Goal: Transaction & Acquisition: Purchase product/service

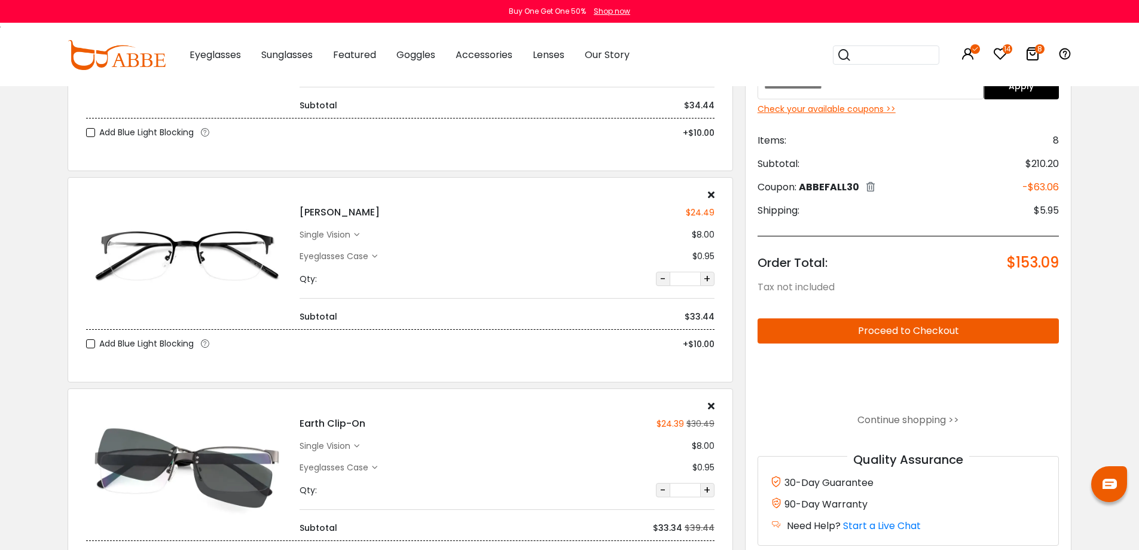
scroll to position [837, 0]
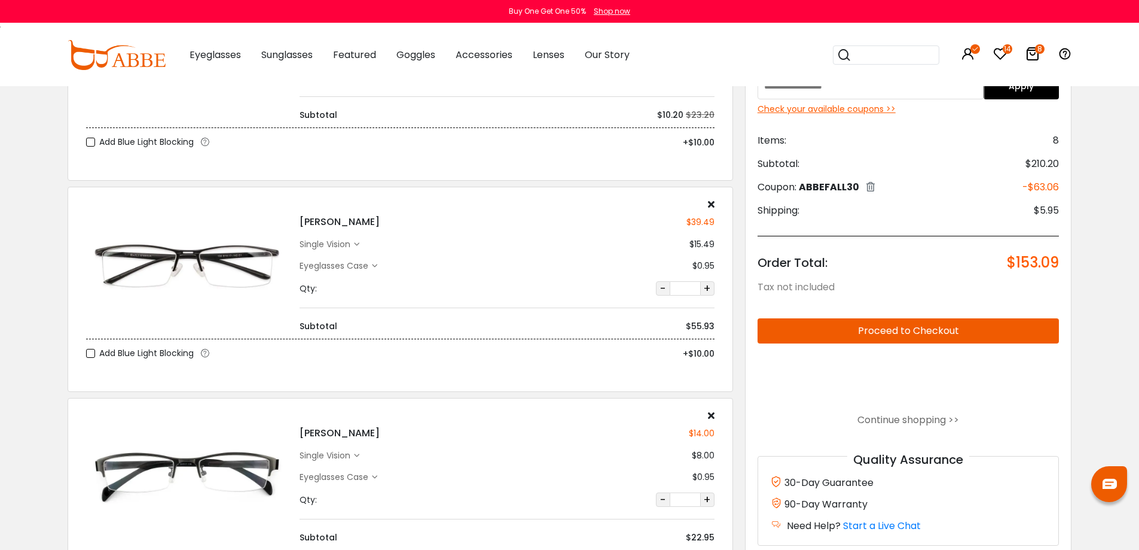
scroll to position [120, 0]
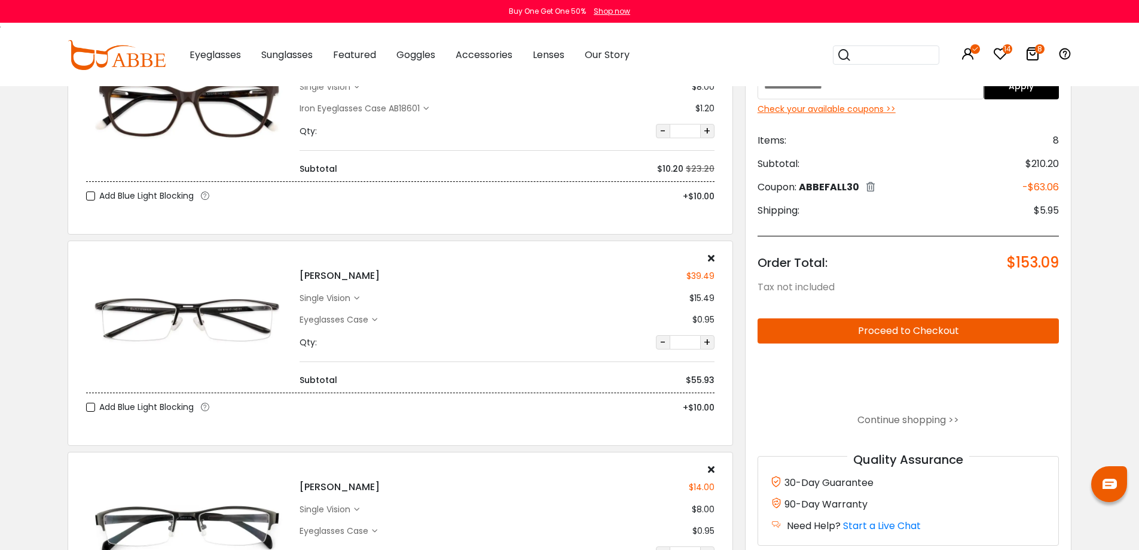
click at [864, 53] on input "search" at bounding box center [894, 55] width 84 height 18
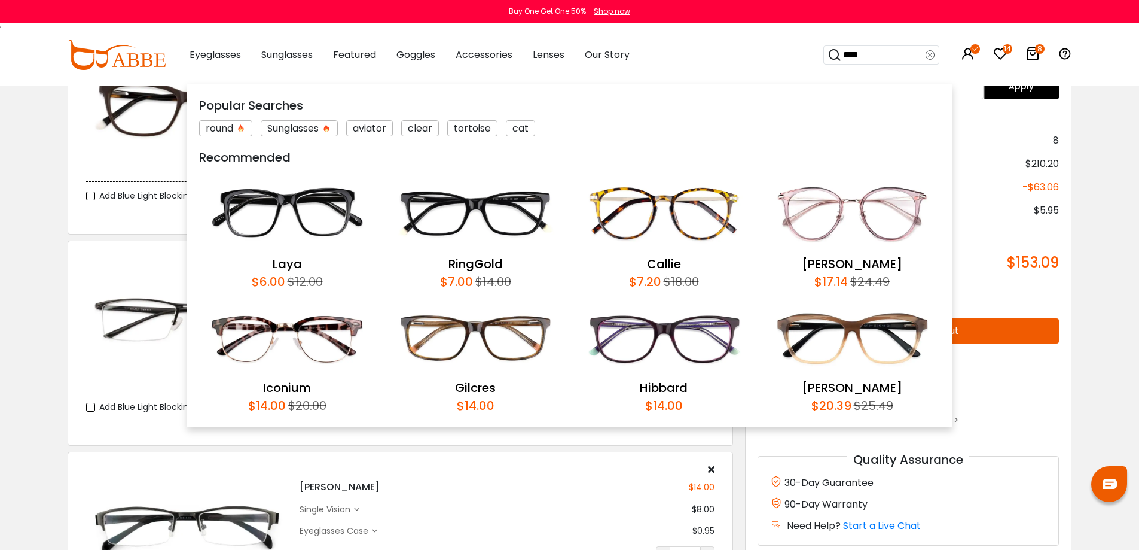
type input "*****"
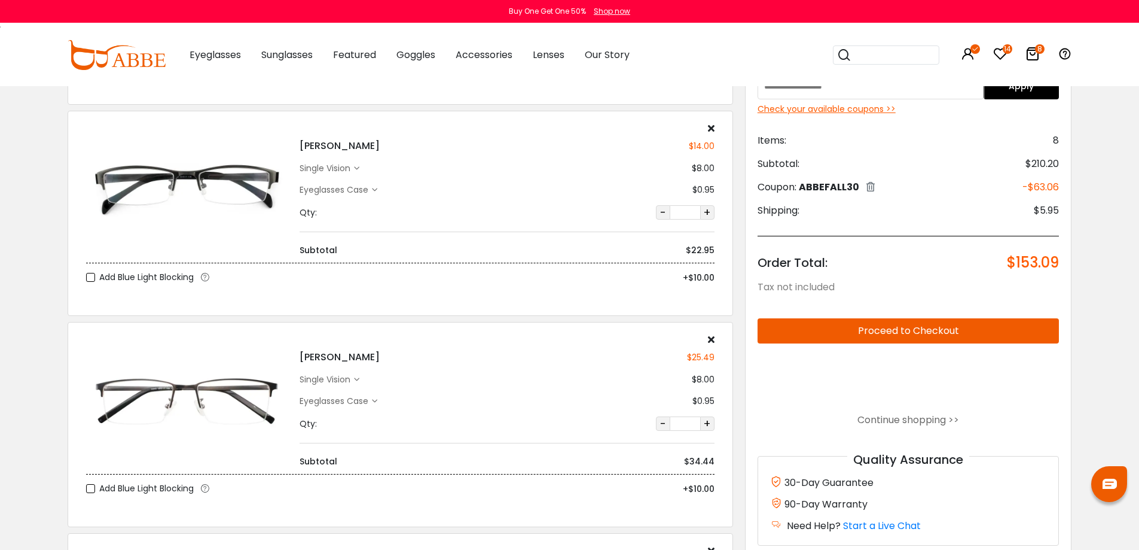
scroll to position [359, 0]
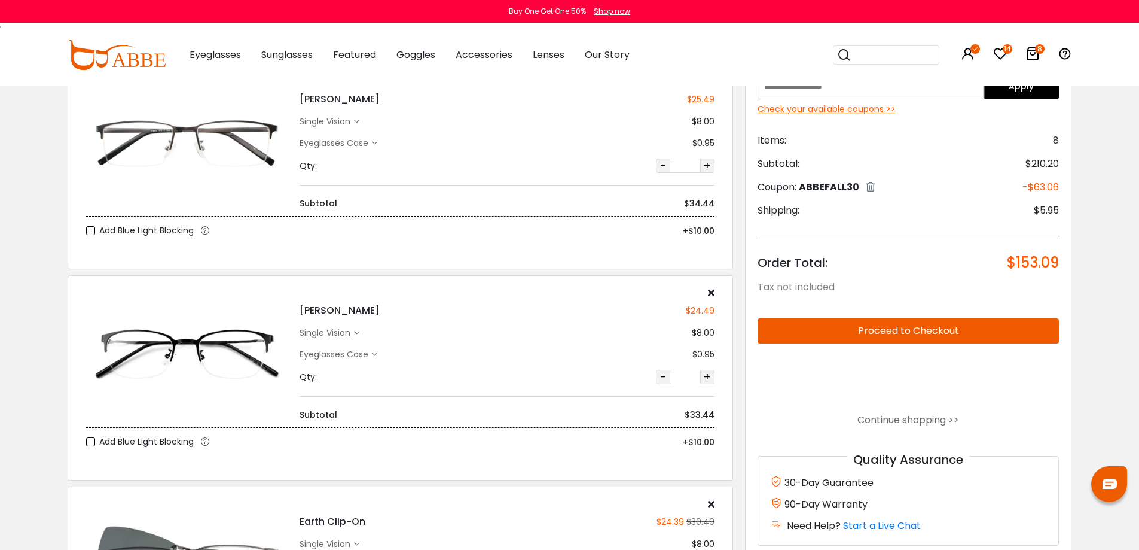
scroll to position [718, 0]
click at [711, 291] on icon at bounding box center [711, 293] width 7 height 10
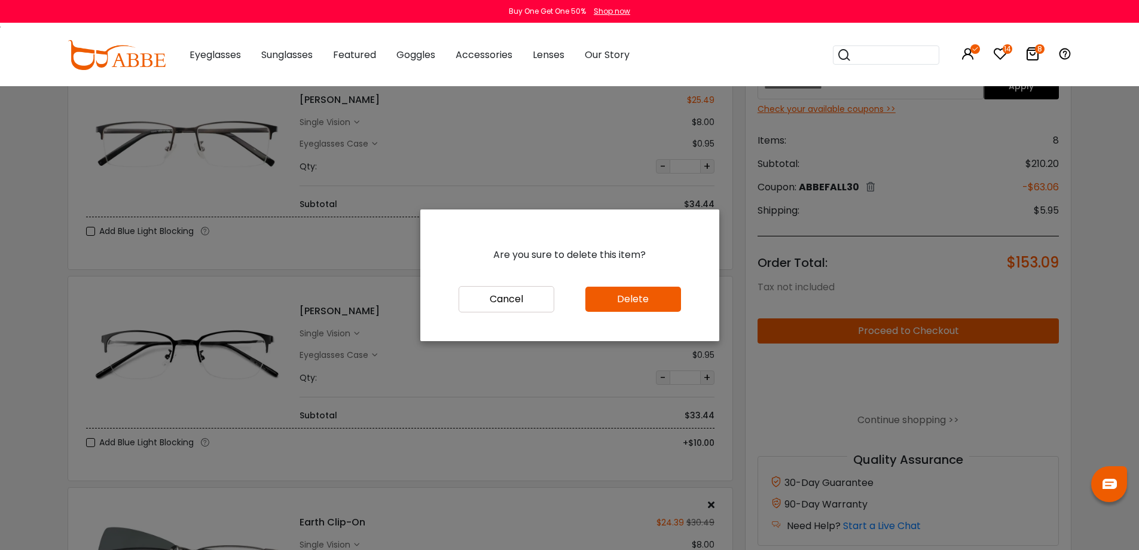
click at [645, 297] on button "Delete" at bounding box center [634, 299] width 96 height 25
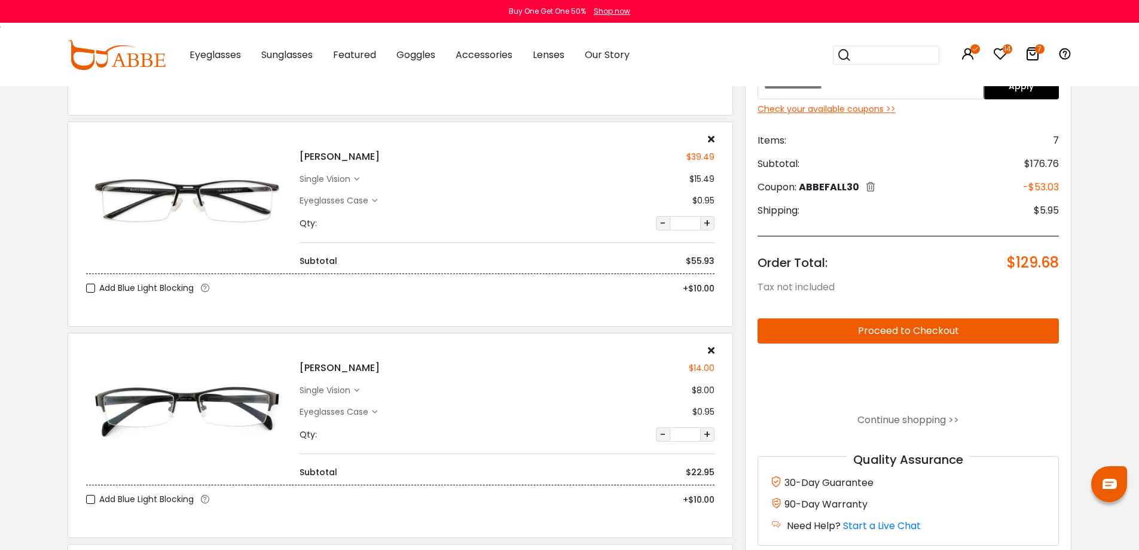
scroll to position [239, 0]
click at [711, 138] on icon at bounding box center [711, 138] width 7 height 10
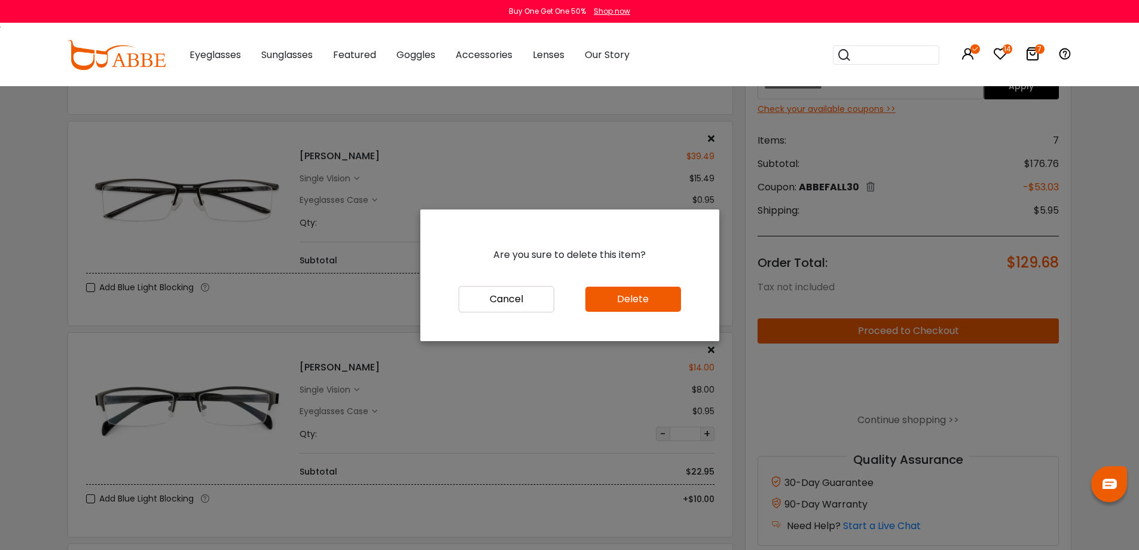
click at [645, 300] on button "Delete" at bounding box center [634, 299] width 96 height 25
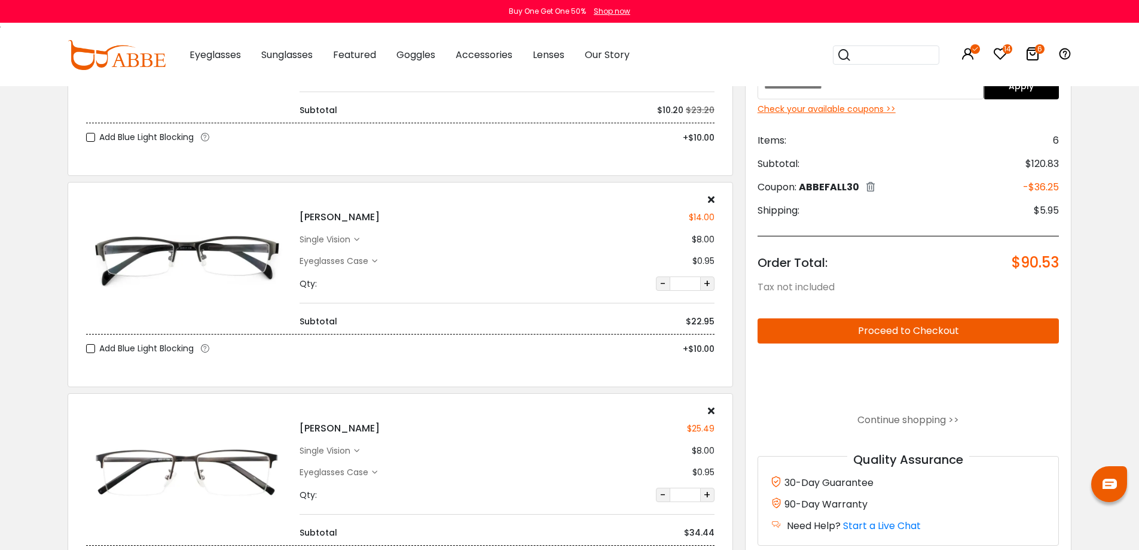
scroll to position [179, 0]
click at [711, 201] on icon at bounding box center [711, 198] width 7 height 10
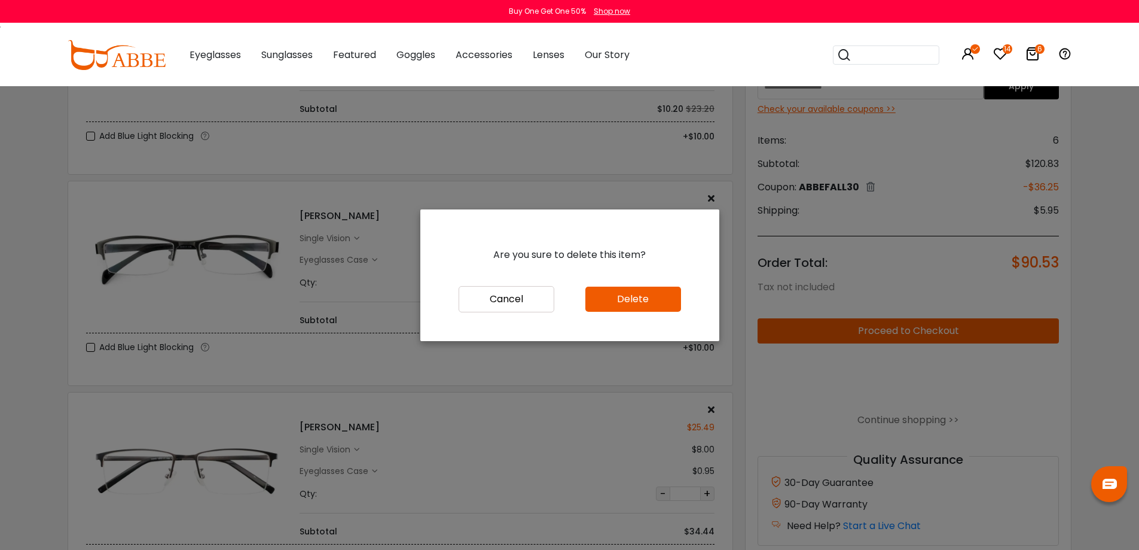
click at [646, 300] on button "Delete" at bounding box center [634, 299] width 96 height 25
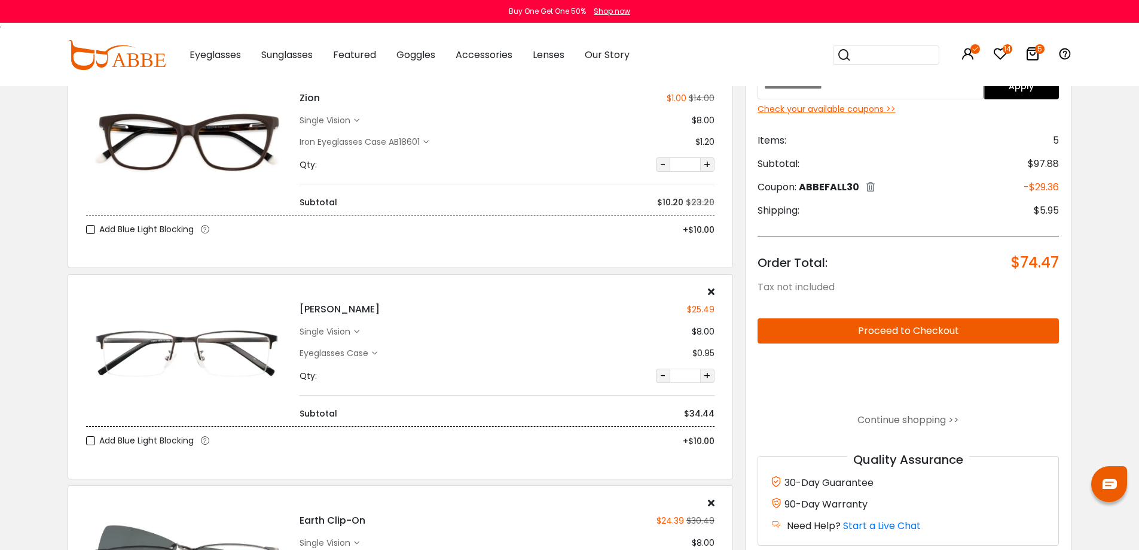
scroll to position [239, 0]
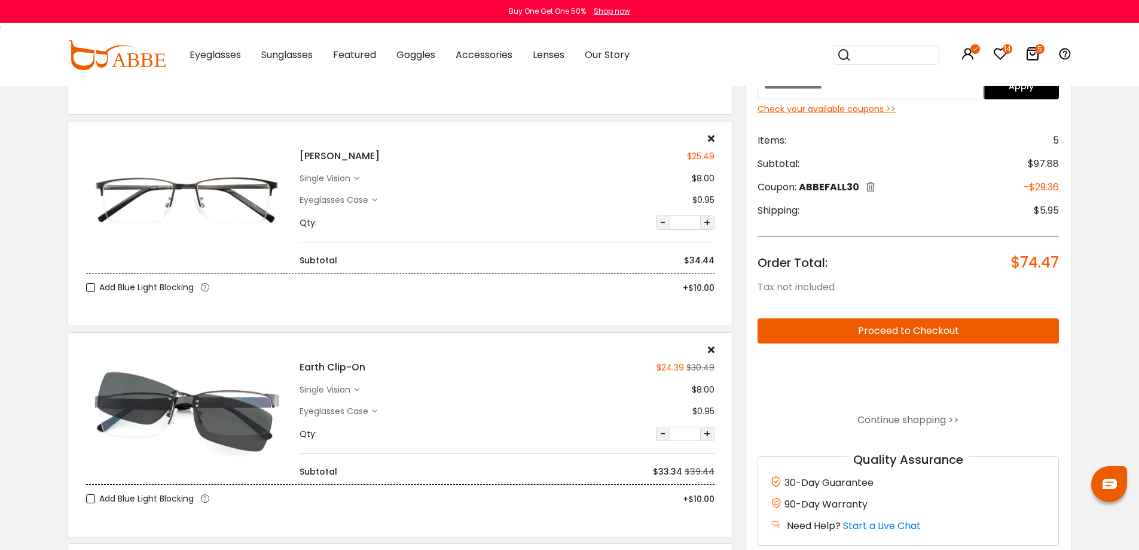
click at [712, 136] on icon at bounding box center [711, 138] width 7 height 10
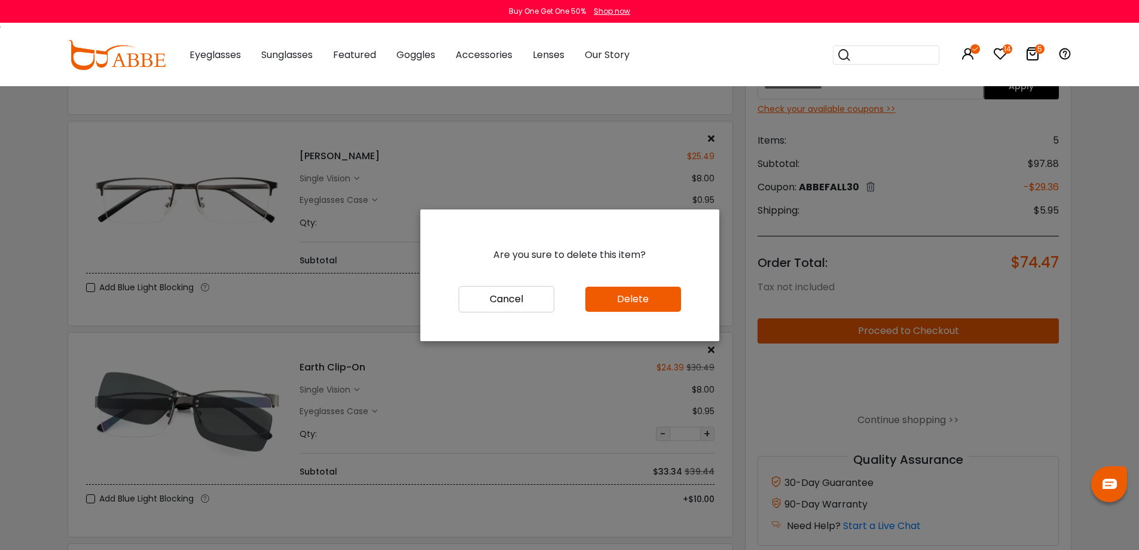
click at [635, 301] on button "Delete" at bounding box center [634, 299] width 96 height 25
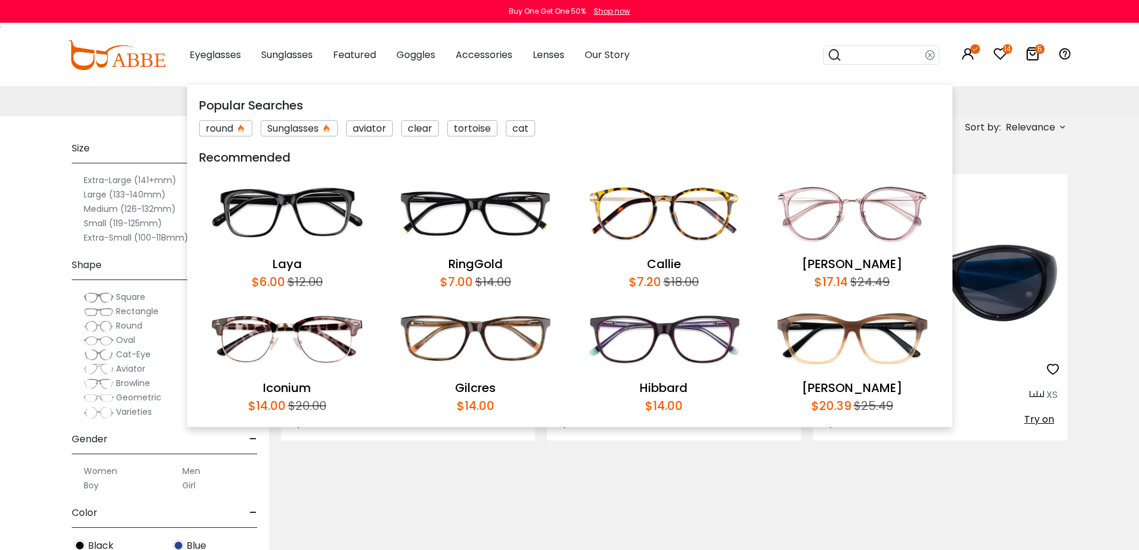
click at [876, 50] on input "search" at bounding box center [884, 55] width 84 height 18
type input "*****"
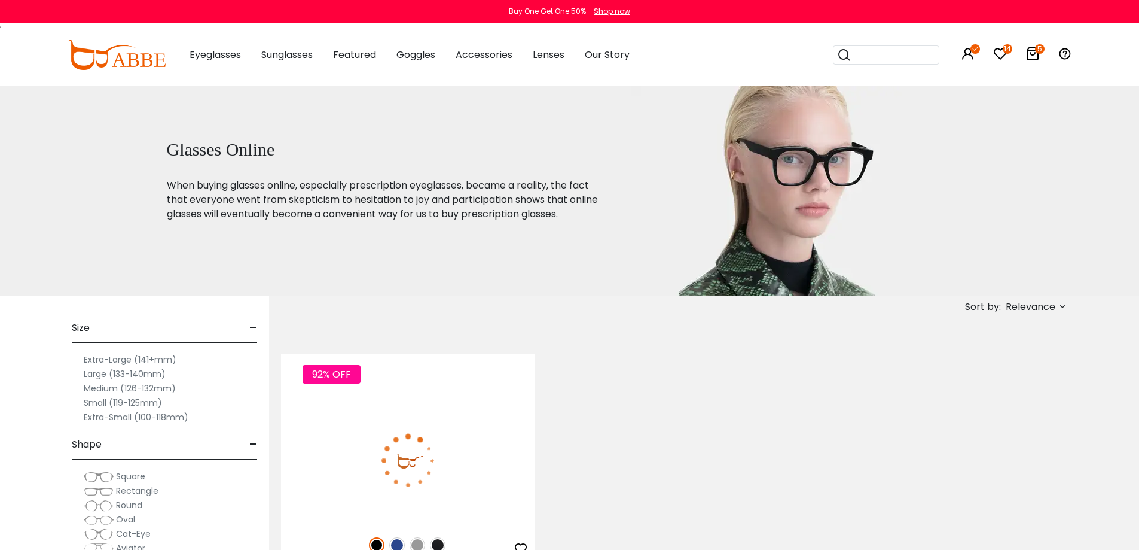
scroll to position [120, 0]
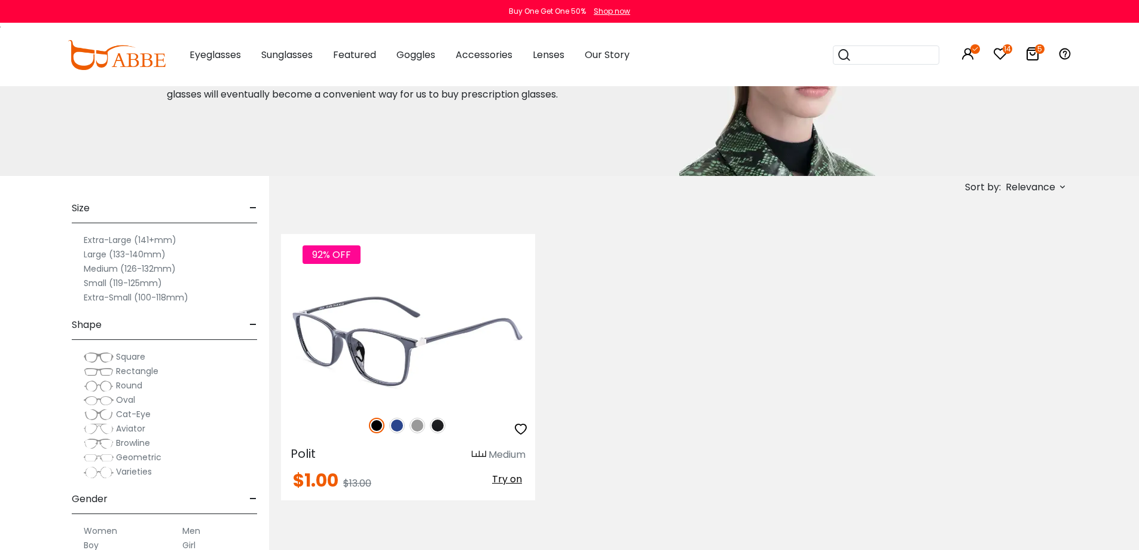
click at [419, 322] on img at bounding box center [408, 340] width 254 height 127
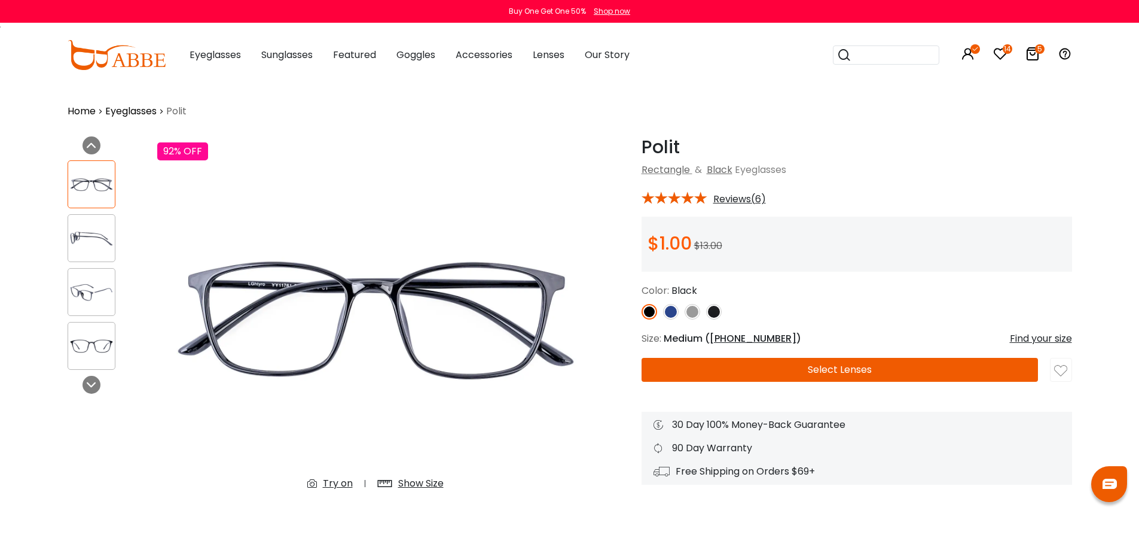
click at [420, 485] on div "Show Size" at bounding box center [420, 483] width 45 height 14
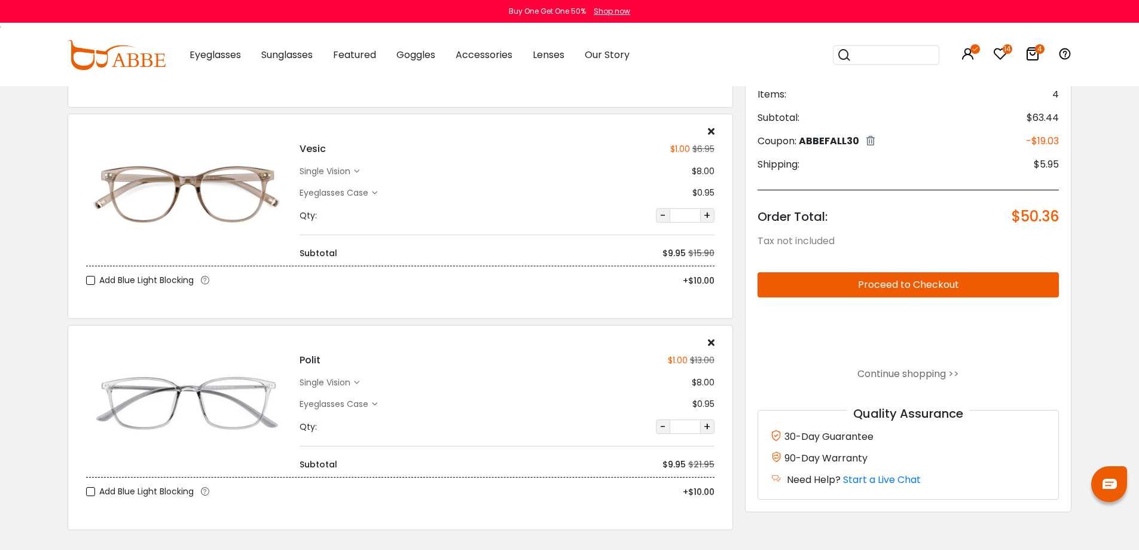
scroll to position [478, 0]
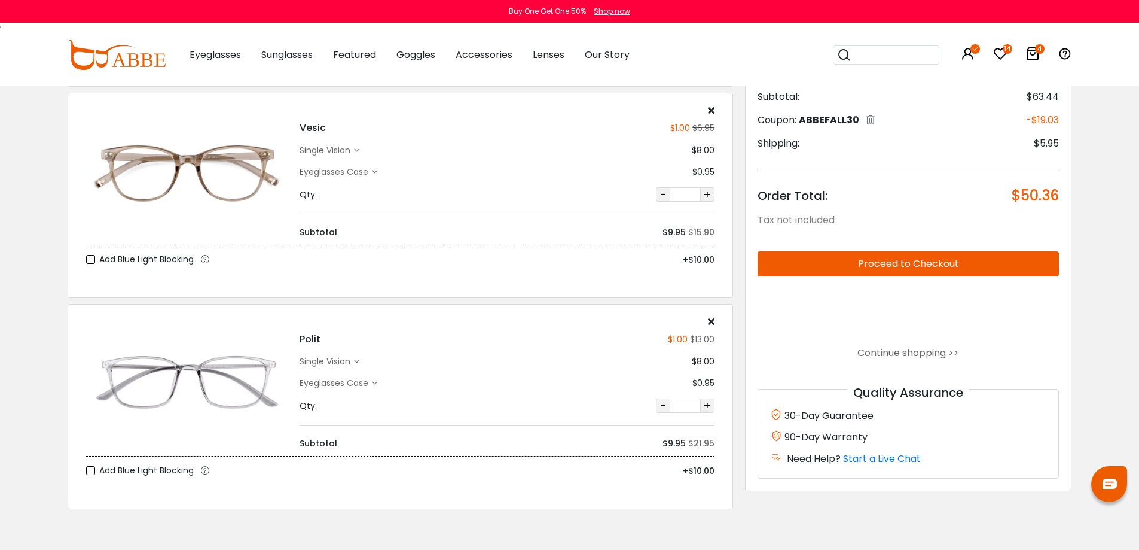
click at [340, 356] on div "single vision" at bounding box center [327, 361] width 54 height 13
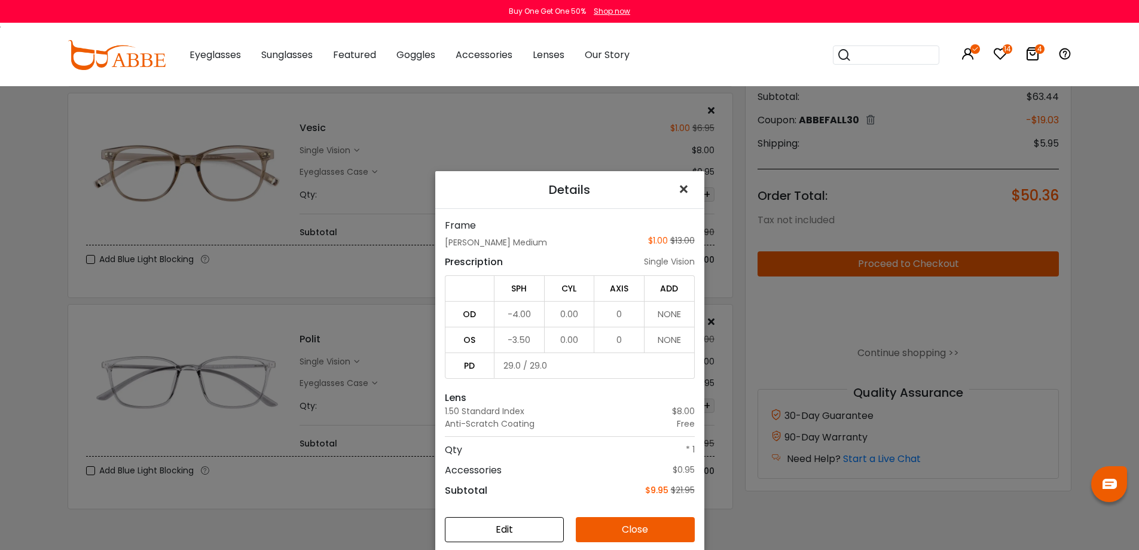
click at [681, 185] on span "×" at bounding box center [686, 189] width 17 height 26
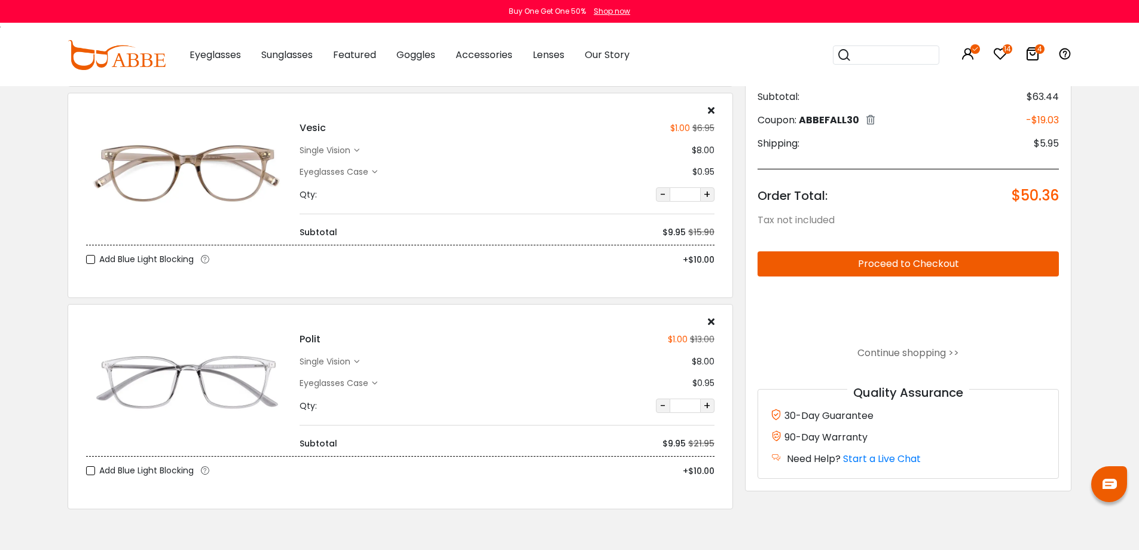
click at [321, 149] on div "single vision" at bounding box center [327, 150] width 54 height 13
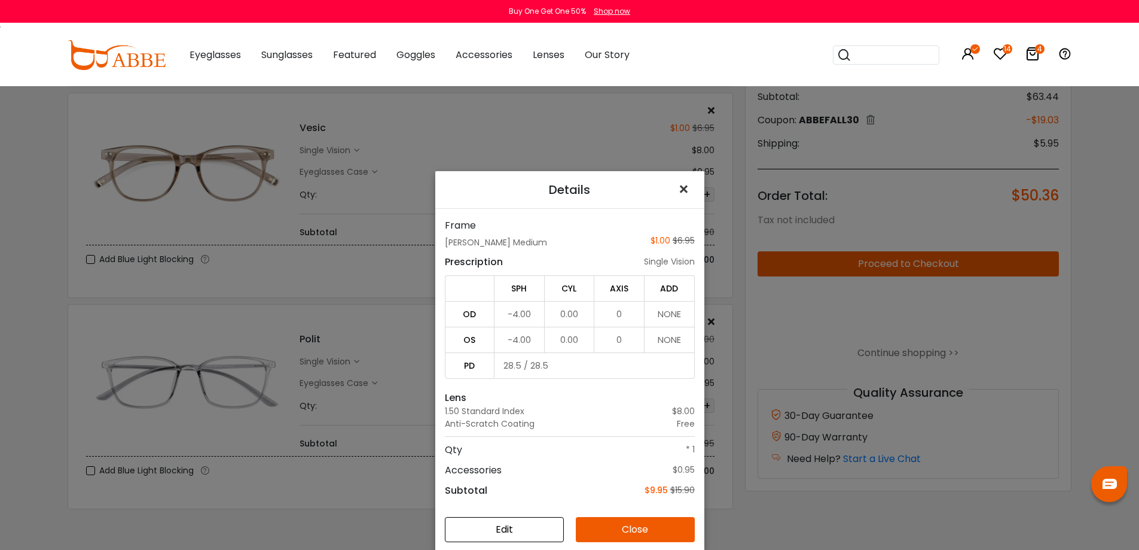
click at [679, 191] on span "×" at bounding box center [686, 189] width 17 height 26
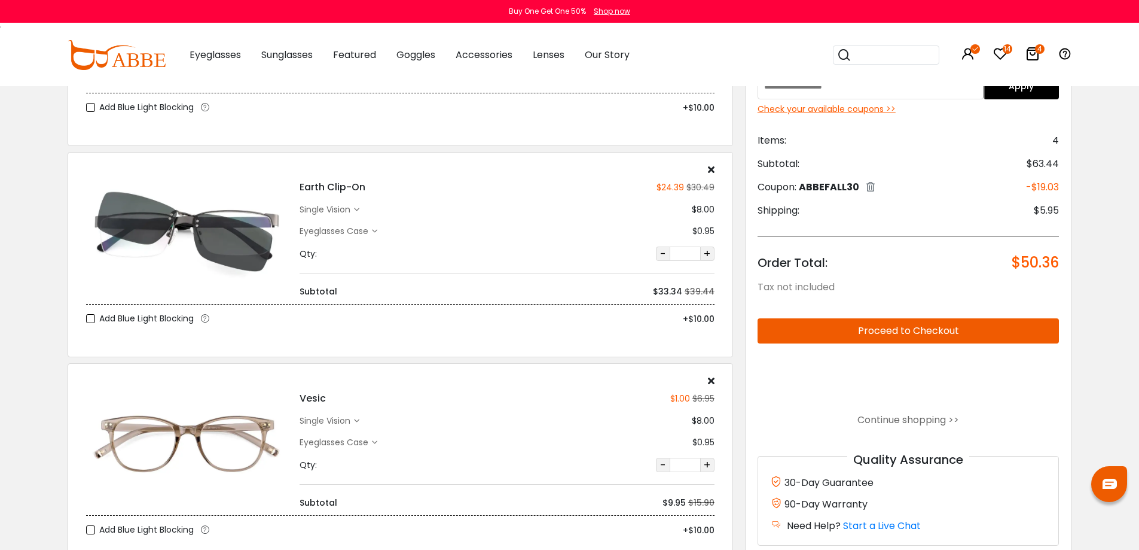
scroll to position [179, 0]
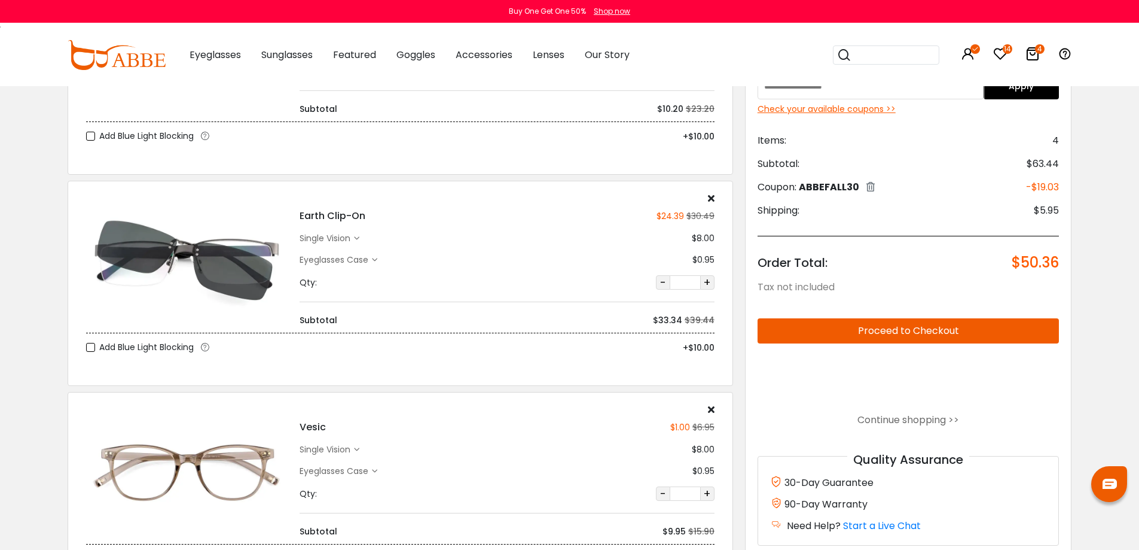
click at [363, 264] on div "Eyeglasses Case" at bounding box center [336, 260] width 72 height 13
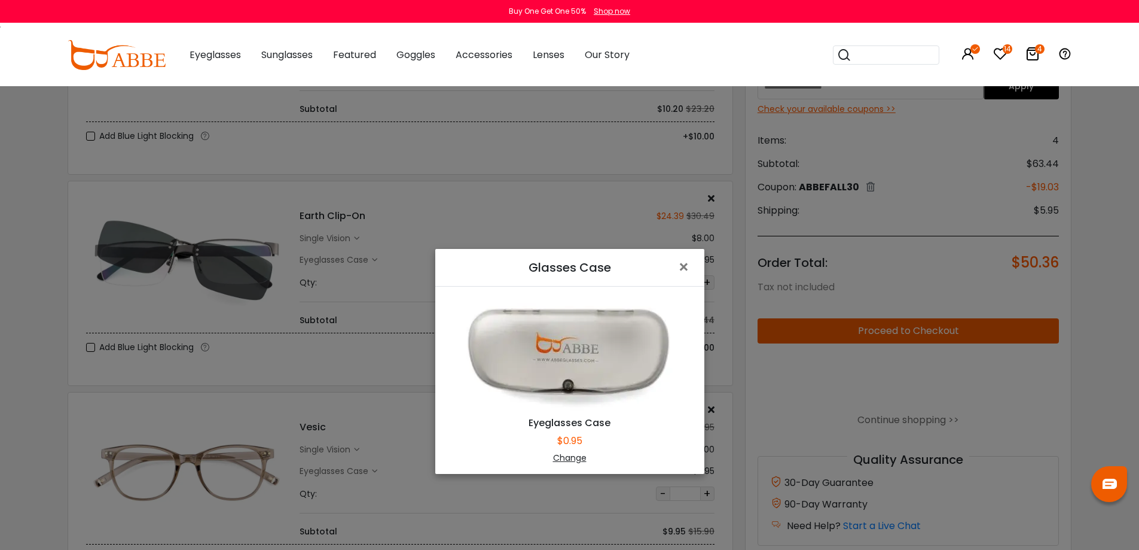
click at [565, 457] on div "Change" at bounding box center [569, 458] width 239 height 13
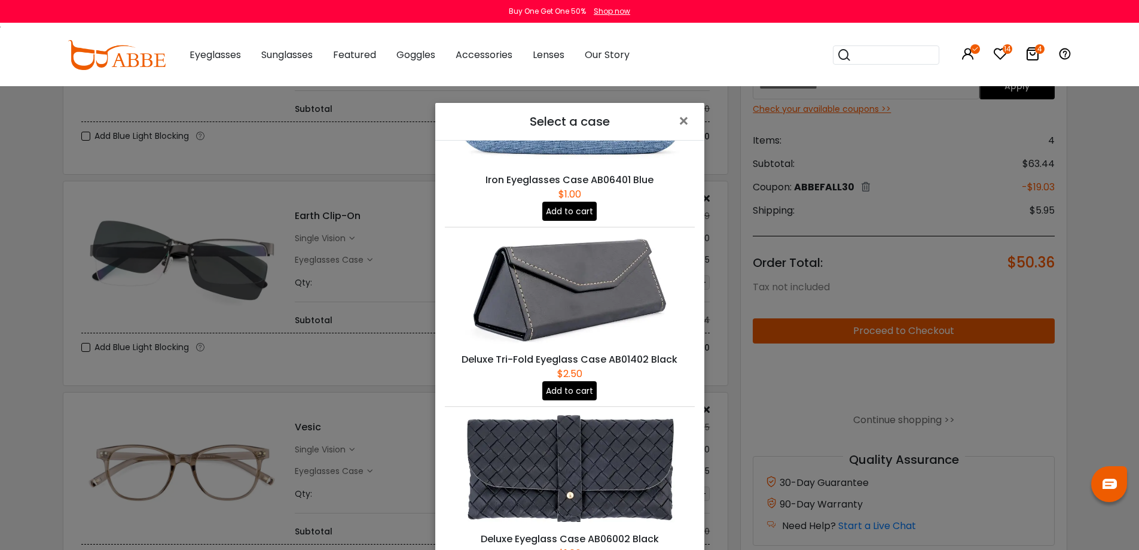
scroll to position [282, 0]
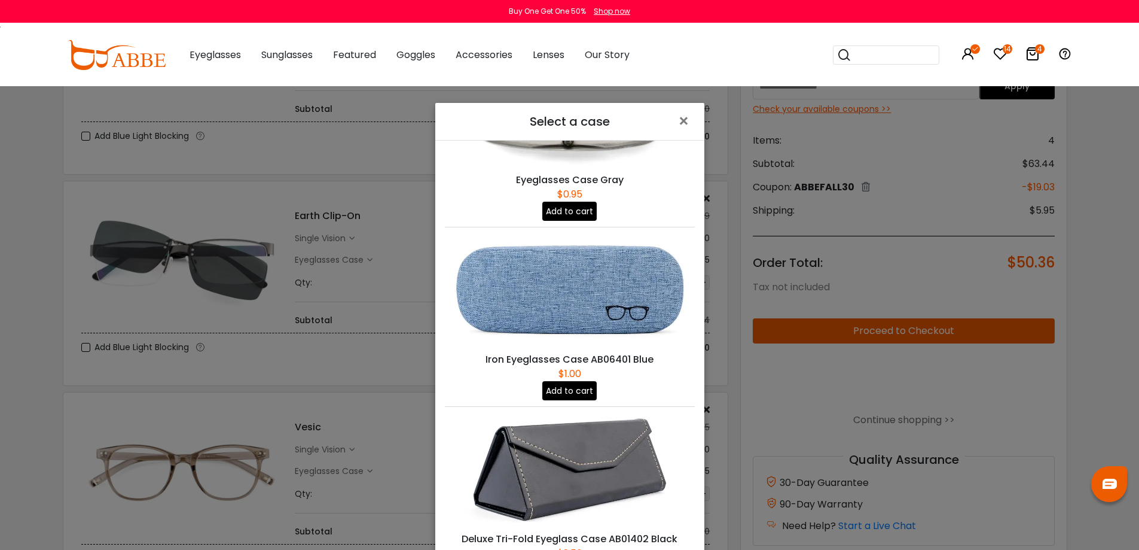
click at [573, 381] on button "Add to cart" at bounding box center [569, 390] width 54 height 19
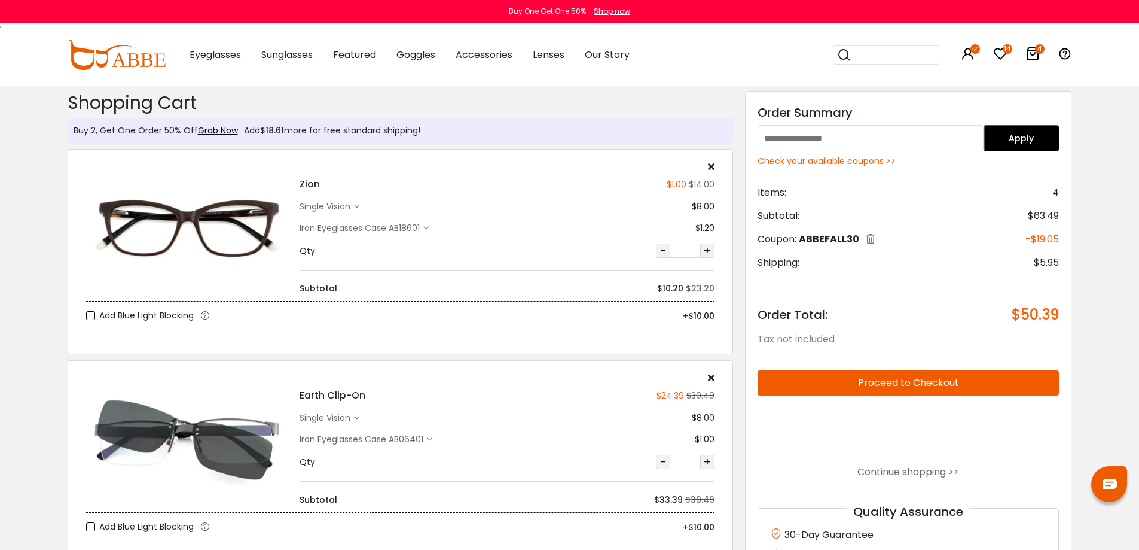
click at [864, 159] on div "Check your available coupons >>" at bounding box center [909, 161] width 302 height 13
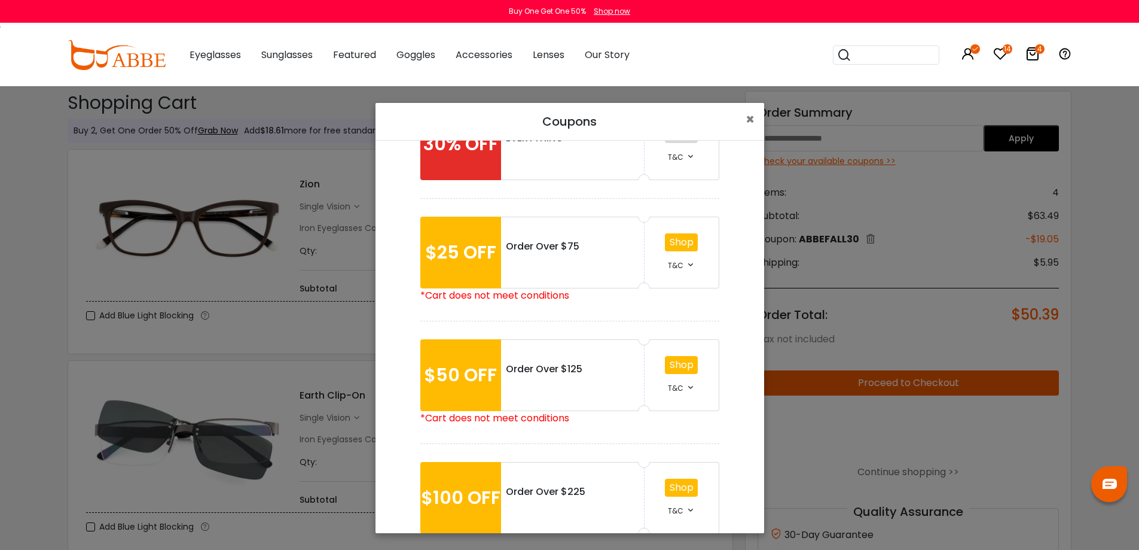
scroll to position [102, 0]
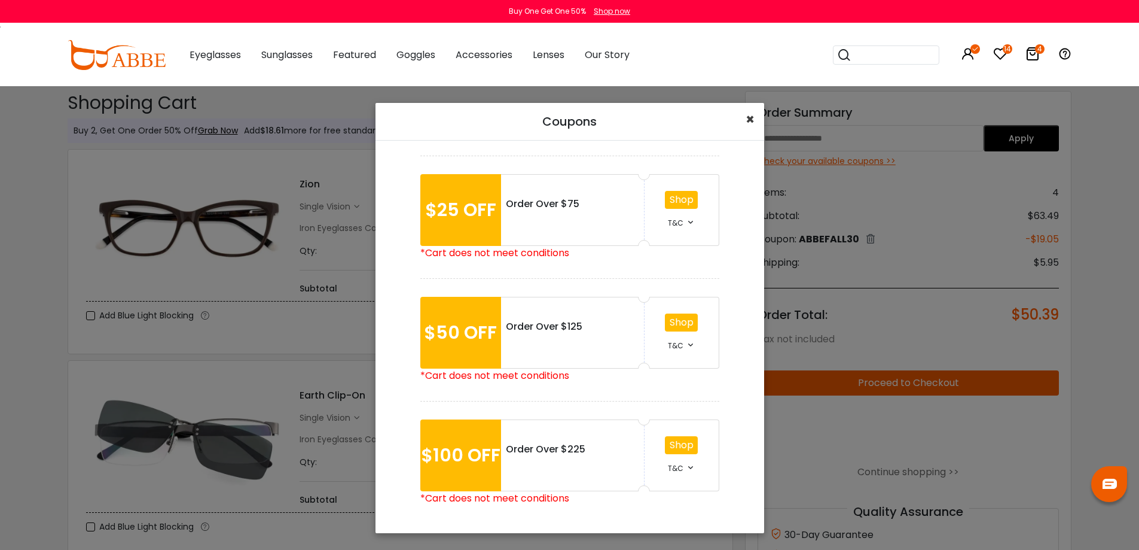
click at [748, 120] on span "×" at bounding box center [750, 119] width 9 height 20
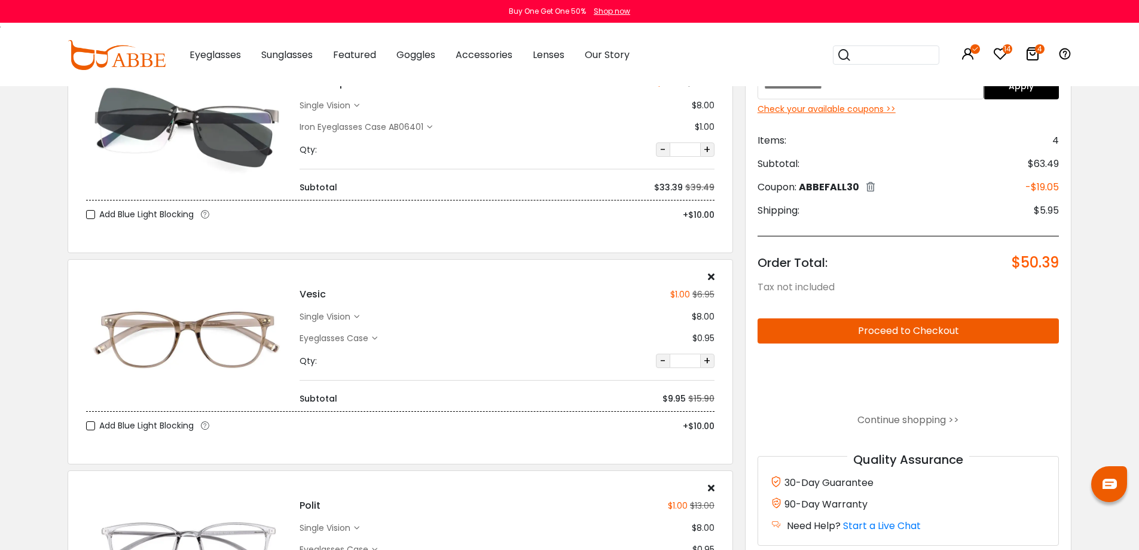
scroll to position [478, 0]
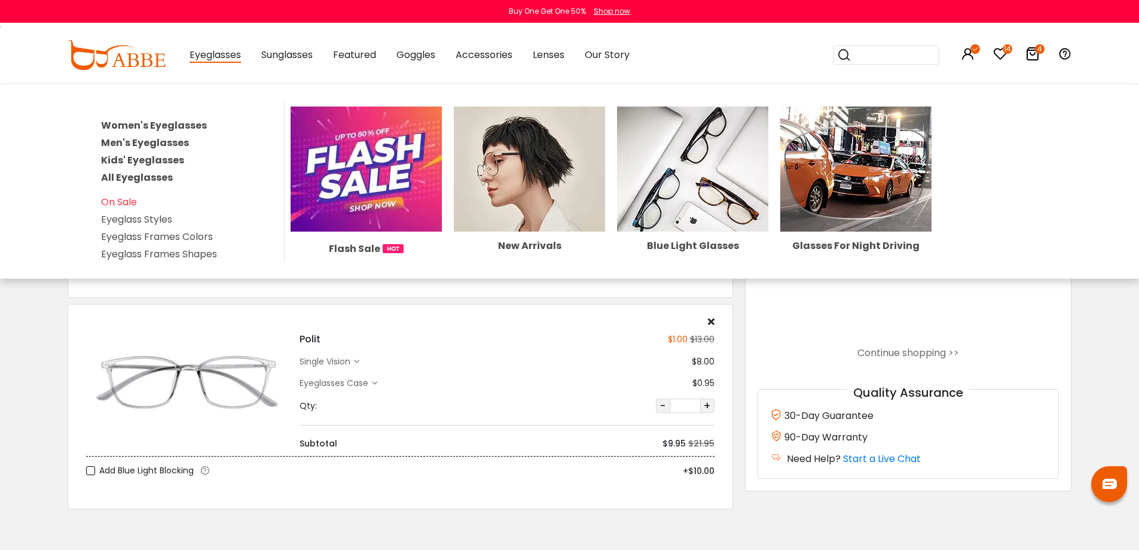
click at [214, 56] on span "Eyeglasses" at bounding box center [215, 55] width 51 height 15
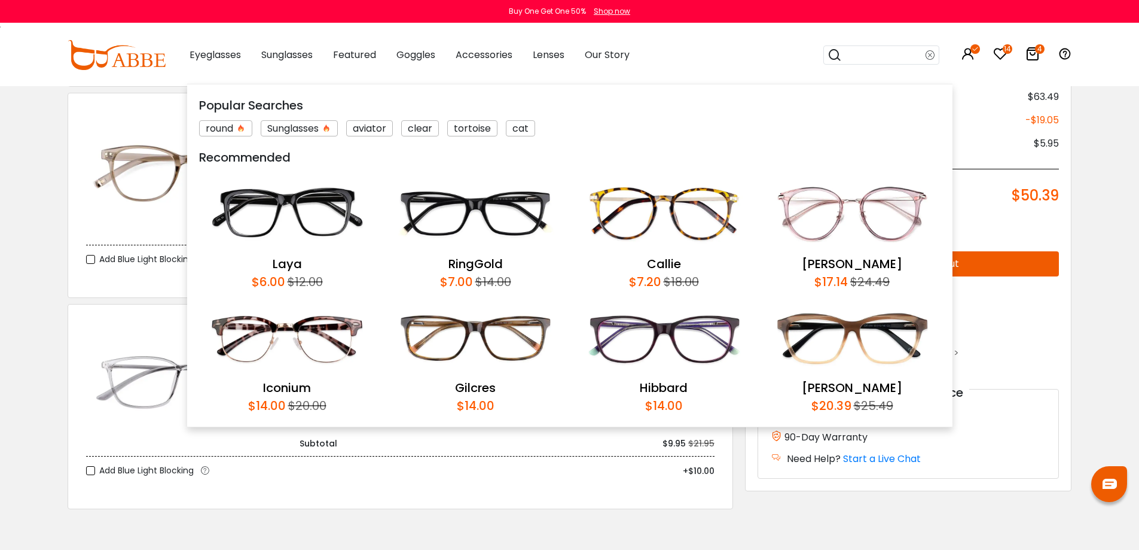
click at [894, 57] on input "search" at bounding box center [884, 55] width 84 height 18
type input "*********"
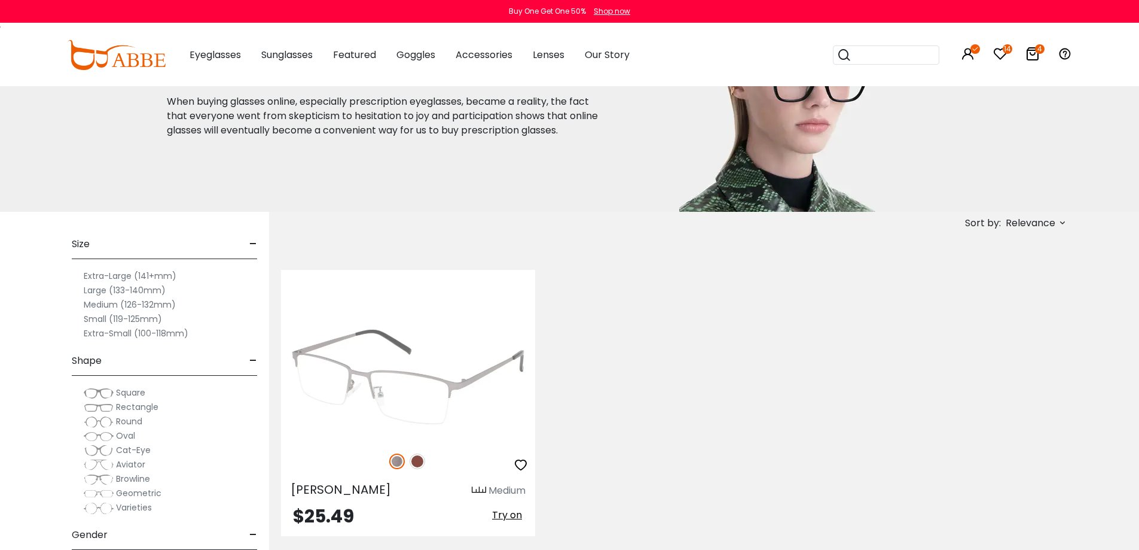
scroll to position [239, 0]
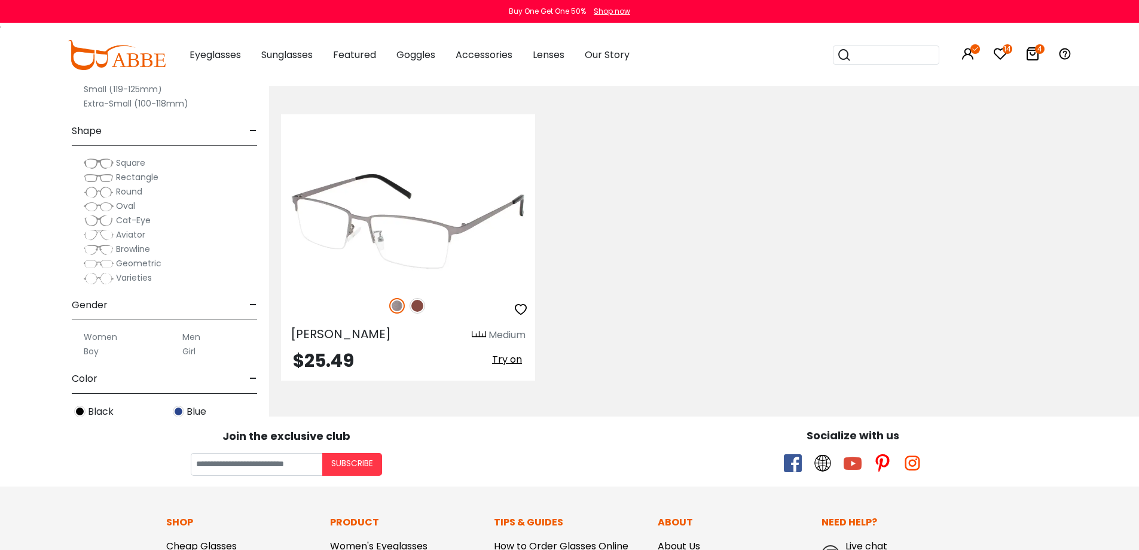
click at [427, 217] on img at bounding box center [408, 220] width 254 height 127
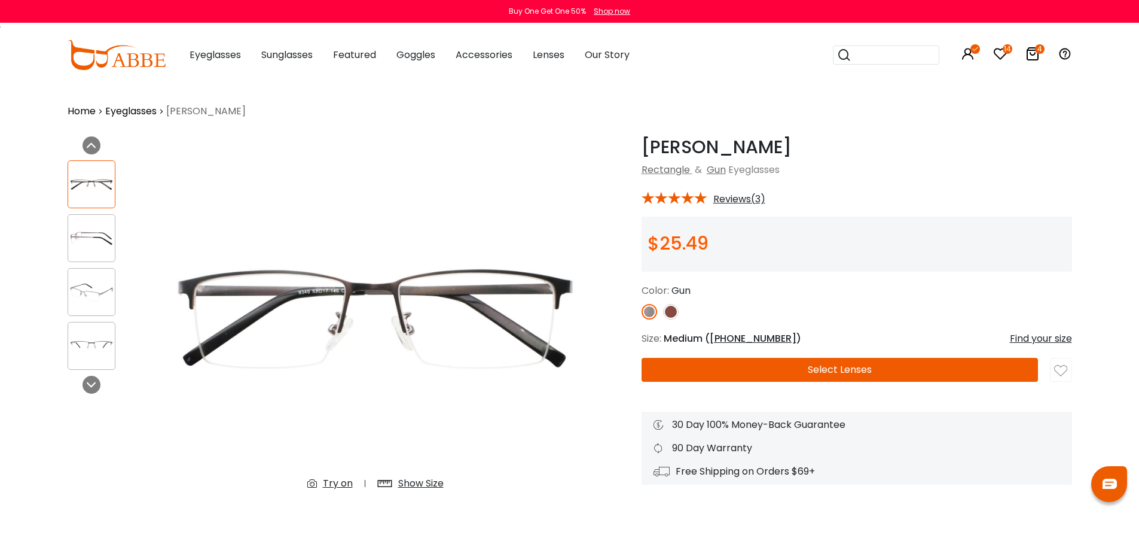
click at [828, 369] on button "Select Lenses" at bounding box center [840, 370] width 397 height 24
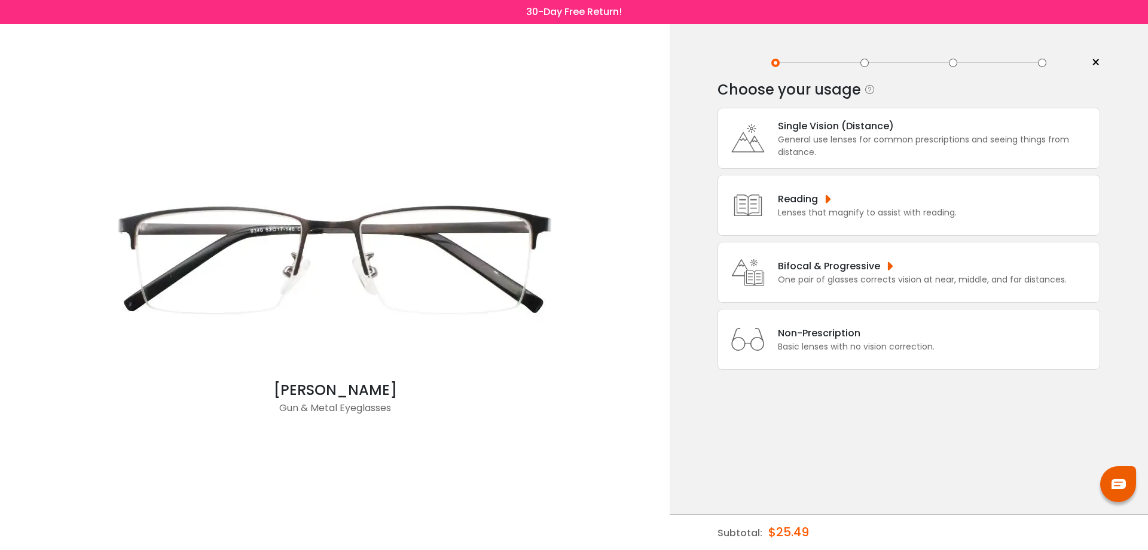
click at [873, 138] on div "General use lenses for common prescriptions and seeing things from distance." at bounding box center [936, 145] width 316 height 25
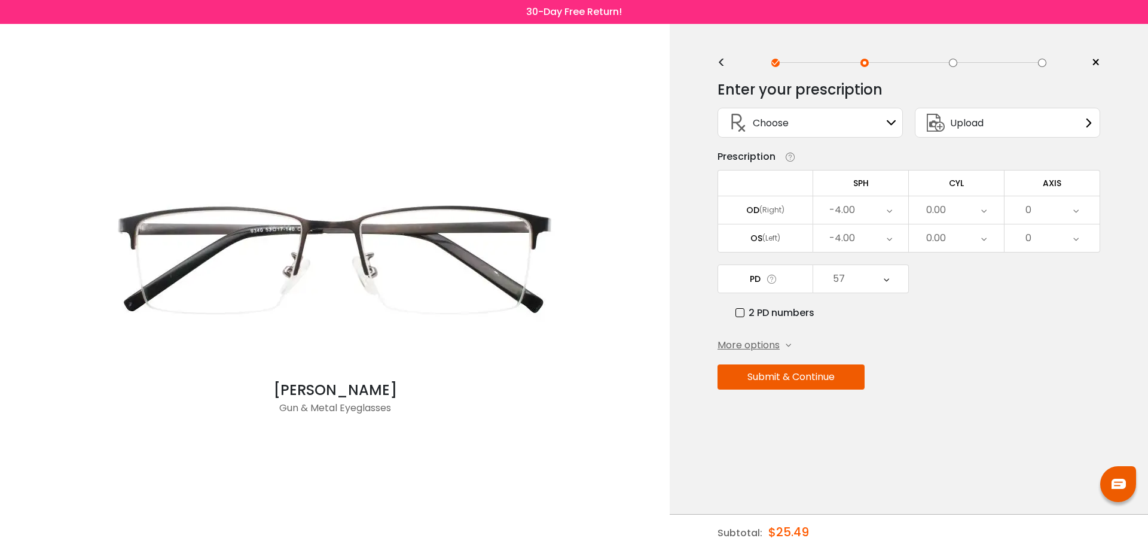
click at [871, 237] on div "-4.00" at bounding box center [860, 238] width 95 height 28
click at [867, 381] on li "-3.50" at bounding box center [860, 384] width 95 height 22
click at [870, 276] on div "57" at bounding box center [860, 279] width 95 height 28
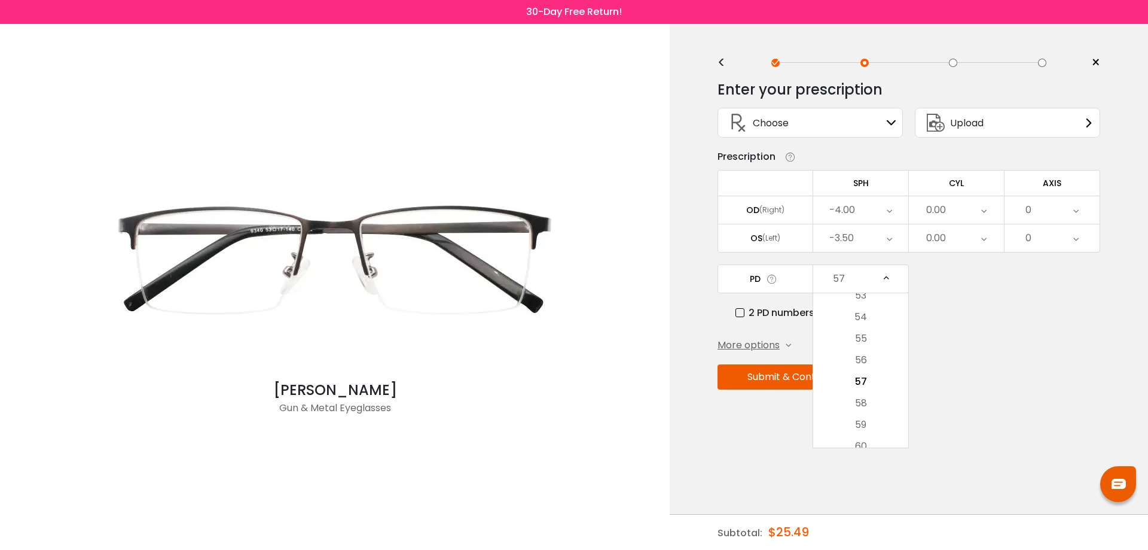
click at [864, 401] on li "58" at bounding box center [860, 403] width 95 height 22
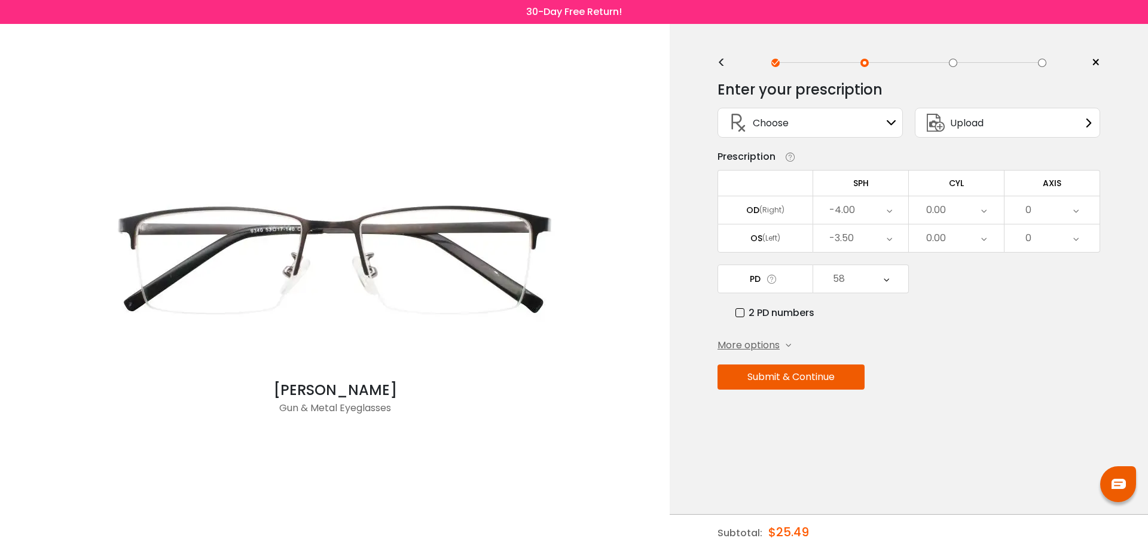
click at [822, 378] on button "Submit & Continue" at bounding box center [791, 376] width 147 height 25
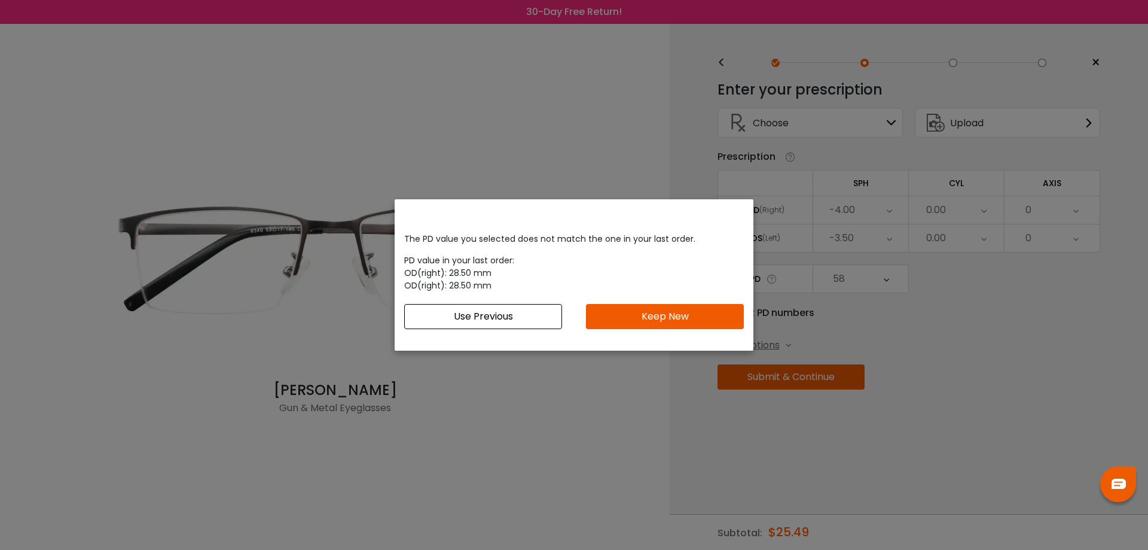
click at [665, 316] on button "Keep New" at bounding box center [665, 316] width 158 height 25
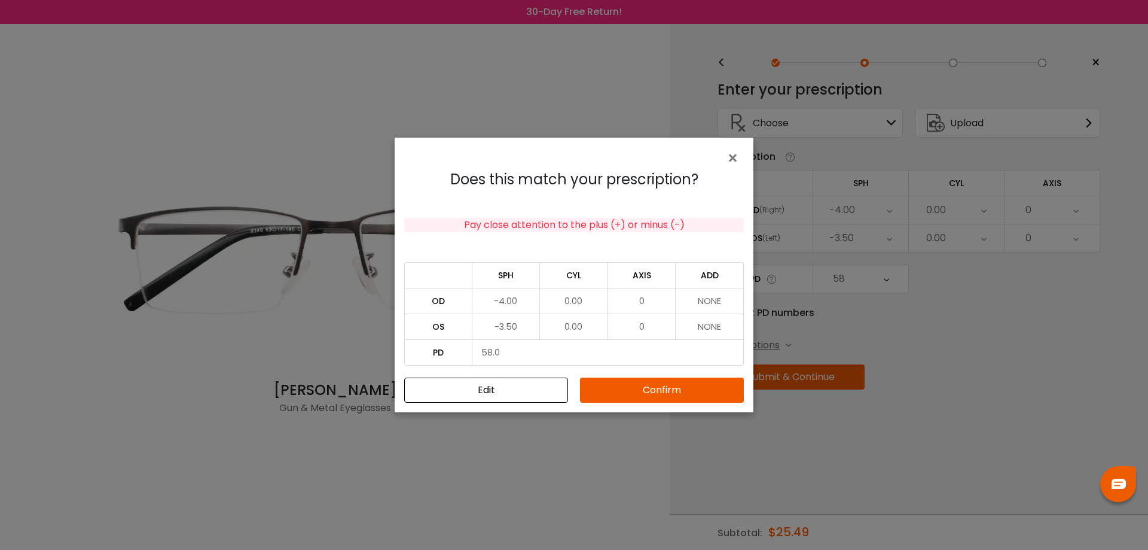
click at [685, 394] on button "Confirm" at bounding box center [662, 389] width 164 height 25
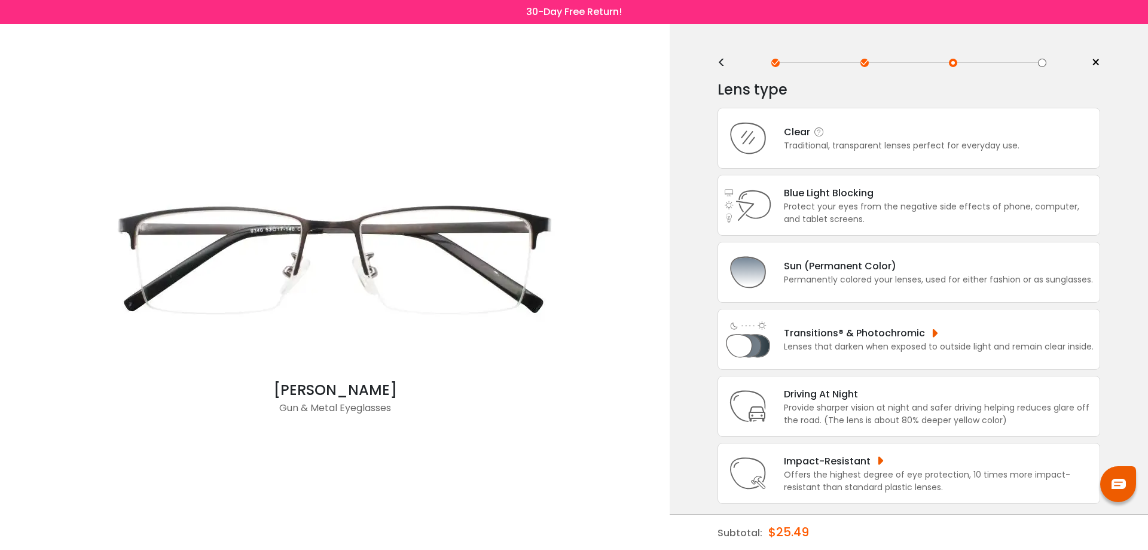
click at [852, 139] on div "Clear" at bounding box center [902, 131] width 236 height 15
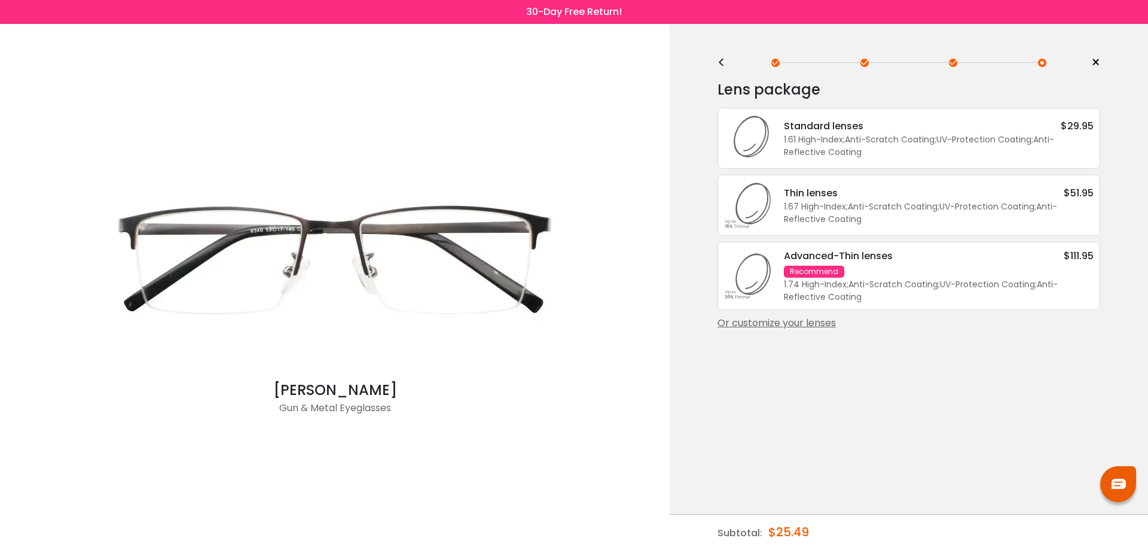
click at [813, 321] on div "Or customize your lenses" at bounding box center [909, 323] width 383 height 14
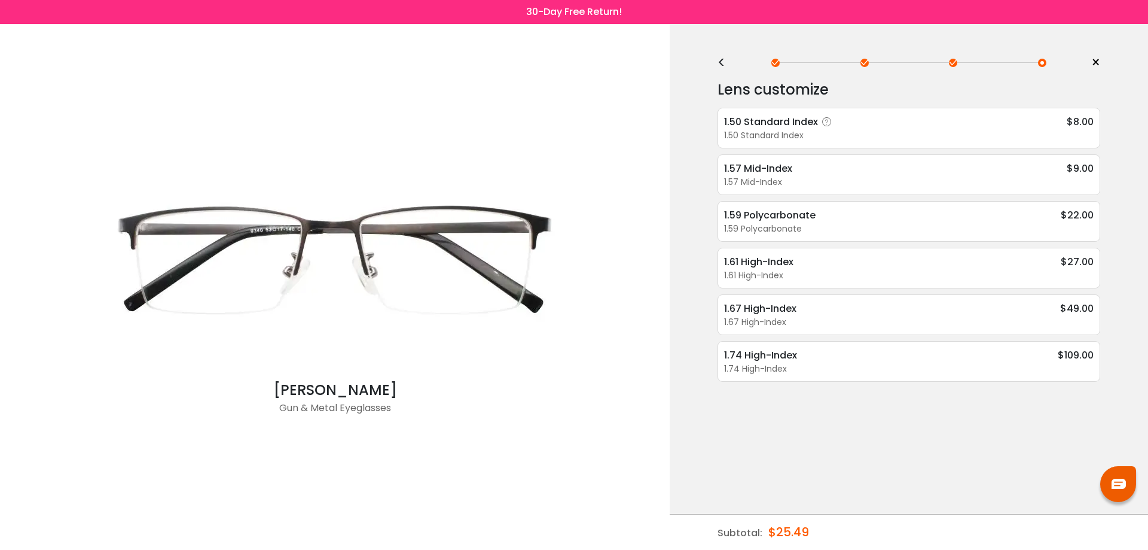
click at [813, 124] on div "1.50 Standard Index" at bounding box center [780, 121] width 112 height 15
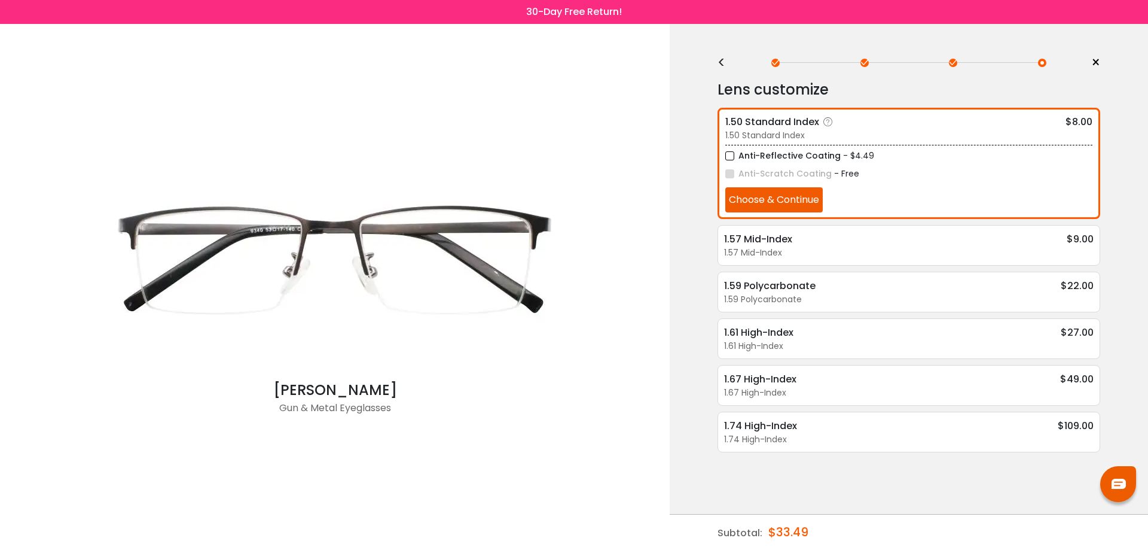
click at [772, 196] on button "Choose & Continue" at bounding box center [774, 199] width 97 height 25
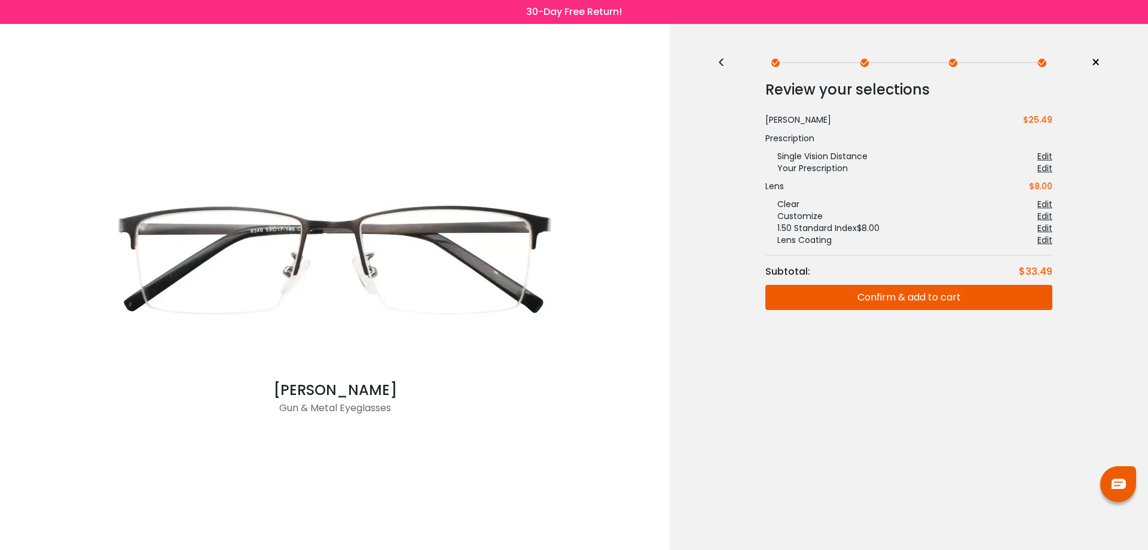
click at [967, 297] on button "Confirm & add to cart" at bounding box center [909, 297] width 287 height 25
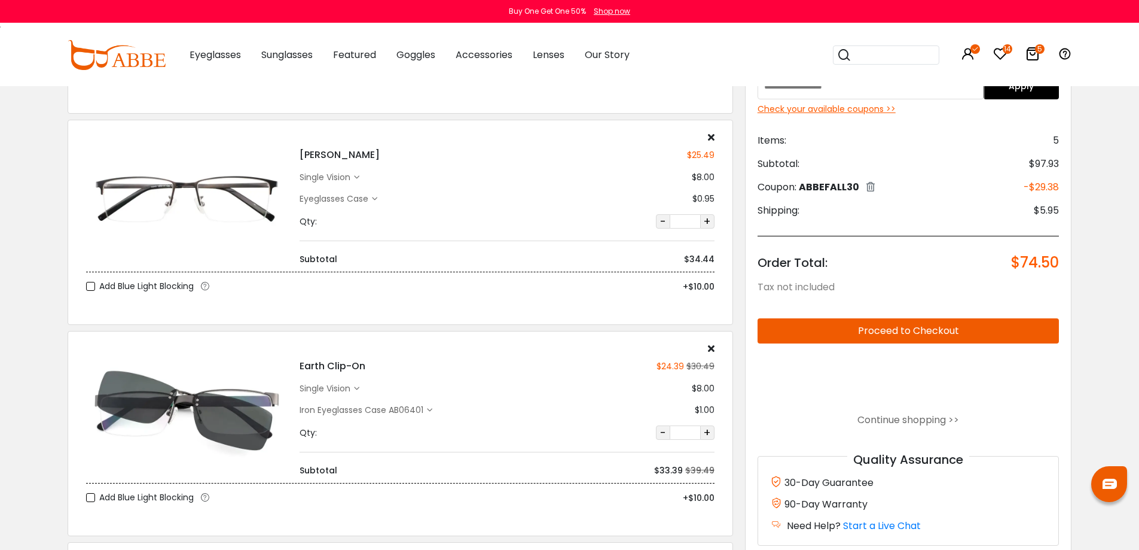
scroll to position [179, 0]
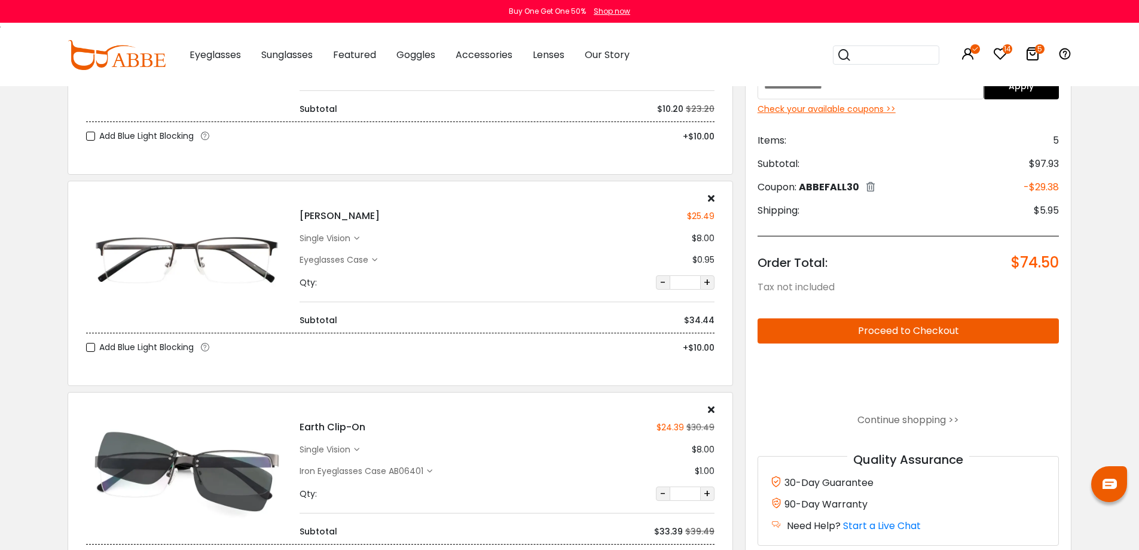
click at [712, 200] on icon at bounding box center [711, 198] width 7 height 10
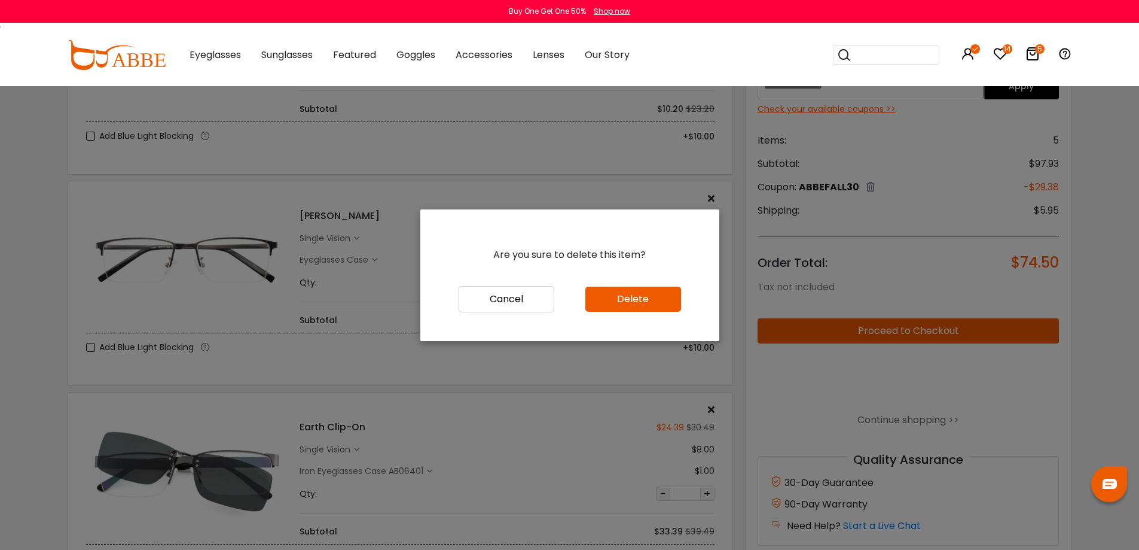
click at [635, 295] on button "Delete" at bounding box center [634, 299] width 96 height 25
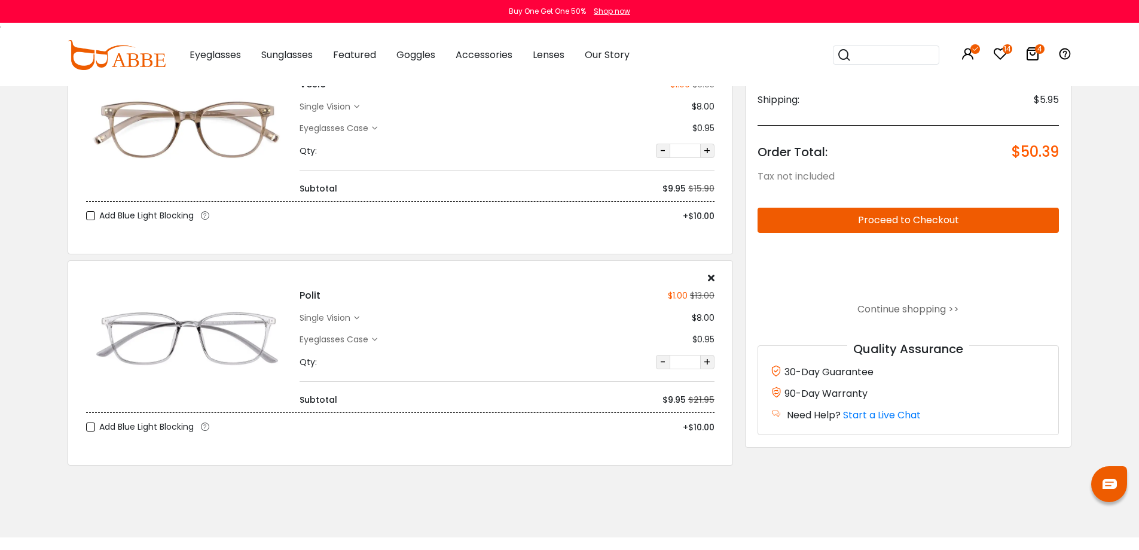
scroll to position [538, 0]
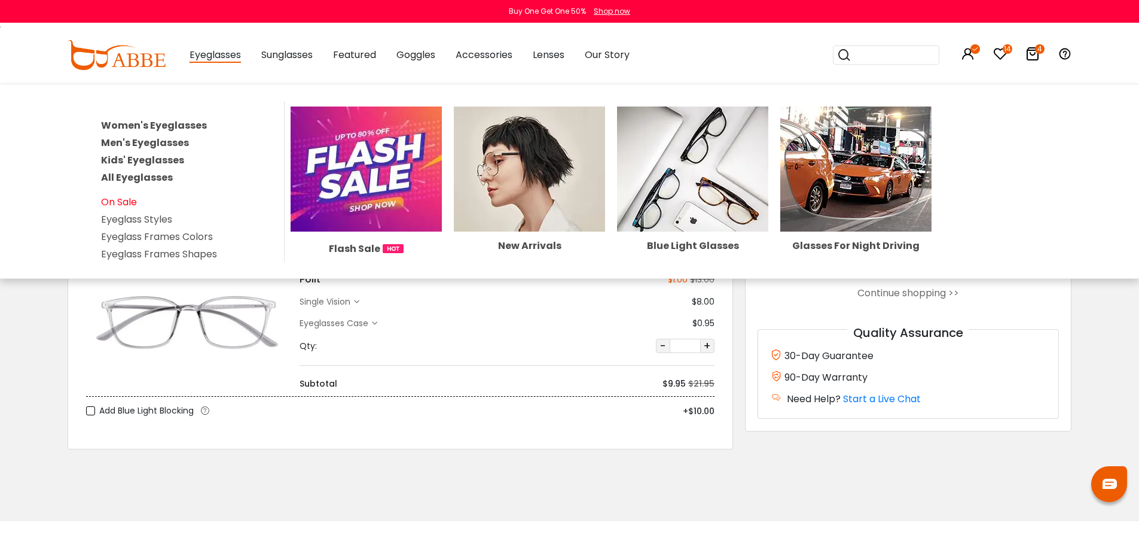
click at [129, 206] on link "On Sale" at bounding box center [119, 202] width 36 height 14
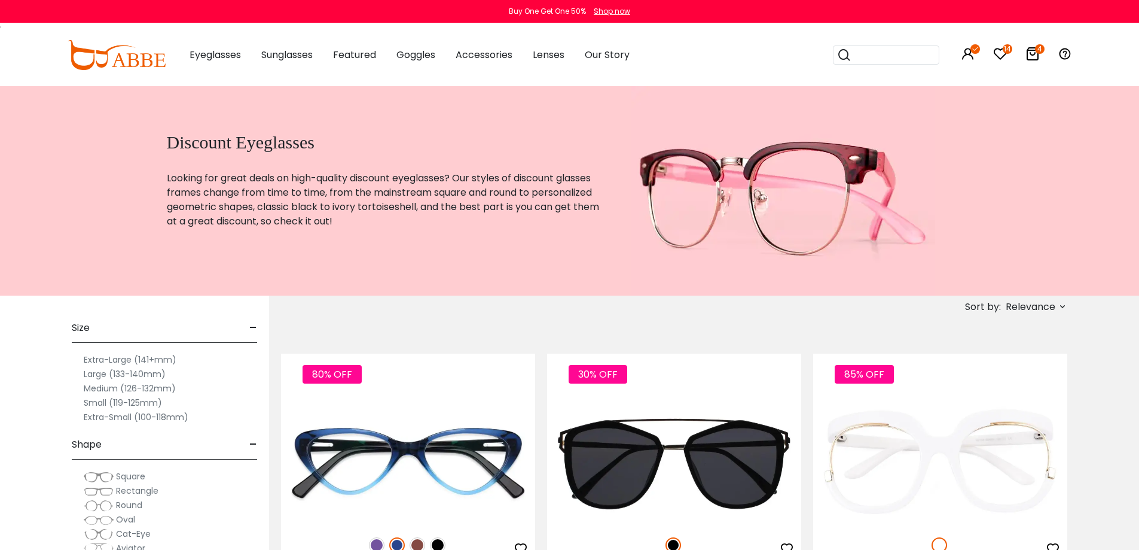
scroll to position [60, 0]
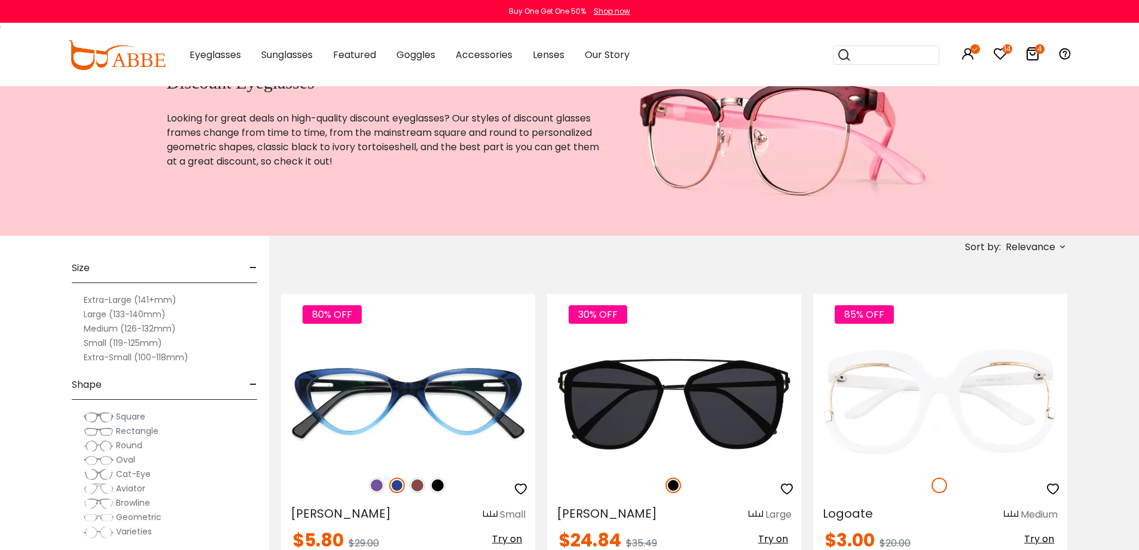
click at [1053, 247] on span "Relevance" at bounding box center [1031, 247] width 50 height 22
click at [975, 323] on label "Prices Low To High" at bounding box center [1018, 324] width 86 height 14
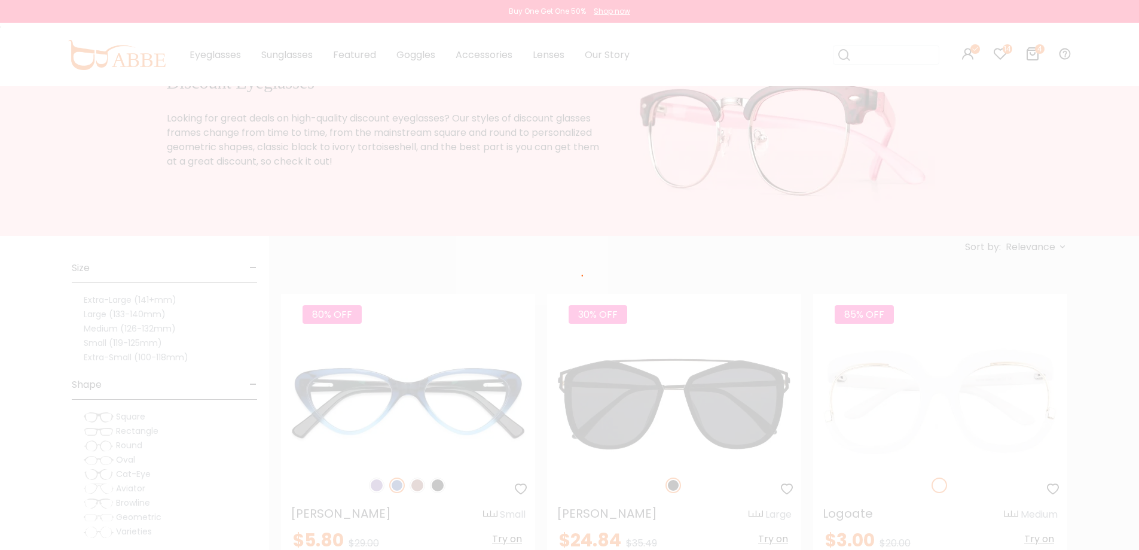
scroll to position [35, 0]
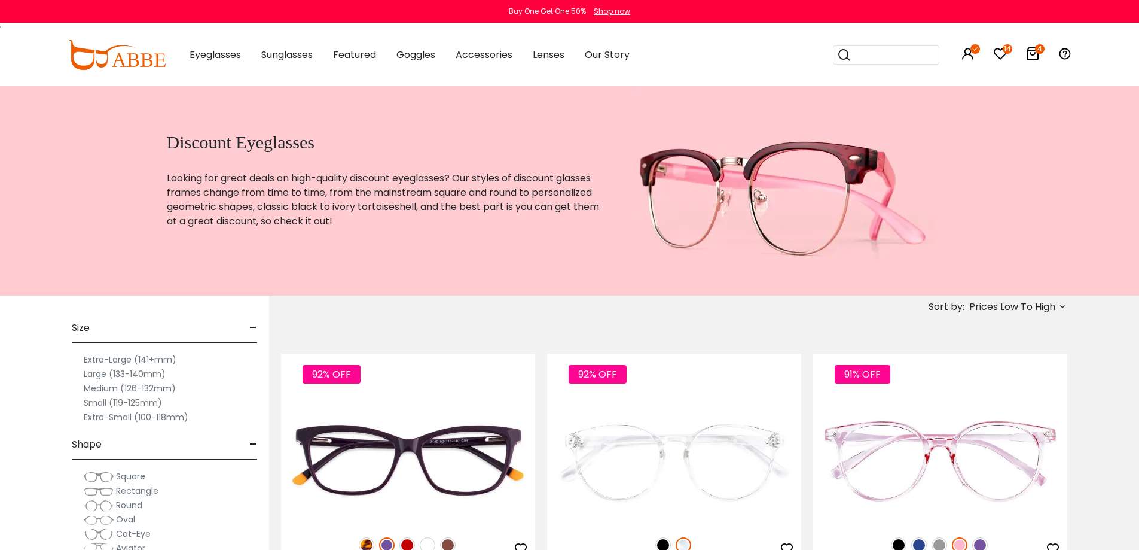
click at [110, 388] on label "Medium (126-132mm)" at bounding box center [130, 388] width 92 height 14
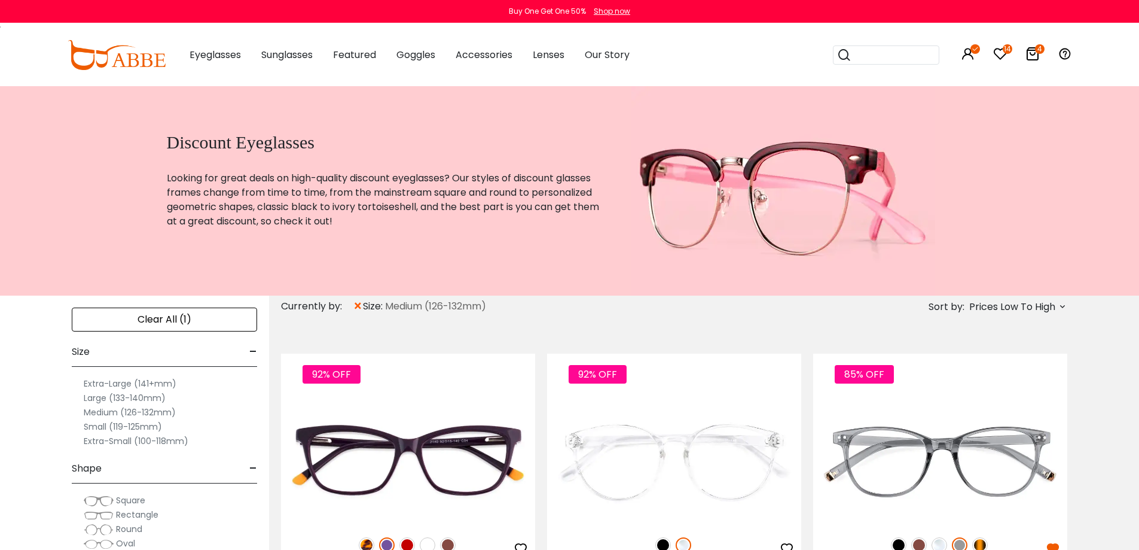
click at [104, 425] on label "Small (119-125mm)" at bounding box center [123, 426] width 78 height 14
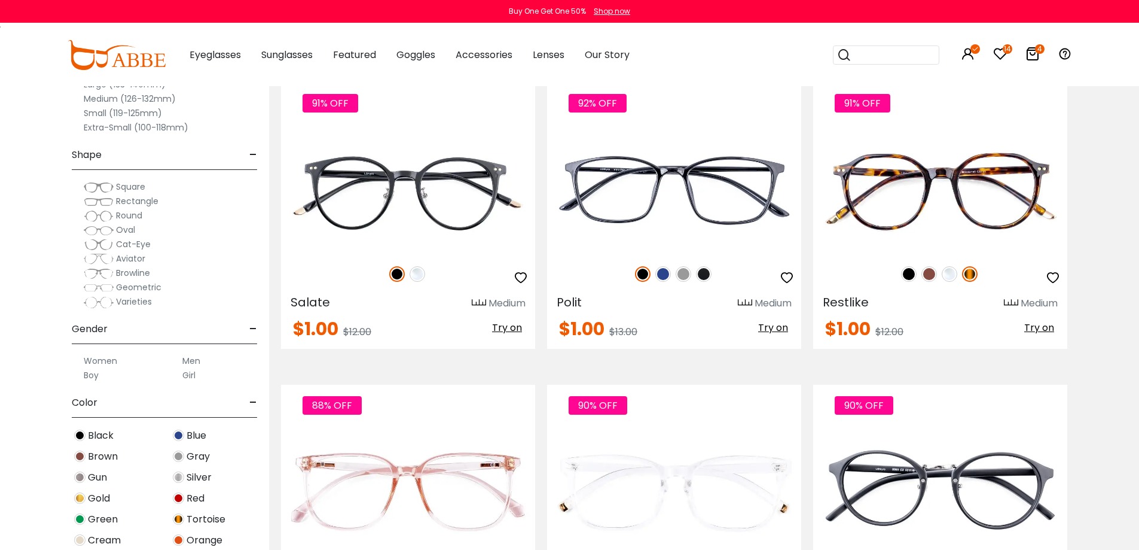
scroll to position [1495, 0]
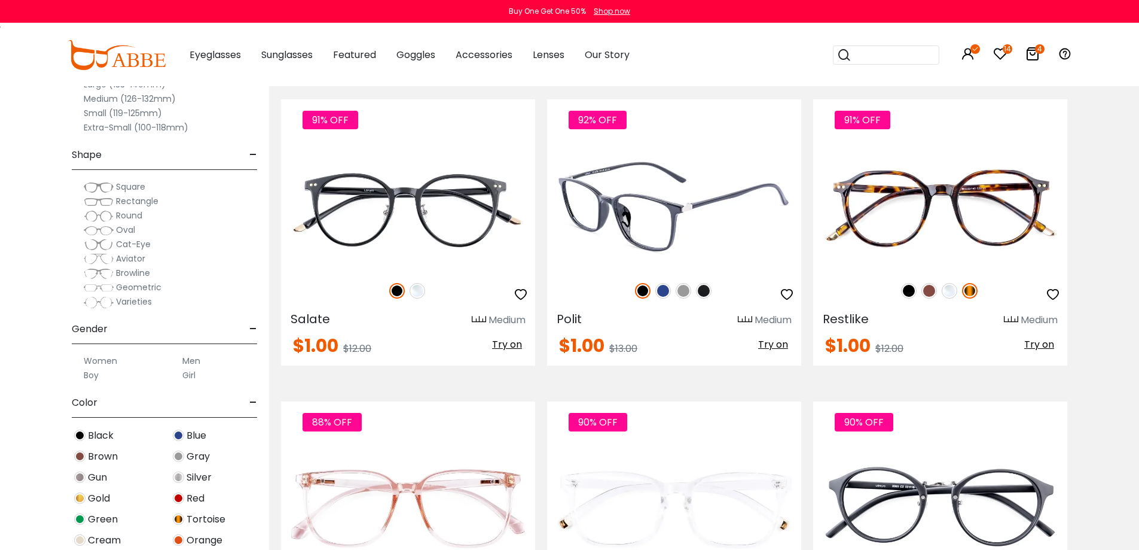
click at [718, 217] on img at bounding box center [674, 205] width 254 height 127
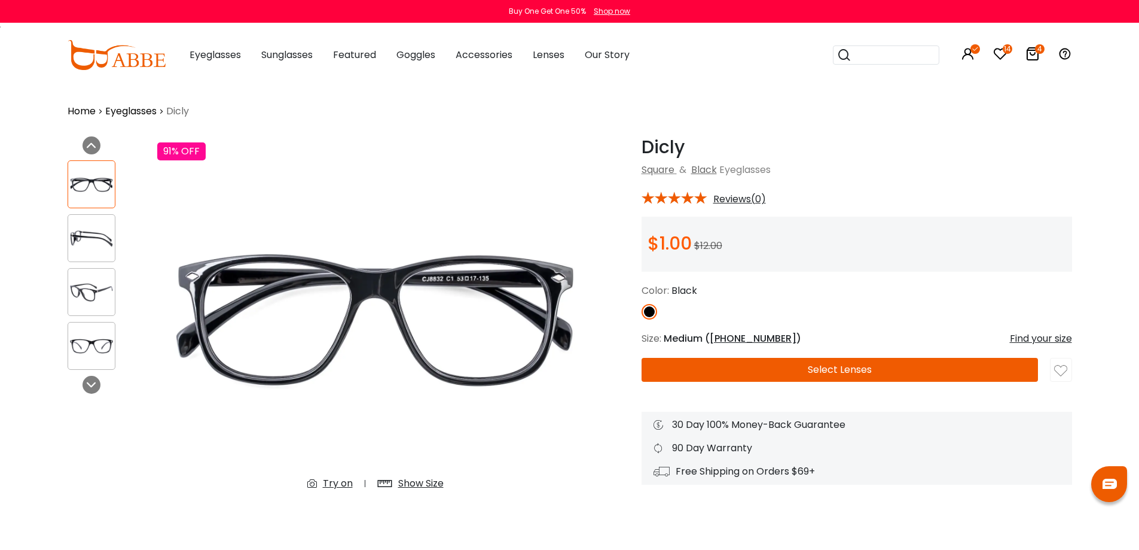
click at [423, 480] on div "Show Size" at bounding box center [420, 483] width 45 height 14
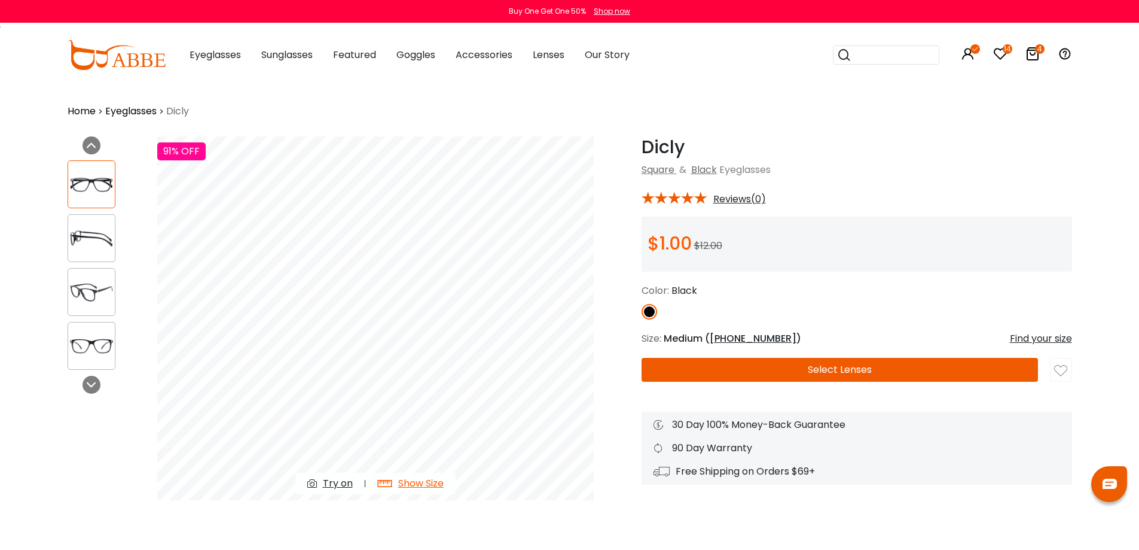
click at [90, 238] on img at bounding box center [91, 238] width 47 height 23
click at [86, 242] on img at bounding box center [91, 238] width 47 height 23
click at [78, 185] on img at bounding box center [91, 184] width 47 height 23
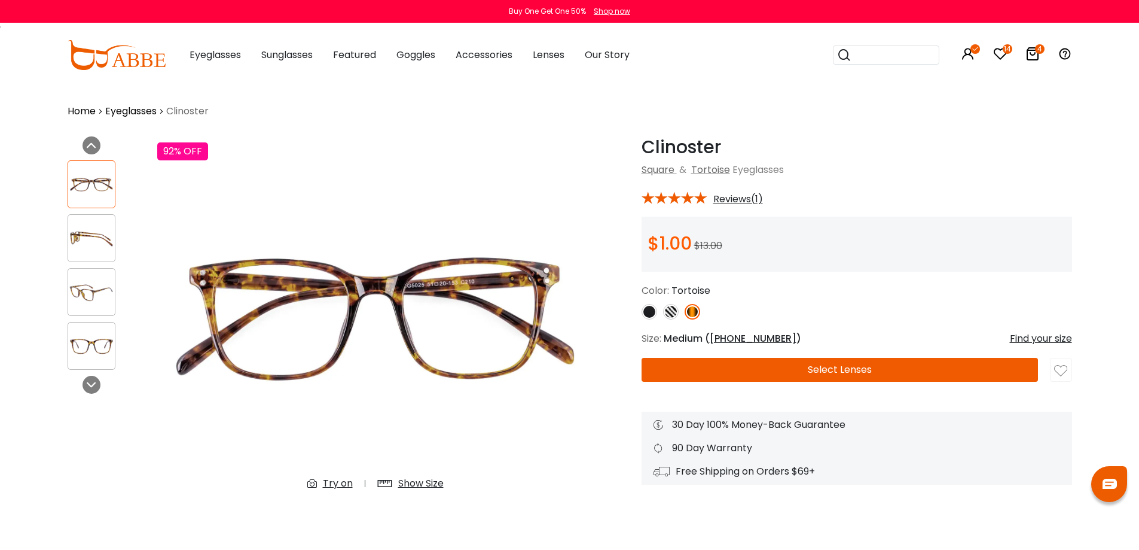
click at [435, 484] on div "Show Size" at bounding box center [420, 483] width 45 height 14
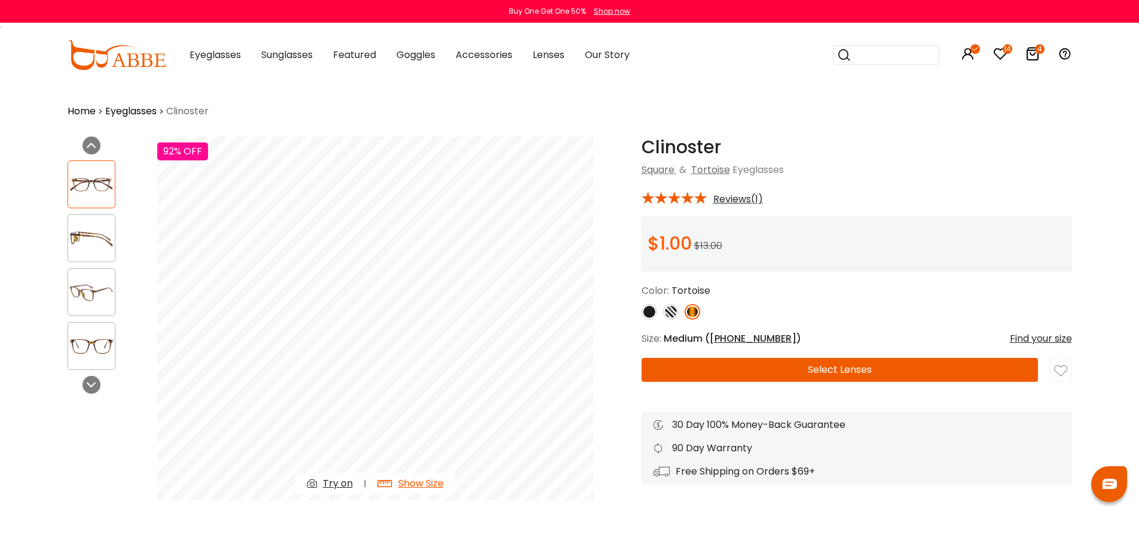
click at [93, 238] on img at bounding box center [91, 238] width 47 height 23
click at [648, 312] on img at bounding box center [650, 312] width 16 height 16
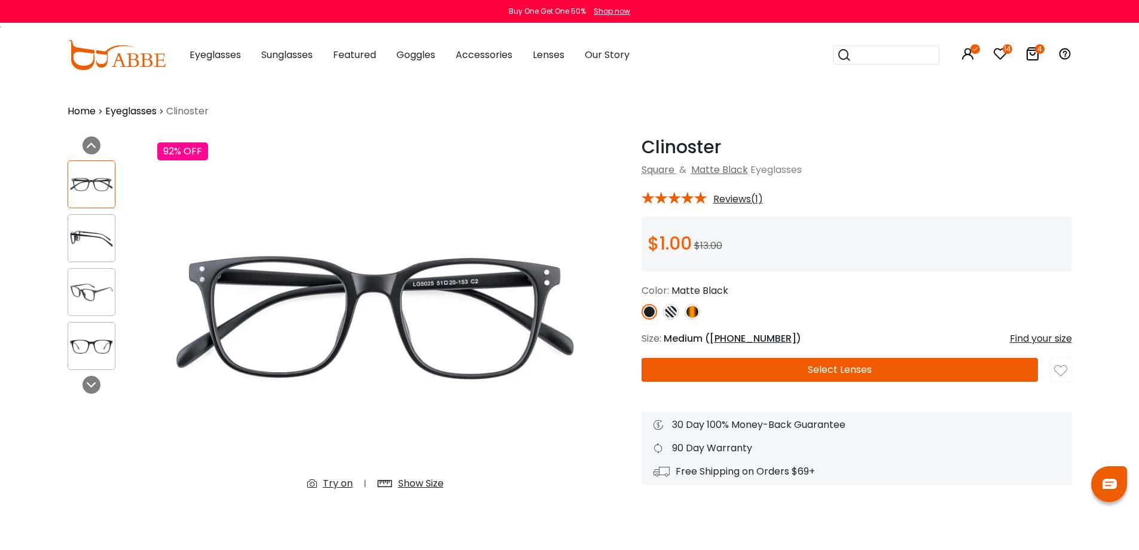
click at [677, 303] on div "Color: Matte Black" at bounding box center [857, 302] width 431 height 36
click at [677, 311] on img at bounding box center [671, 312] width 16 height 16
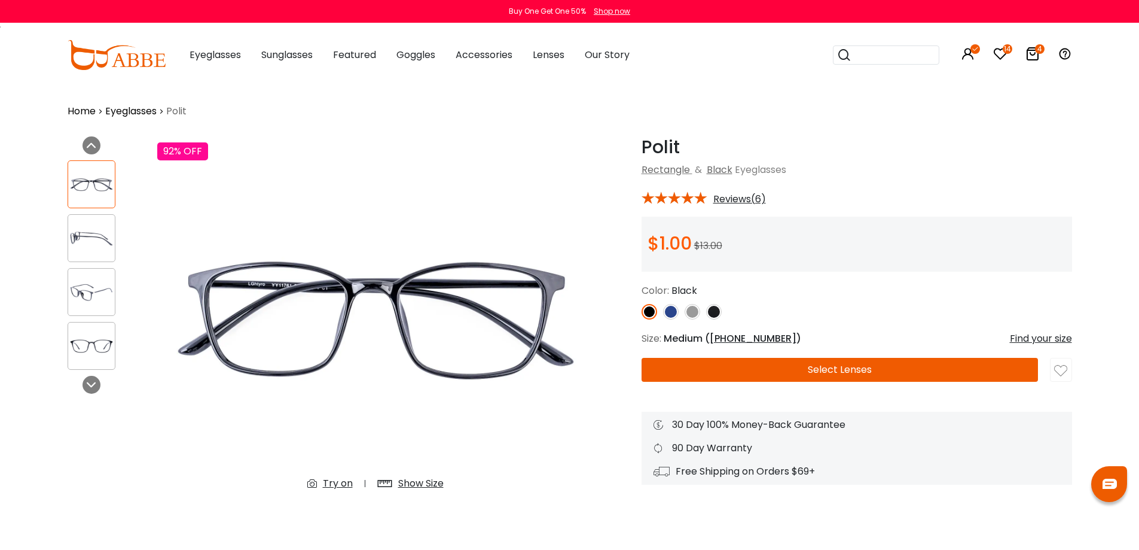
click at [416, 483] on div "Show Size" at bounding box center [420, 483] width 45 height 14
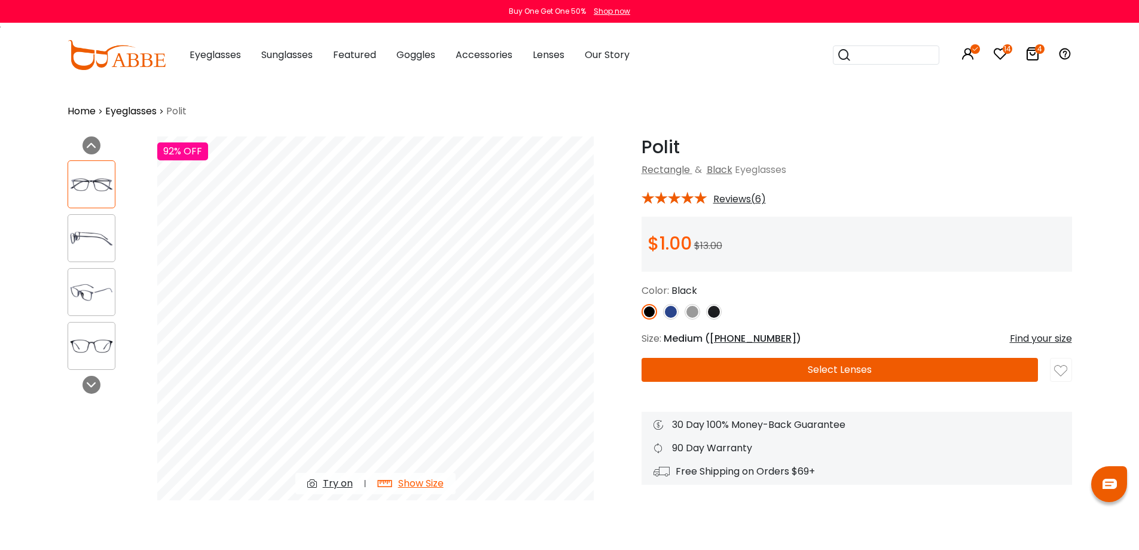
click at [715, 316] on img at bounding box center [714, 312] width 16 height 16
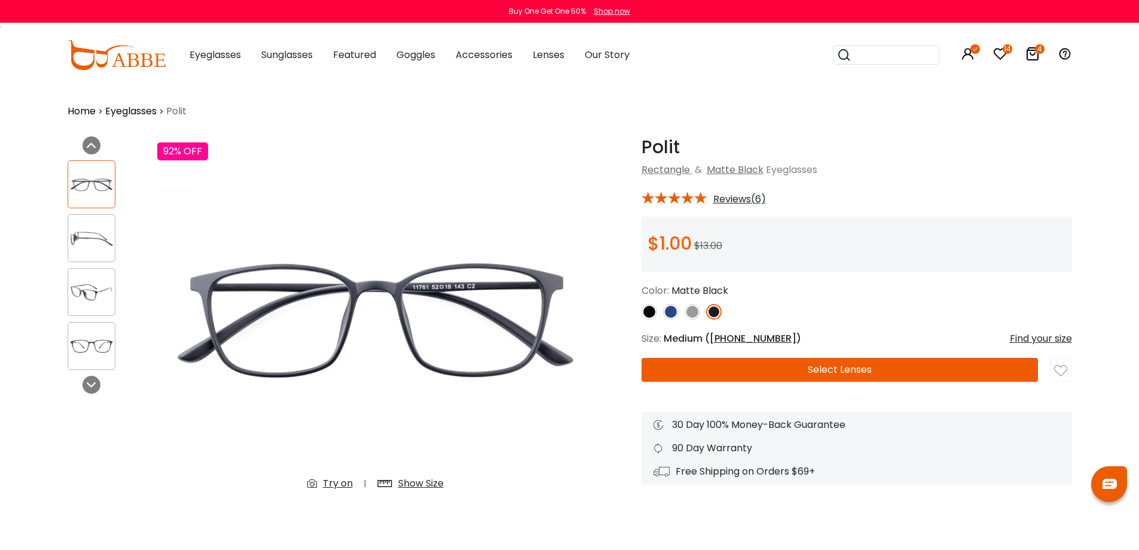
click at [648, 310] on img at bounding box center [650, 312] width 16 height 16
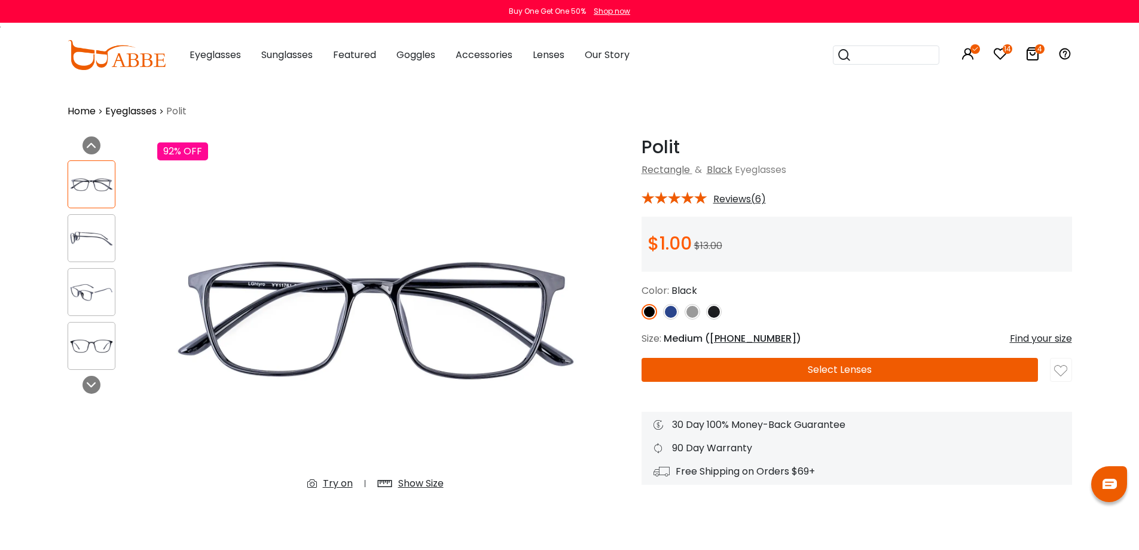
click at [709, 313] on img at bounding box center [714, 312] width 16 height 16
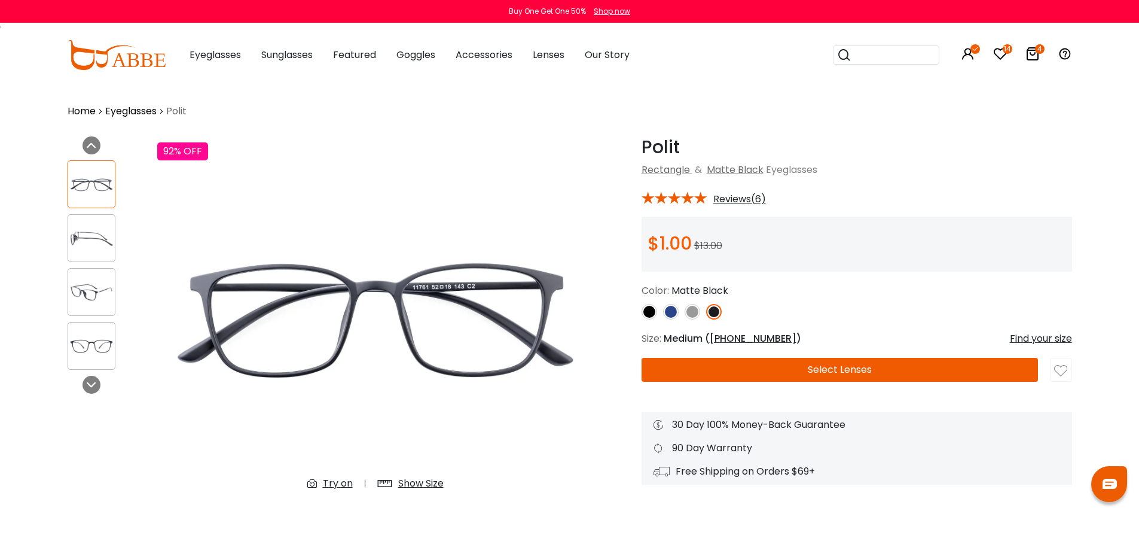
click at [794, 367] on button "Select Lenses" at bounding box center [840, 370] width 397 height 24
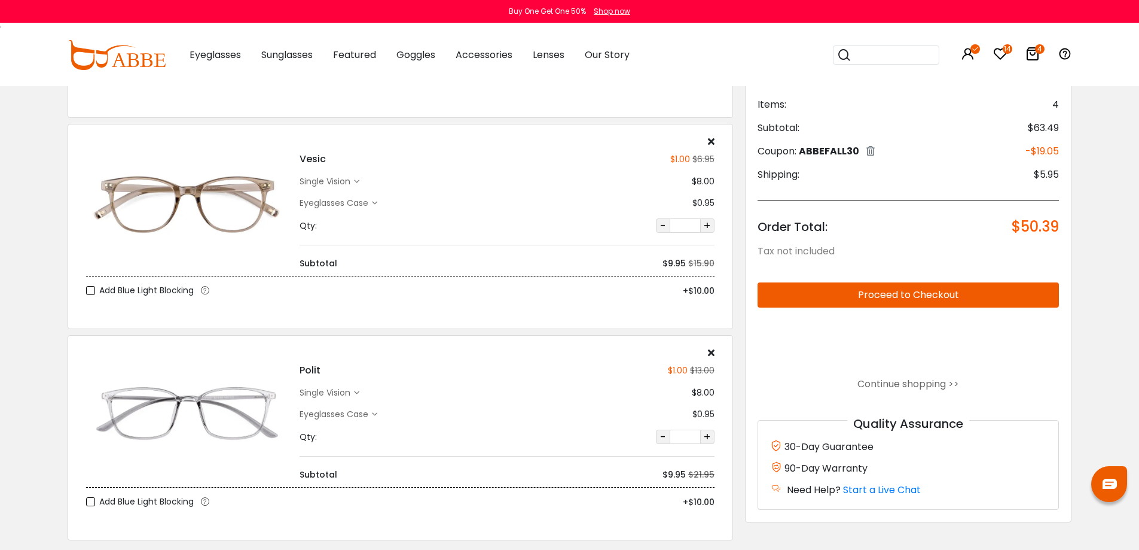
scroll to position [359, 0]
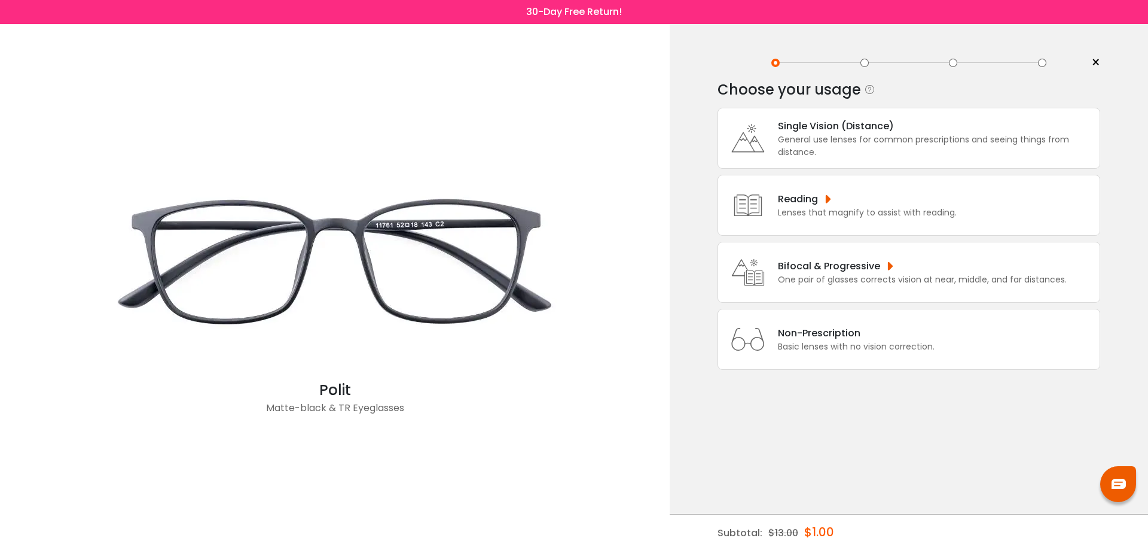
click at [842, 136] on div "General use lenses for common prescriptions and seeing things from distance." at bounding box center [936, 145] width 316 height 25
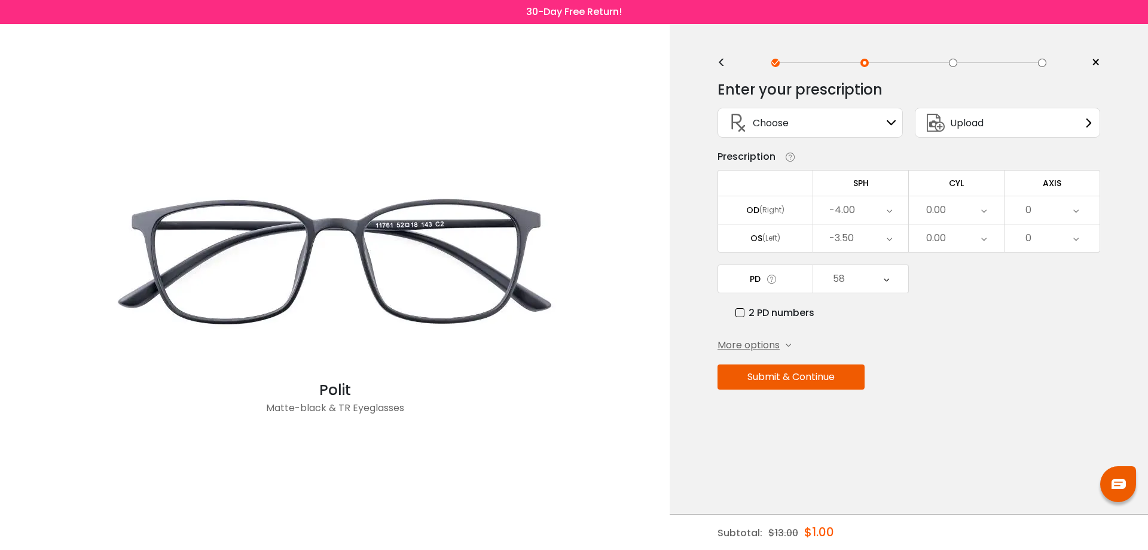
click at [836, 376] on button "Submit & Continue" at bounding box center [791, 376] width 147 height 25
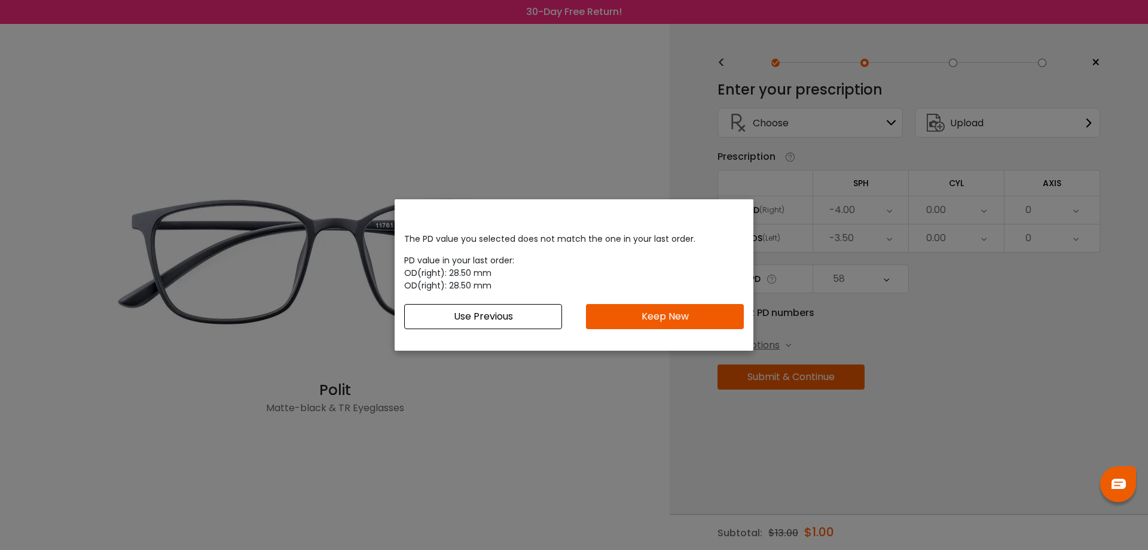
click at [668, 317] on button "Keep New" at bounding box center [665, 316] width 158 height 25
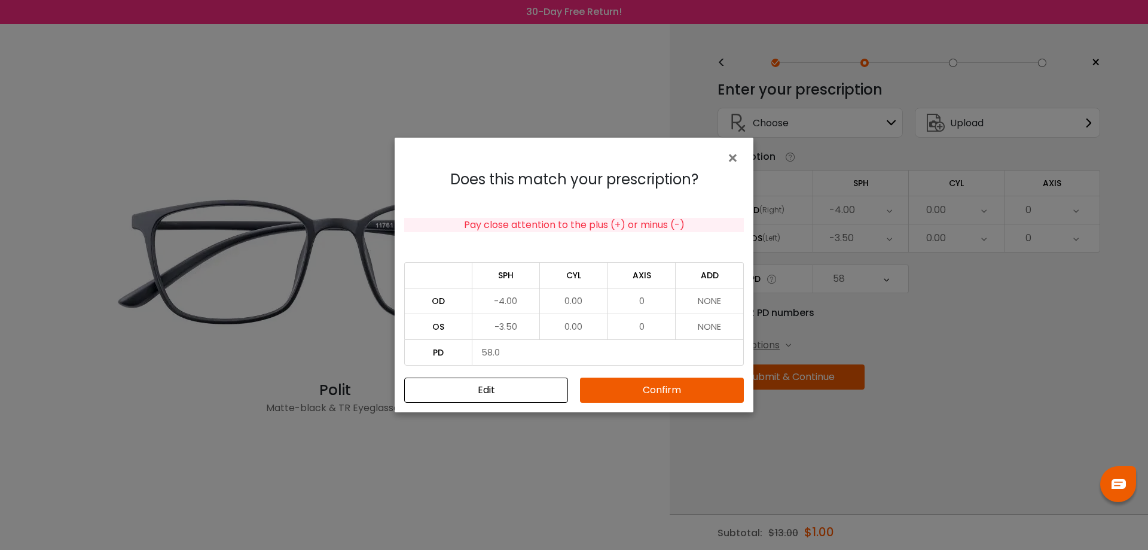
click at [667, 395] on button "Confirm" at bounding box center [662, 389] width 164 height 25
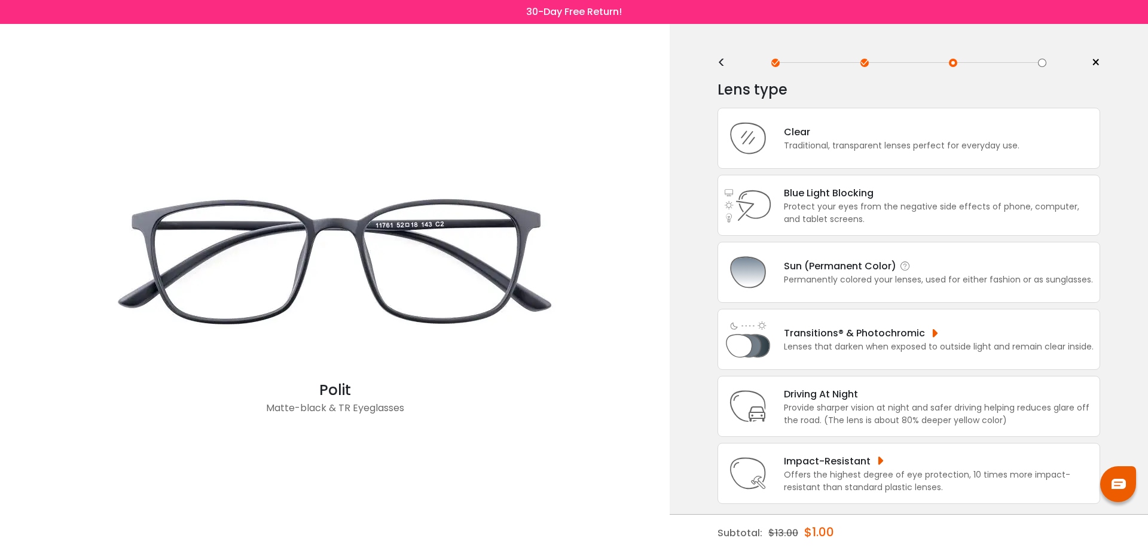
click at [748, 267] on img at bounding box center [748, 272] width 48 height 48
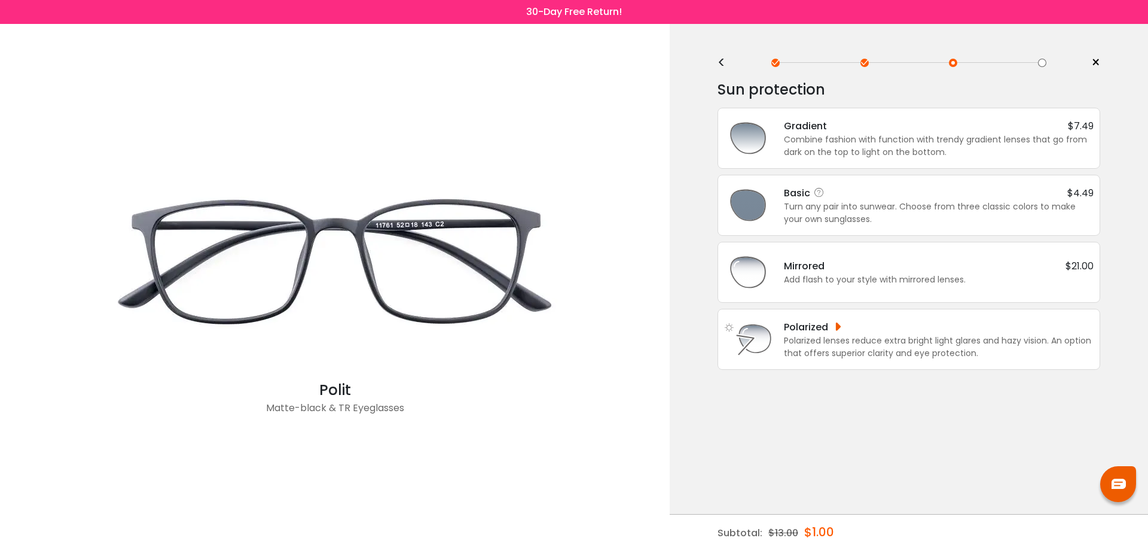
click at [744, 206] on img at bounding box center [748, 205] width 48 height 48
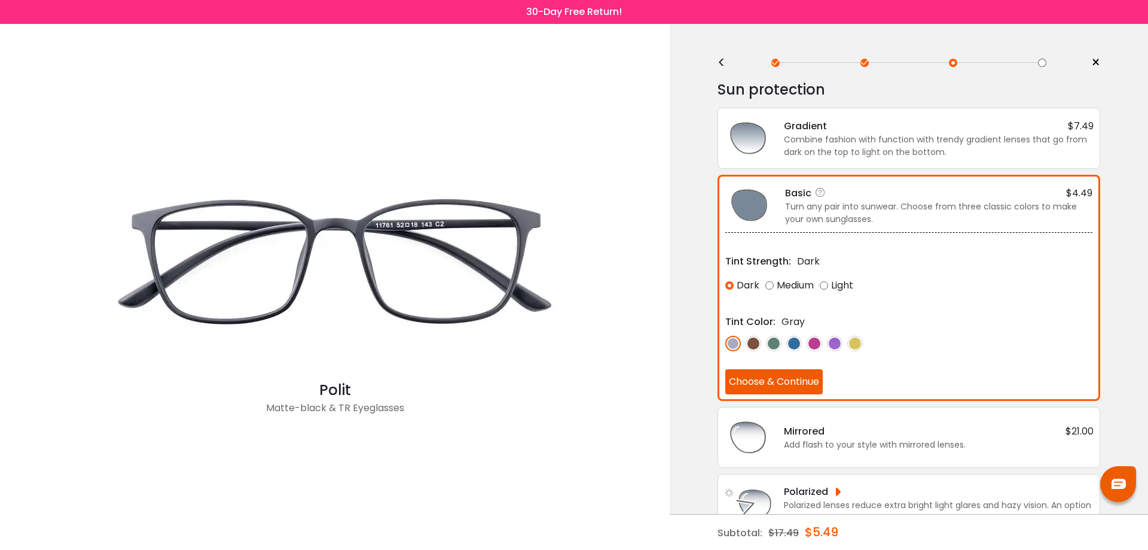
click at [776, 383] on button "Choose & Continue" at bounding box center [774, 381] width 97 height 25
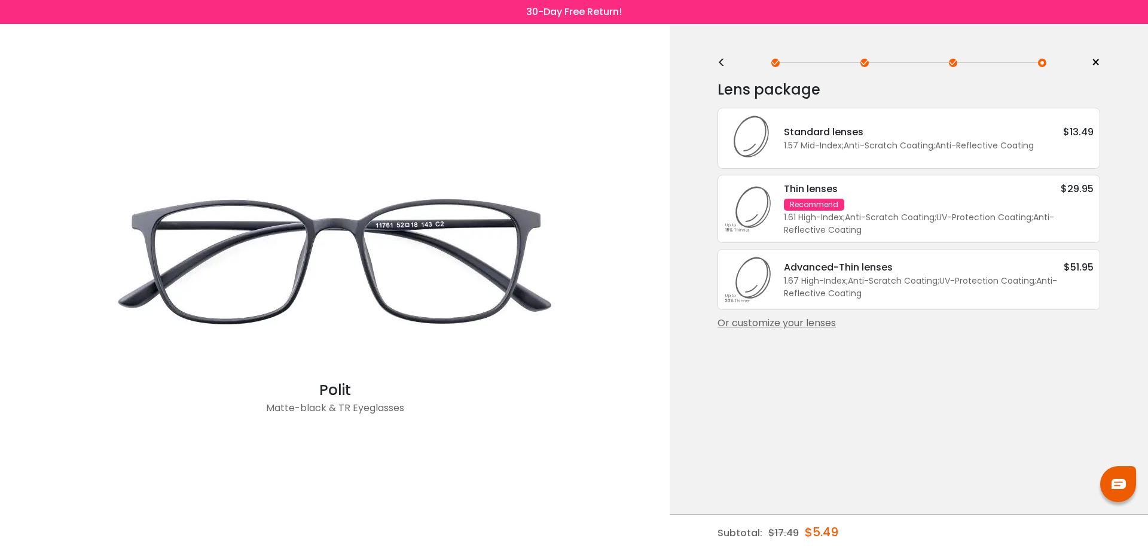
click at [786, 327] on div "Or customize your lenses" at bounding box center [909, 323] width 383 height 14
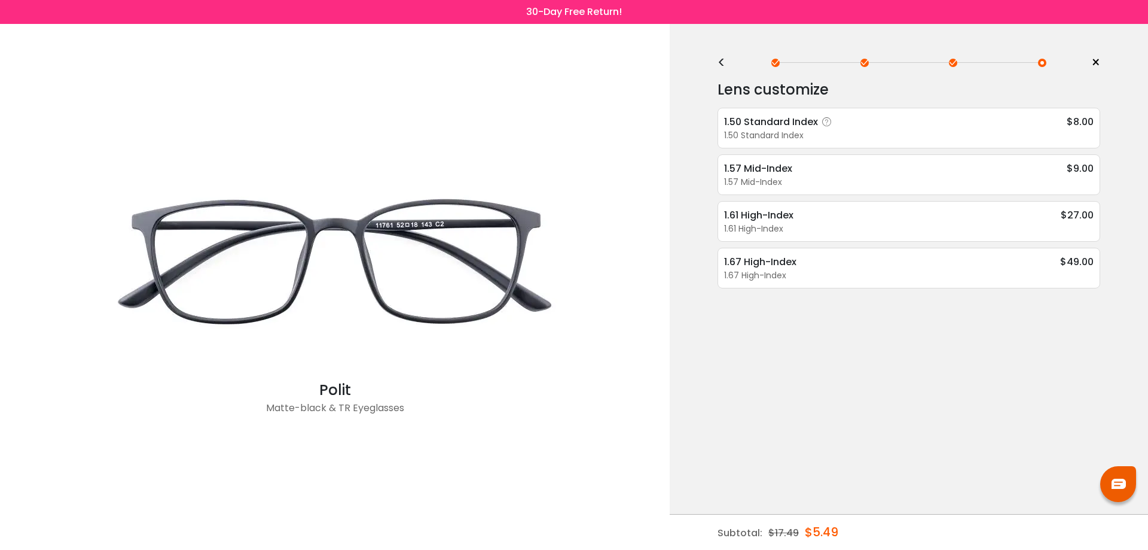
click at [778, 130] on div "1.50 Standard Index" at bounding box center [909, 135] width 370 height 13
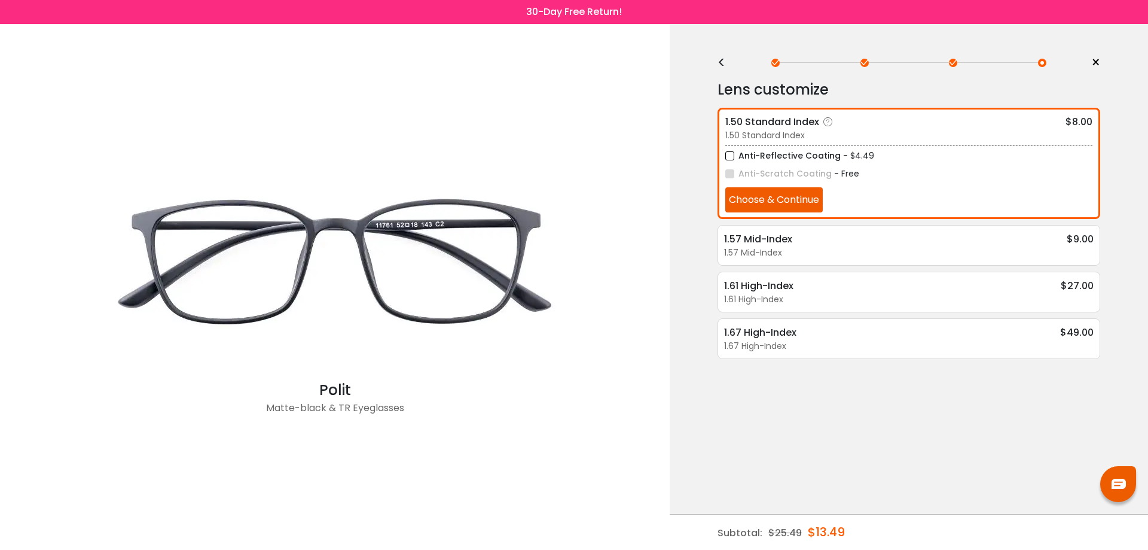
click at [775, 200] on button "Choose & Continue" at bounding box center [774, 199] width 97 height 25
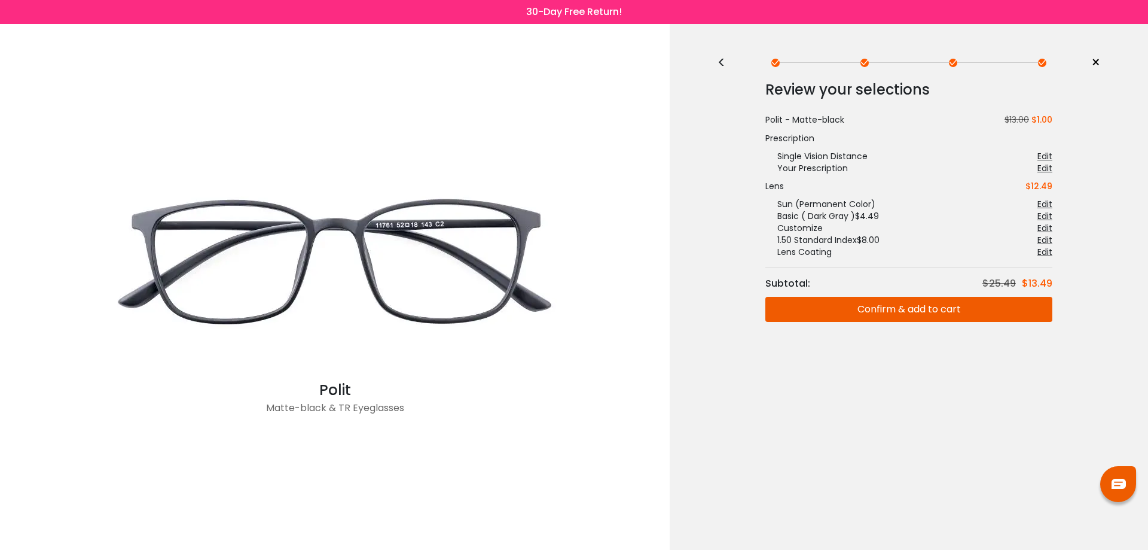
click at [933, 307] on button "Confirm & add to cart" at bounding box center [909, 309] width 287 height 25
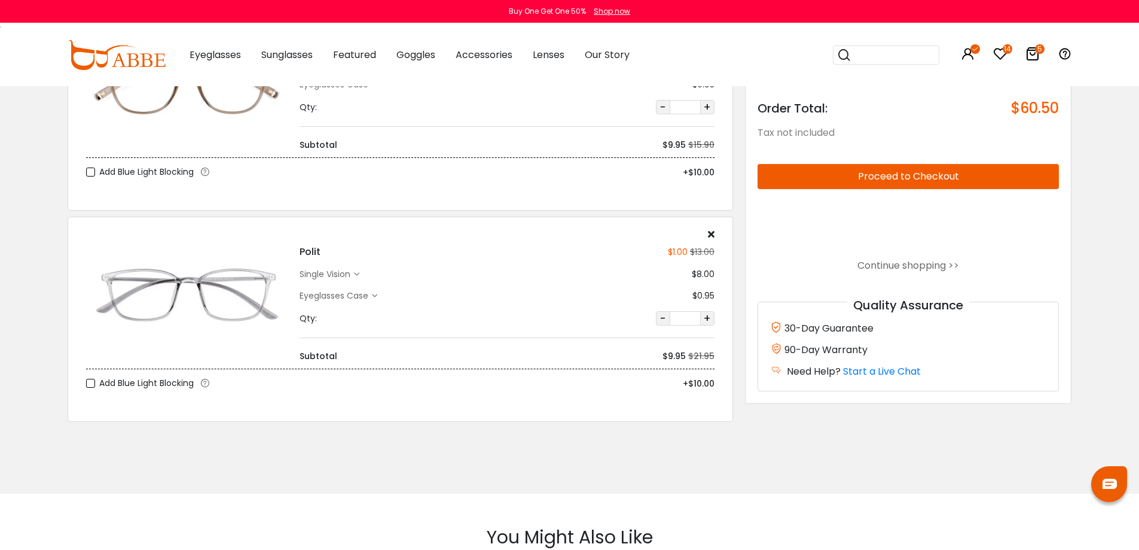
scroll to position [778, 0]
click at [711, 232] on icon at bounding box center [711, 233] width 7 height 10
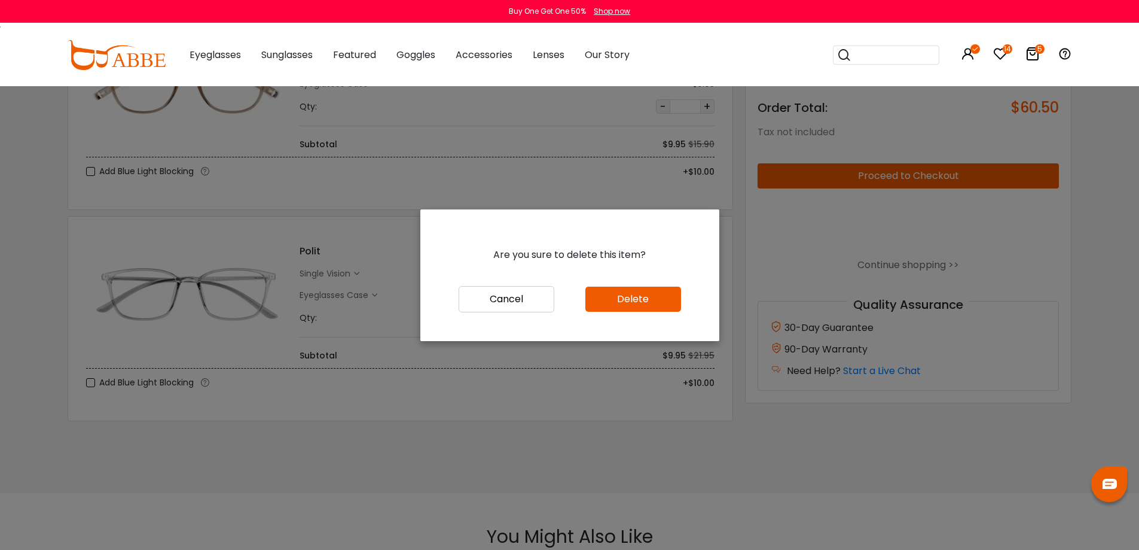
click at [524, 300] on button "Cancel" at bounding box center [507, 299] width 96 height 26
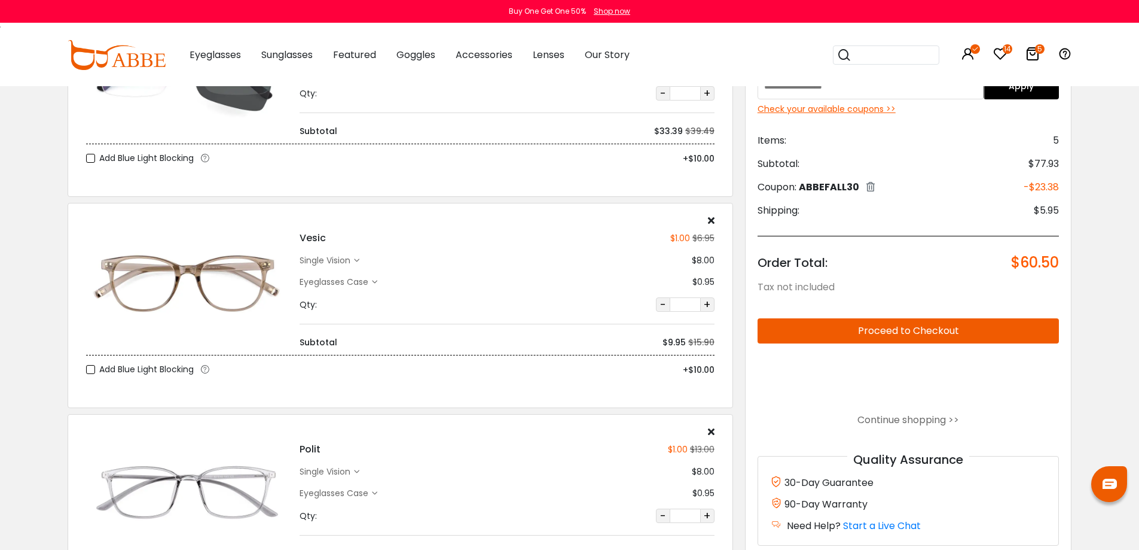
scroll to position [478, 0]
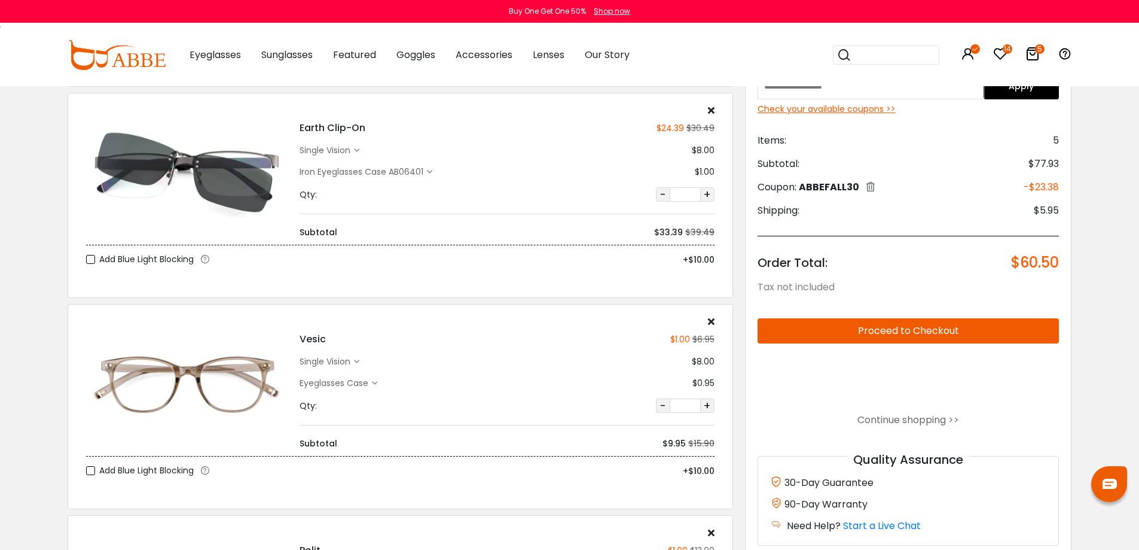
click at [850, 113] on div "Check your available coupons >>" at bounding box center [909, 109] width 302 height 13
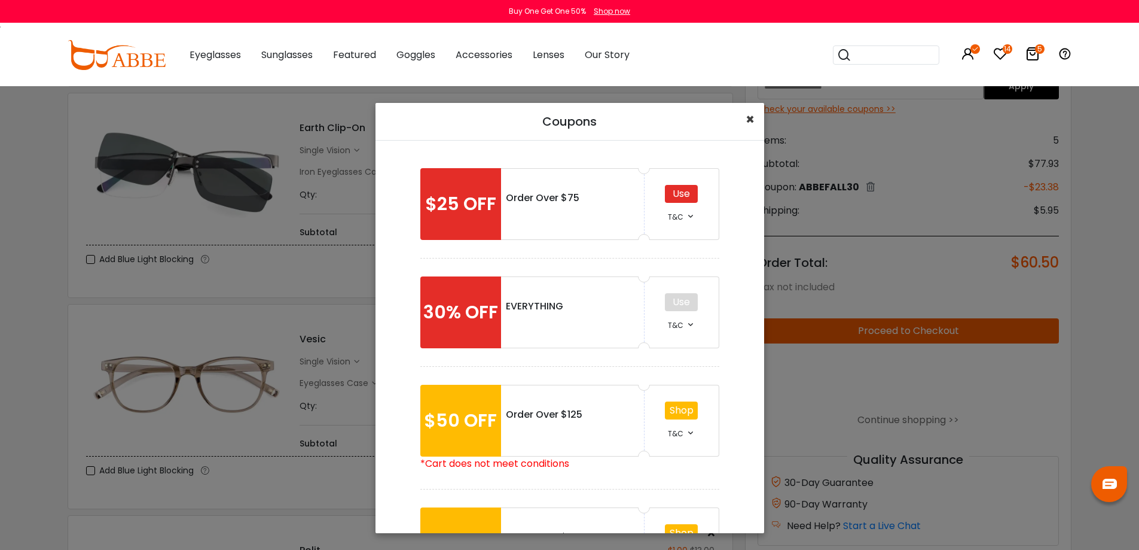
click at [752, 115] on span "×" at bounding box center [750, 119] width 9 height 20
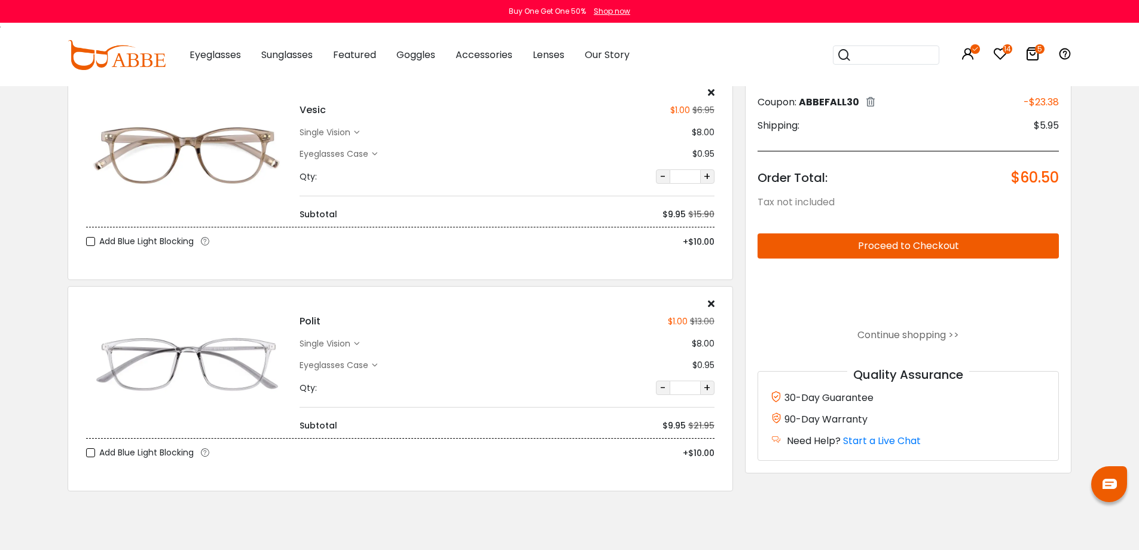
scroll to position [718, 0]
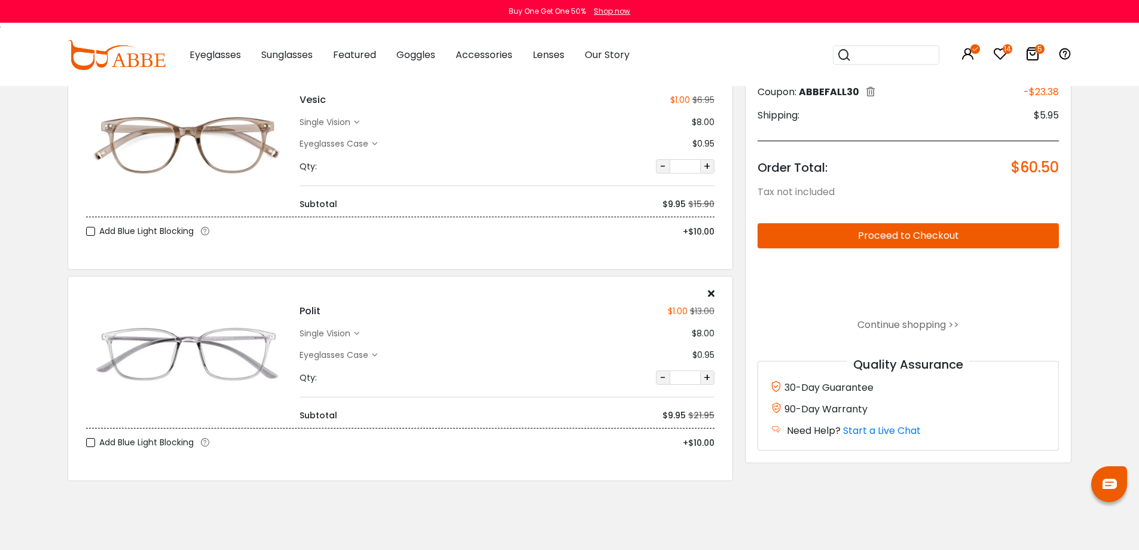
click at [711, 293] on icon at bounding box center [711, 293] width 7 height 10
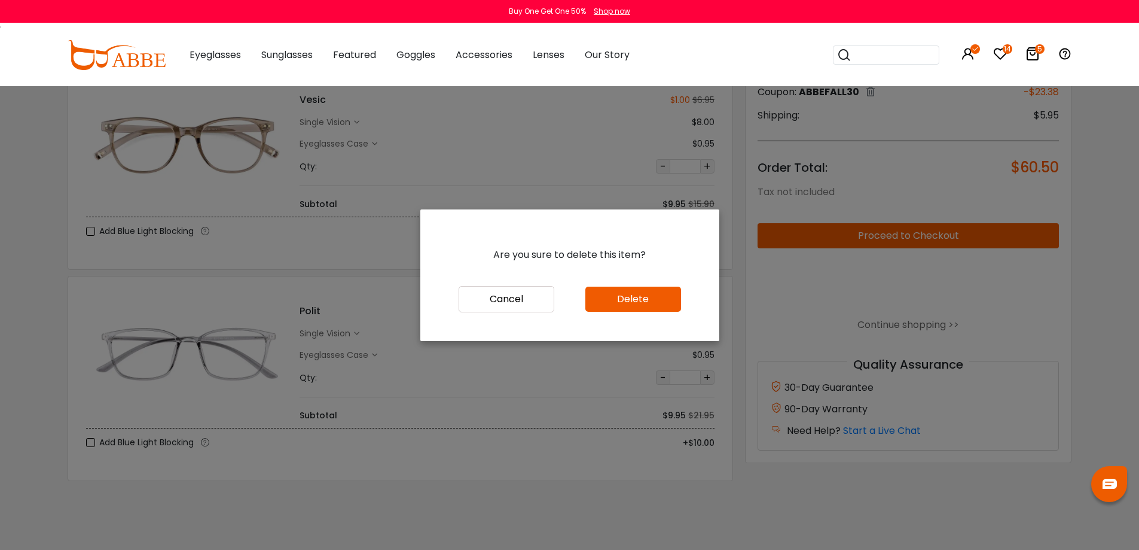
click at [633, 293] on button "Delete" at bounding box center [634, 299] width 96 height 25
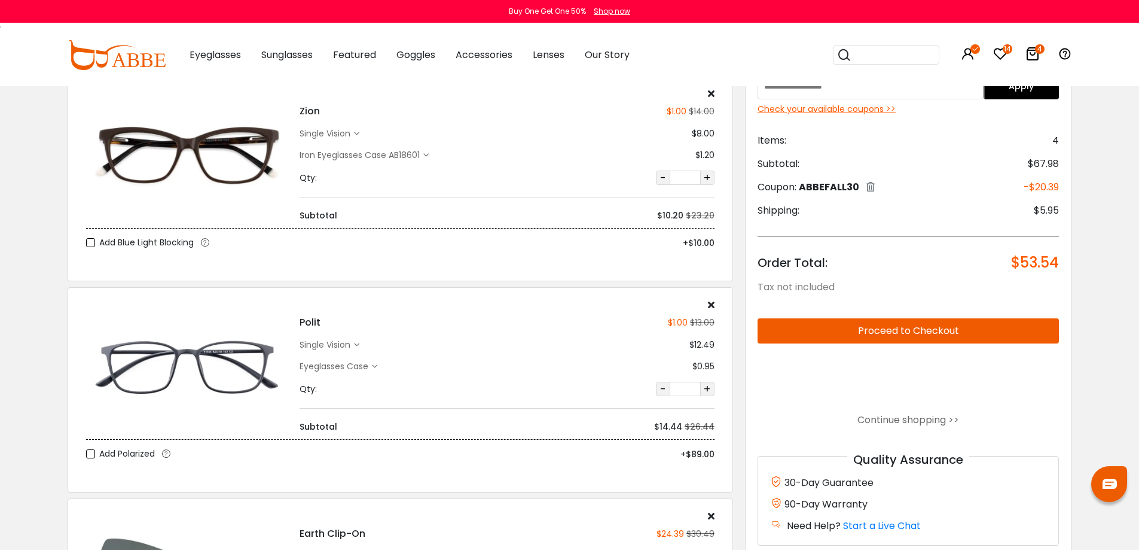
scroll to position [60, 0]
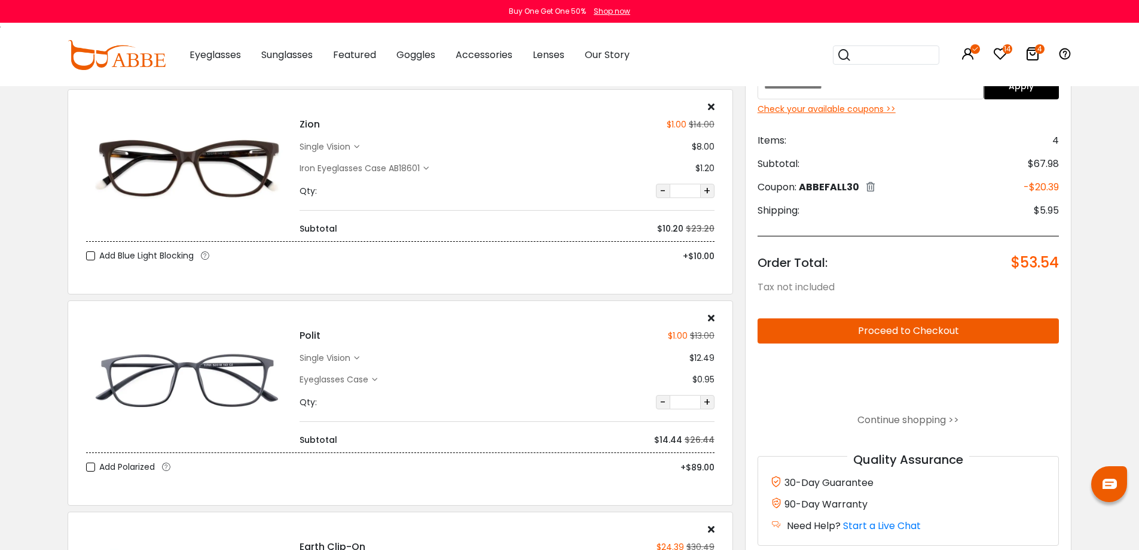
click at [368, 379] on div "Eyeglasses Case" at bounding box center [336, 379] width 72 height 13
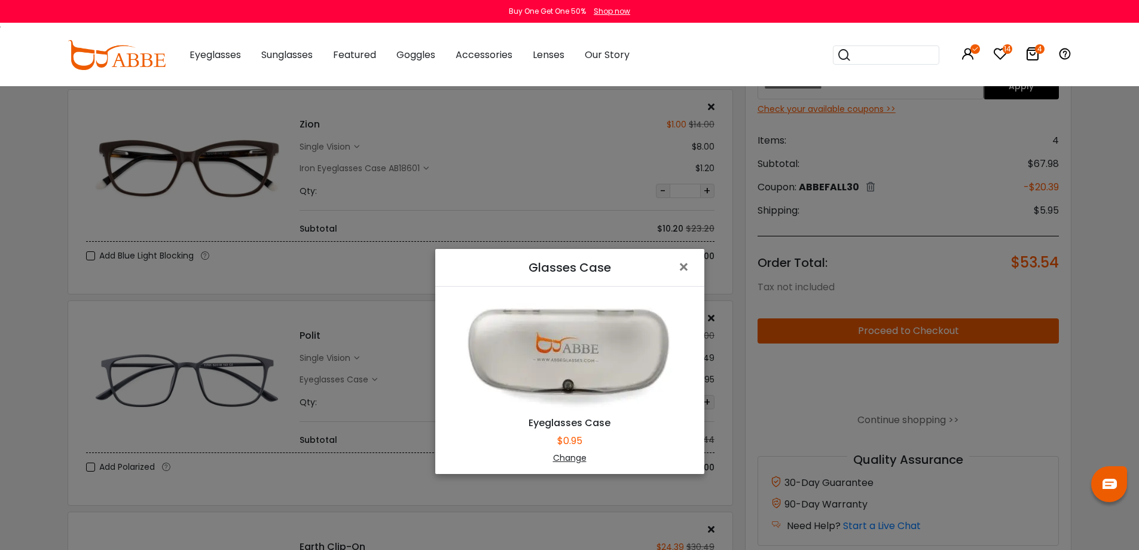
click at [562, 459] on div "Change" at bounding box center [569, 458] width 239 height 13
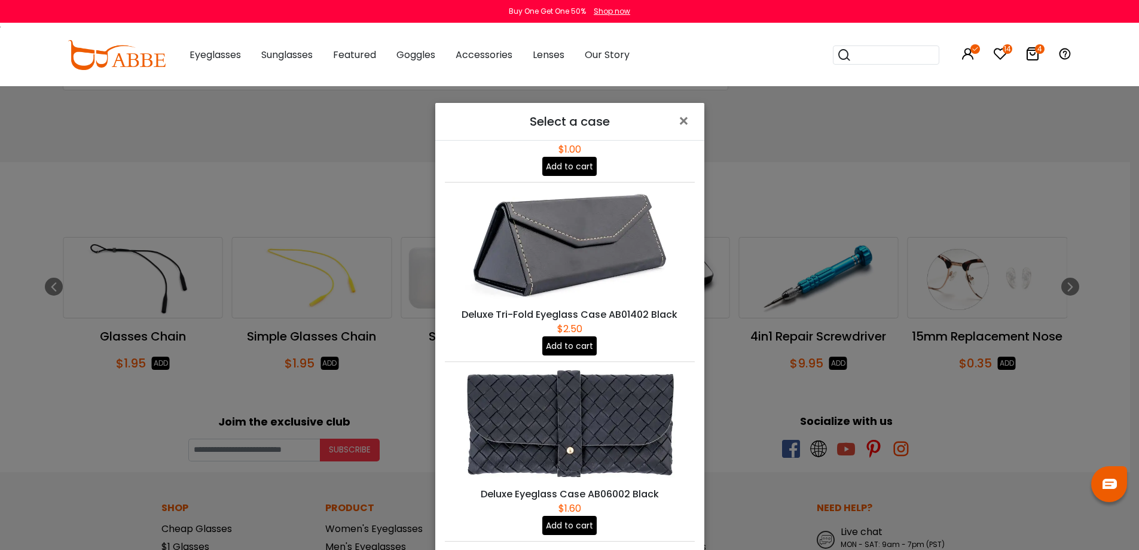
scroll to position [401, 0]
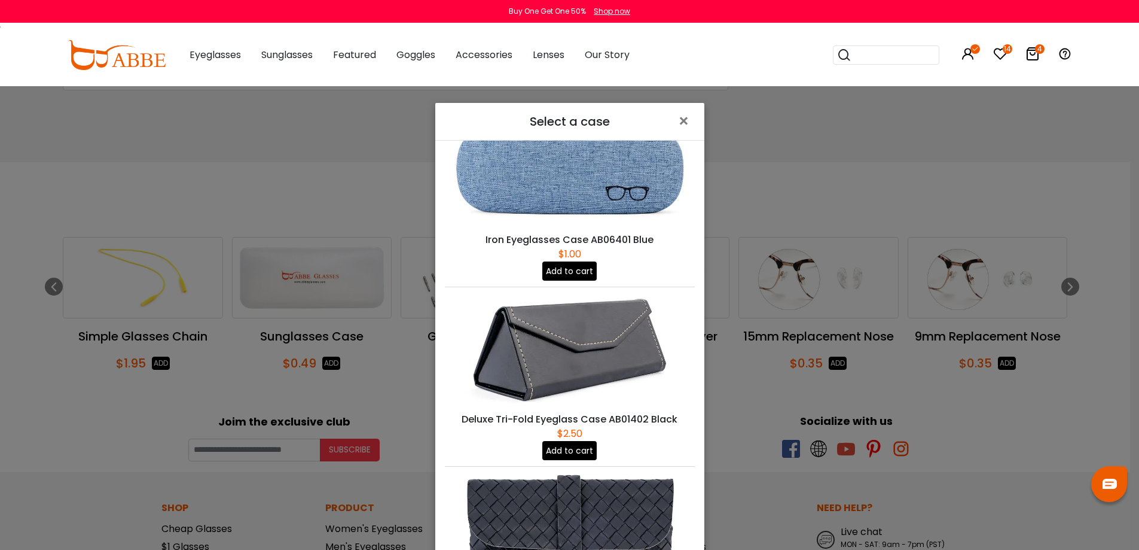
click at [570, 441] on button "Add to cart" at bounding box center [569, 450] width 54 height 19
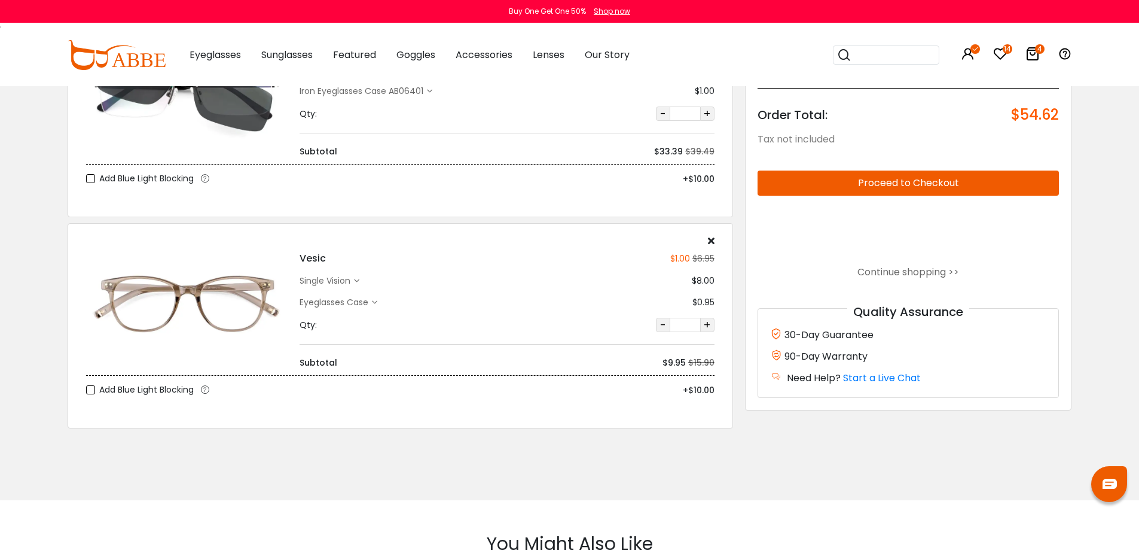
scroll to position [598, 0]
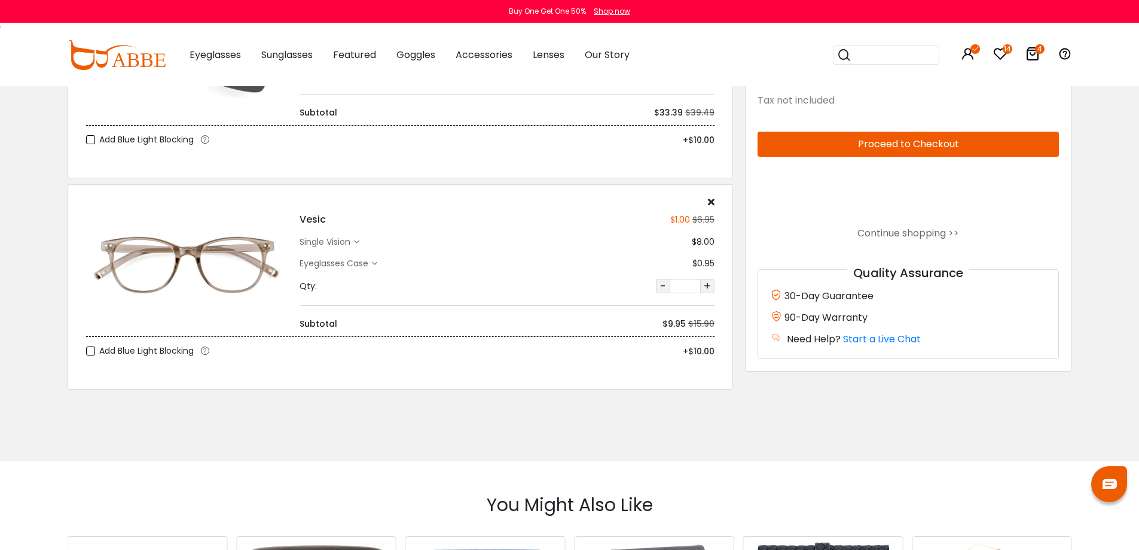
click at [364, 264] on div "Eyeglasses Case" at bounding box center [336, 263] width 72 height 13
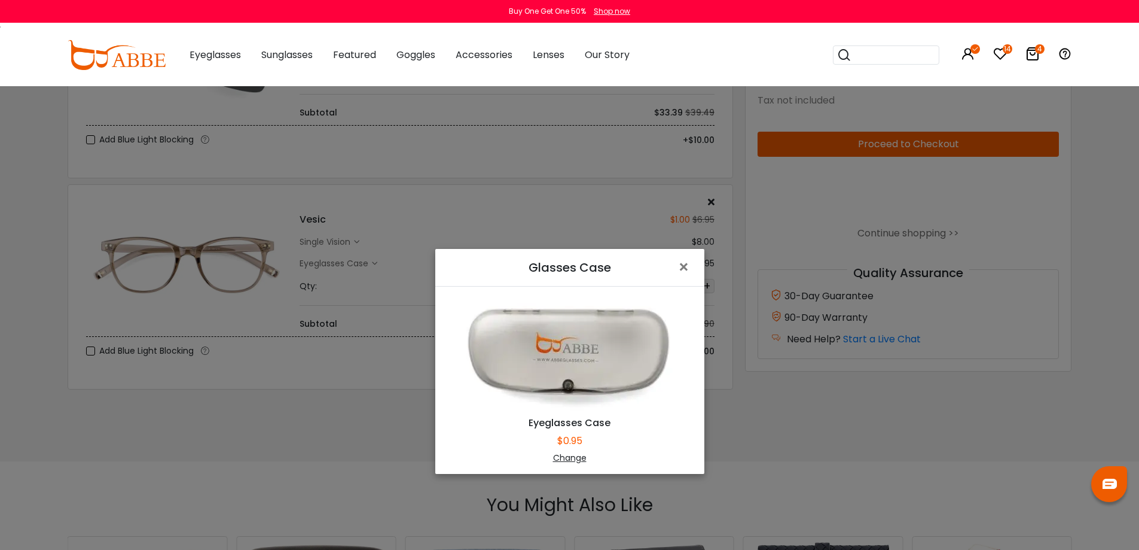
click at [568, 456] on div "Change" at bounding box center [569, 458] width 239 height 13
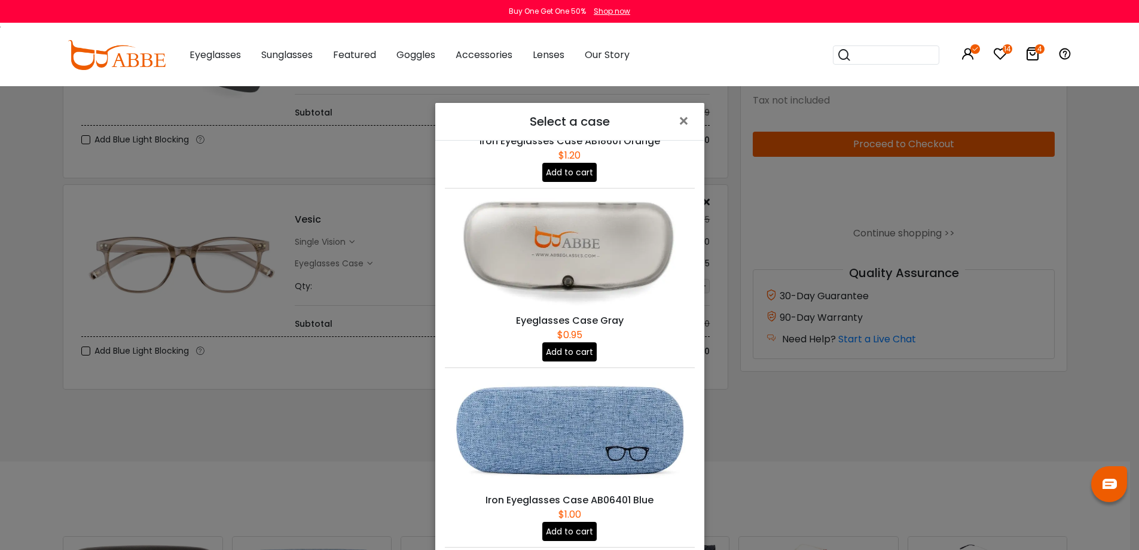
scroll to position [179, 0]
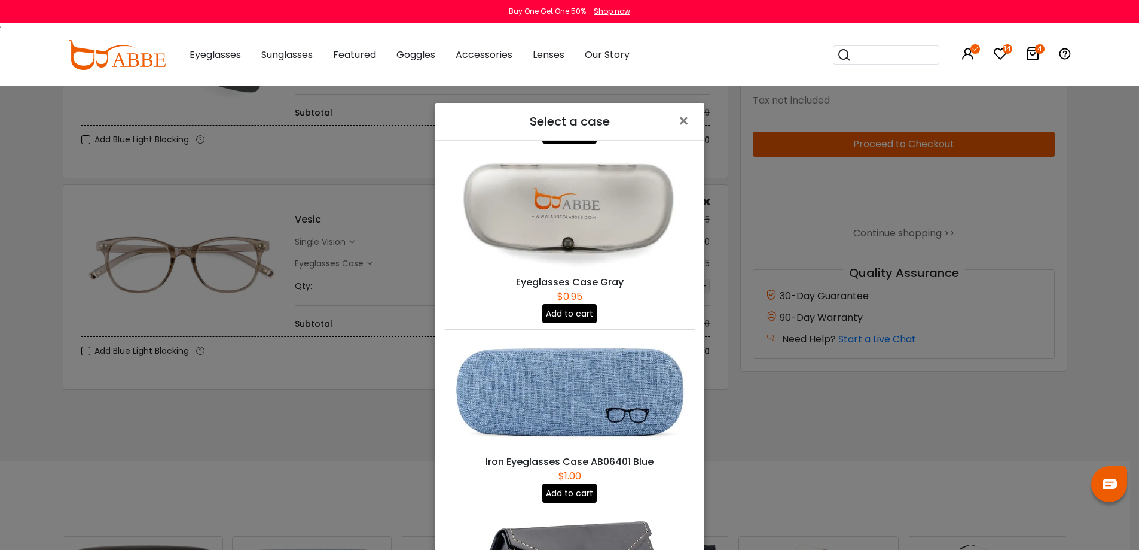
click at [571, 483] on button "Add to cart" at bounding box center [569, 492] width 54 height 19
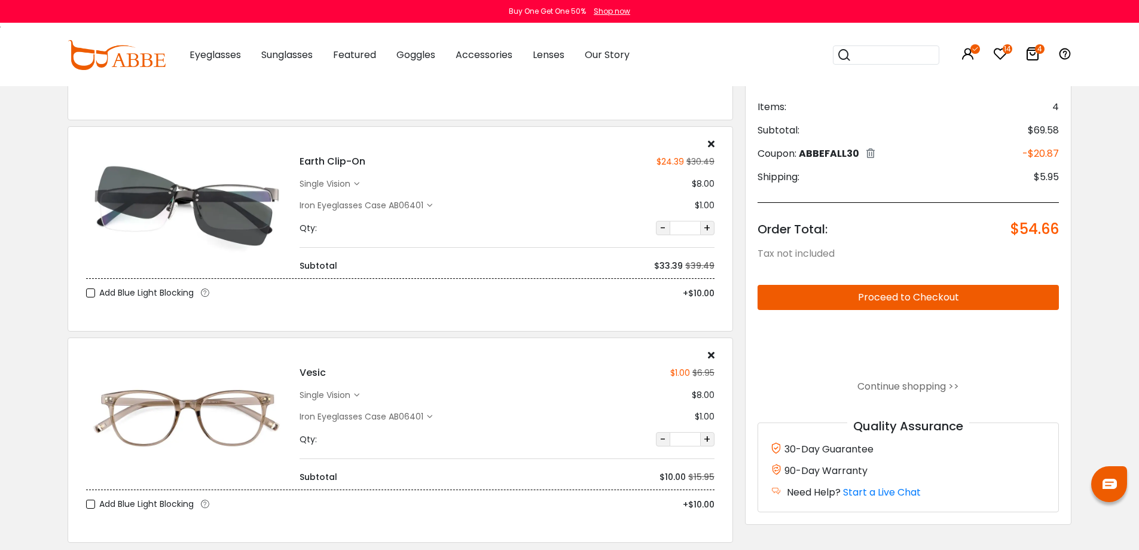
scroll to position [658, 0]
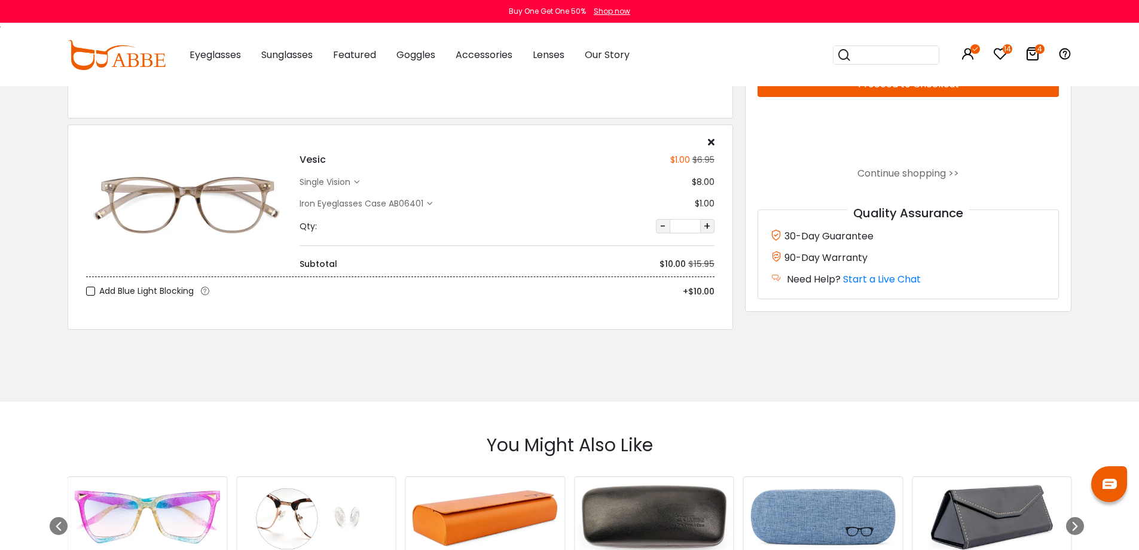
click at [422, 205] on div "Iron Eyeglasses Case AB06401" at bounding box center [363, 203] width 127 height 13
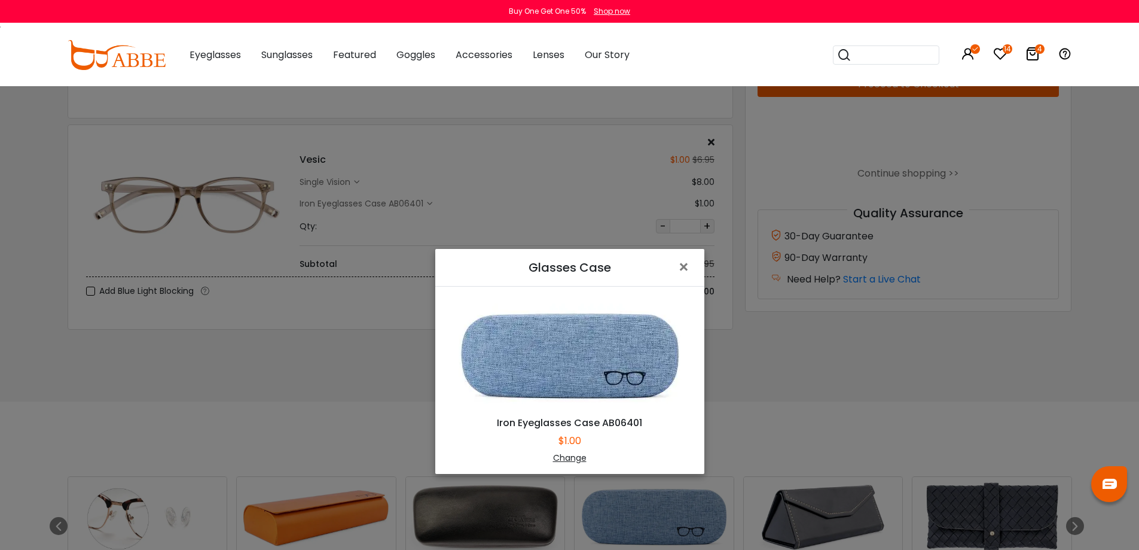
click at [577, 457] on div "Change" at bounding box center [569, 458] width 239 height 13
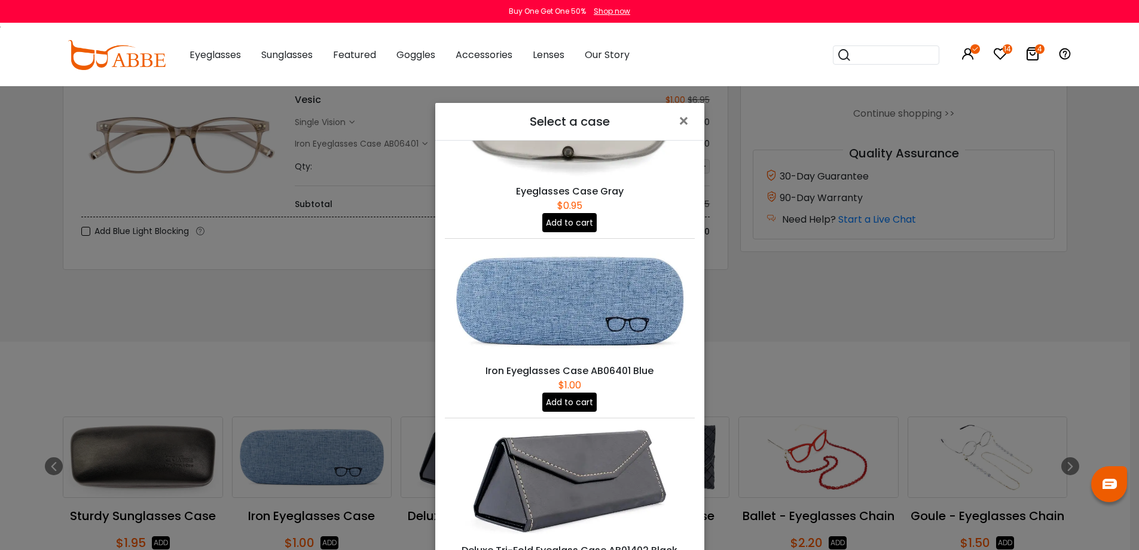
scroll to position [299, 0]
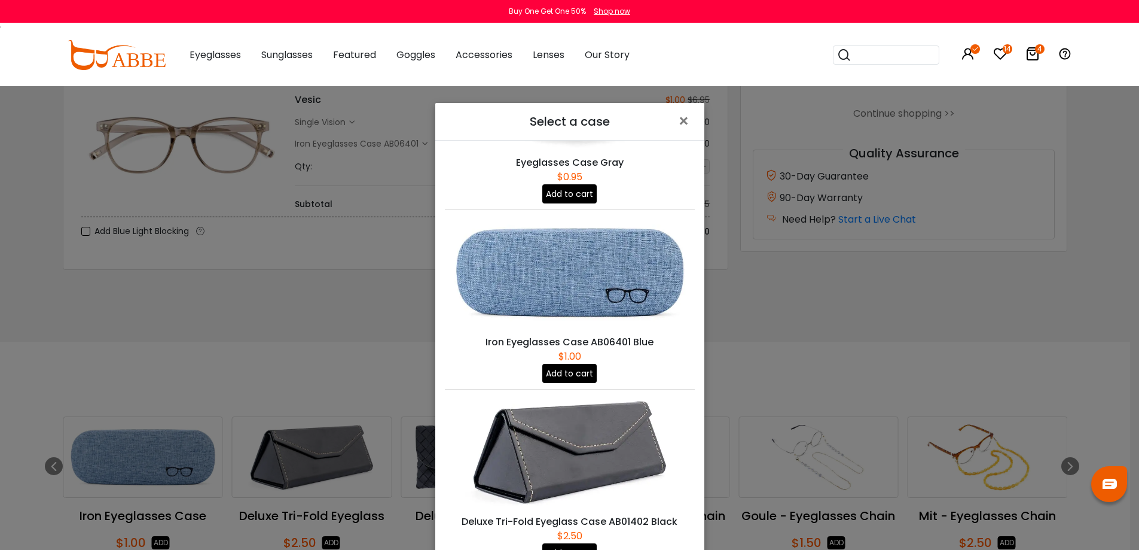
click at [577, 364] on button "Add to cart" at bounding box center [569, 373] width 54 height 19
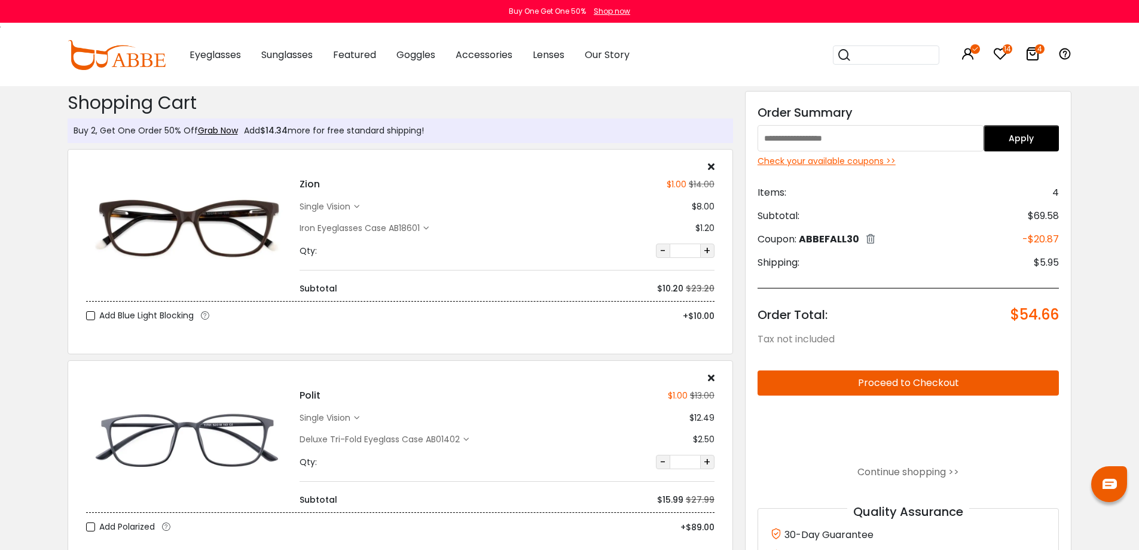
click at [419, 226] on div "Iron Eyeglasses Case AB18601" at bounding box center [362, 228] width 124 height 13
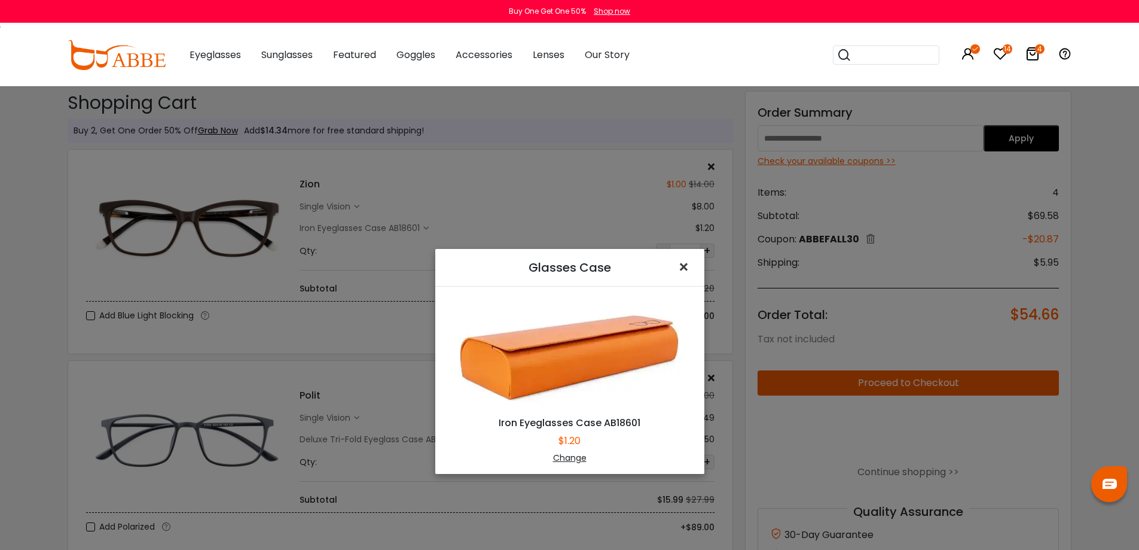
click at [682, 265] on span "×" at bounding box center [686, 267] width 17 height 26
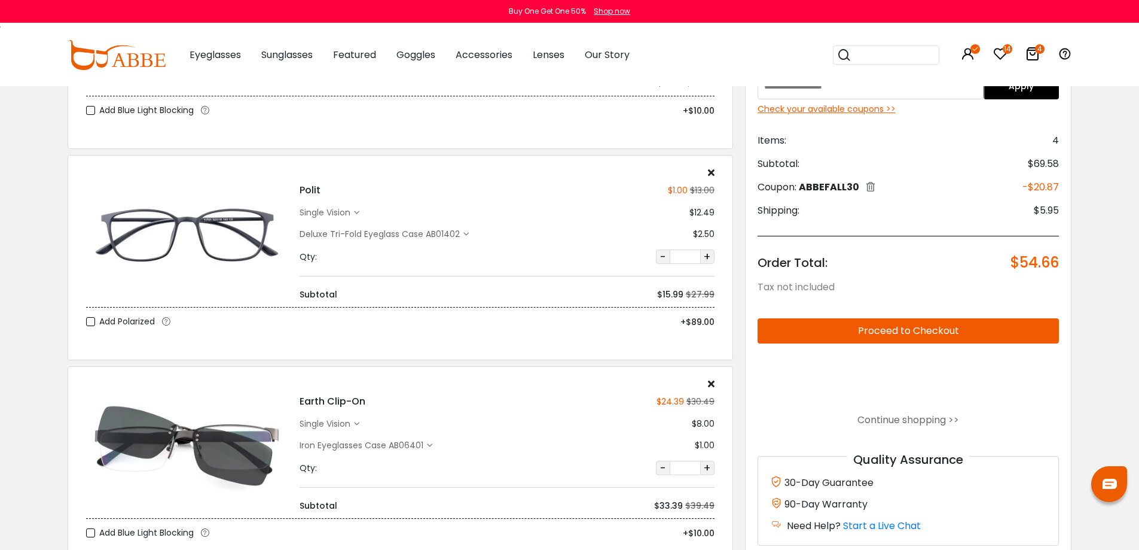
scroll to position [239, 0]
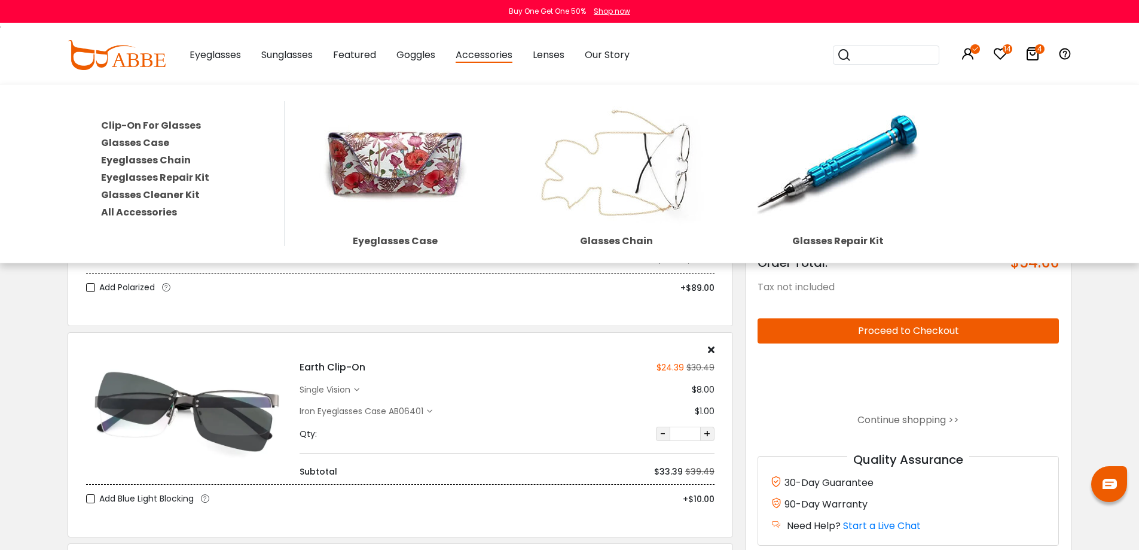
click at [490, 51] on span "Accessories" at bounding box center [484, 55] width 57 height 15
click at [501, 59] on span "Accessories" at bounding box center [484, 55] width 57 height 15
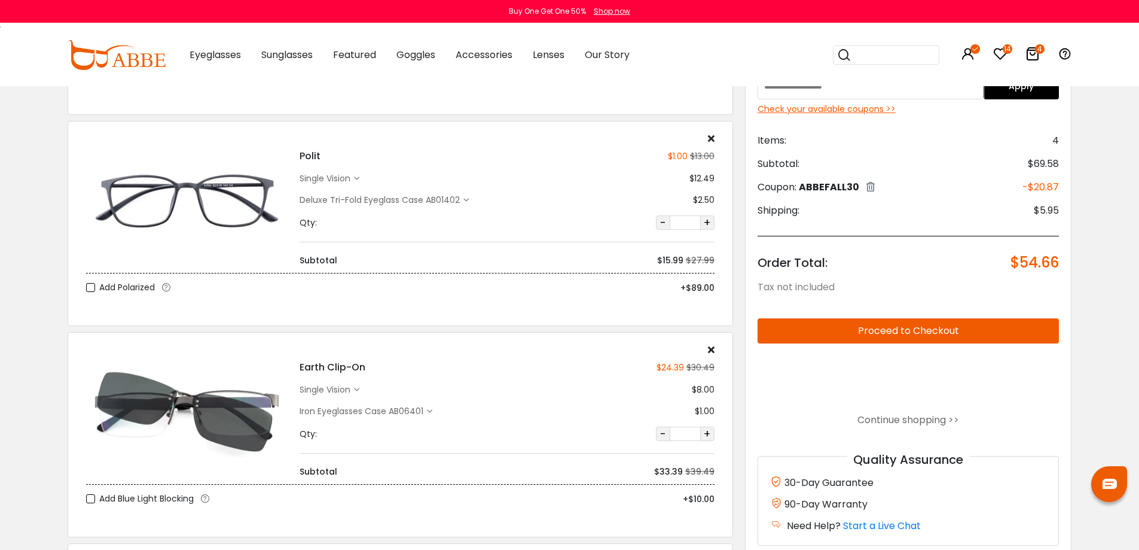
click at [502, 53] on span "Accessories" at bounding box center [484, 55] width 57 height 14
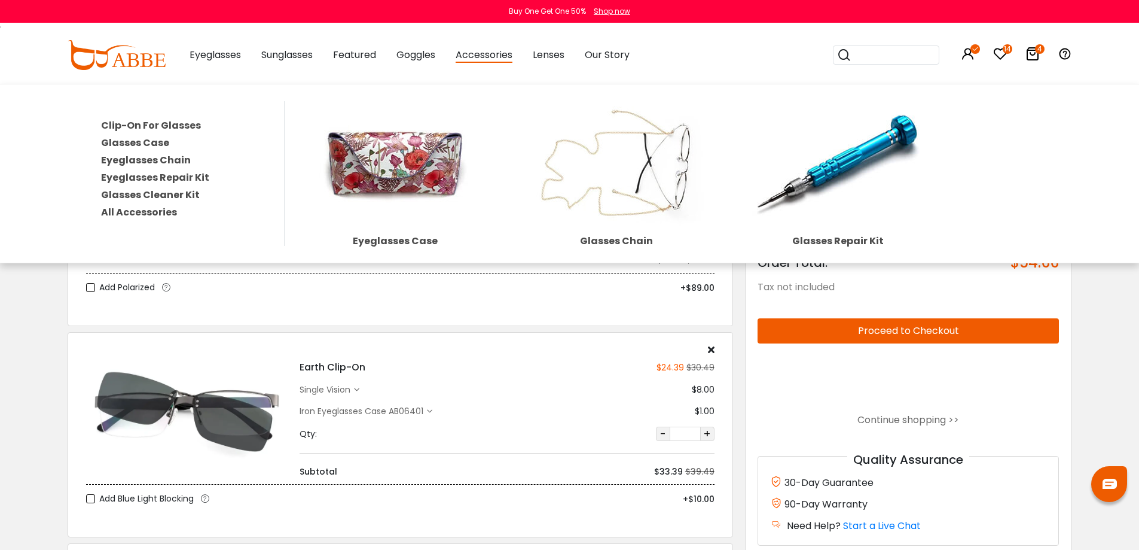
click at [147, 211] on link "All Accessories" at bounding box center [139, 212] width 76 height 14
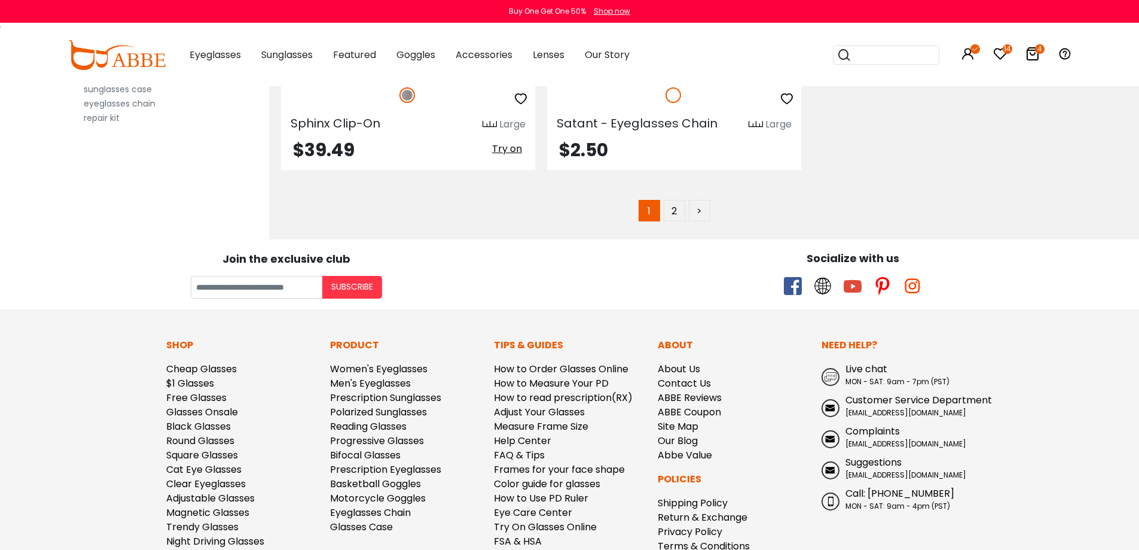
scroll to position [5693, 0]
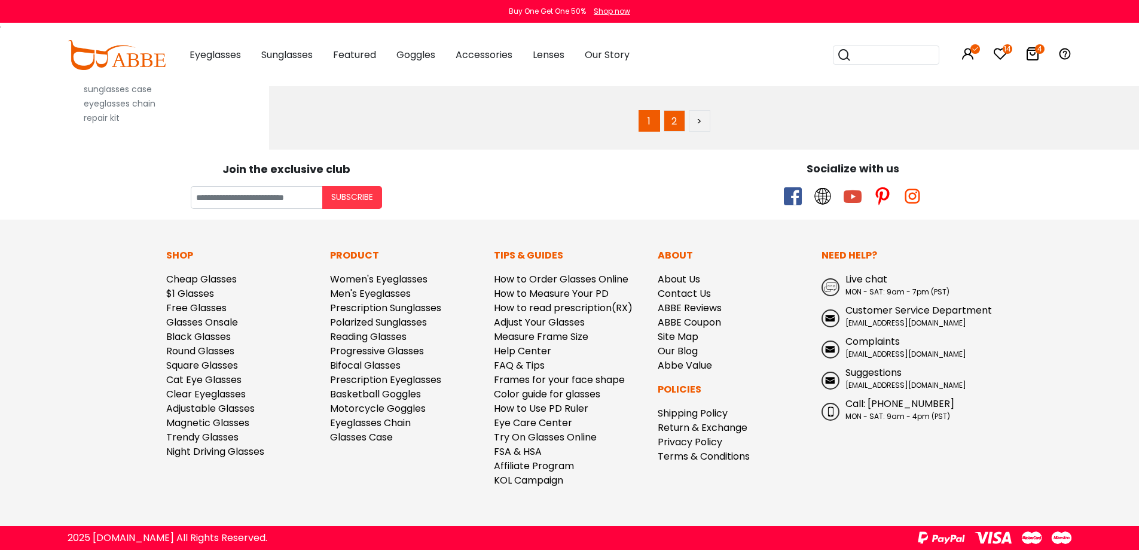
click at [668, 124] on link "2" at bounding box center [675, 121] width 22 height 22
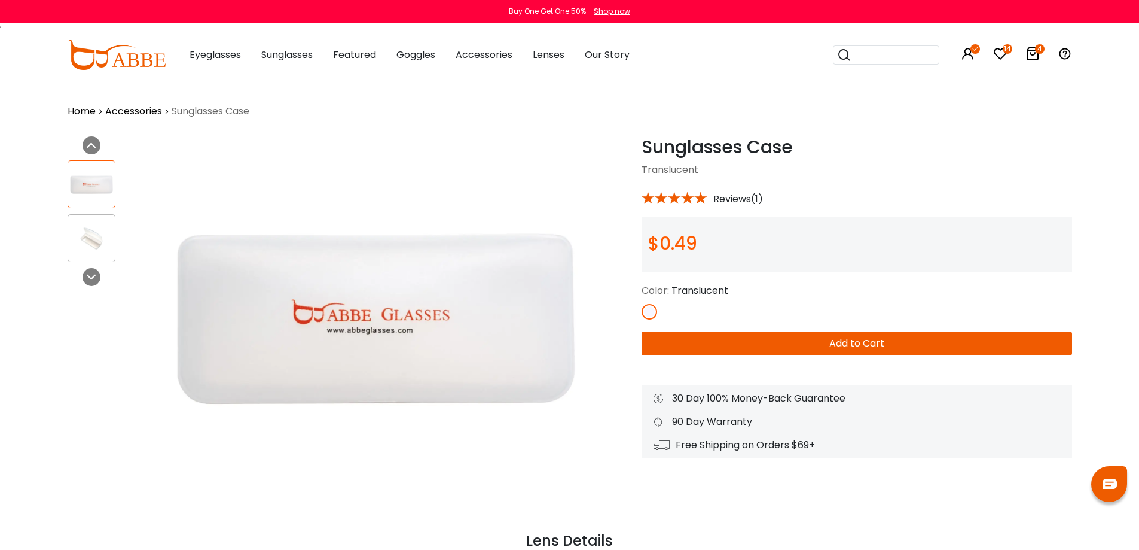
click at [90, 242] on img at bounding box center [91, 238] width 47 height 23
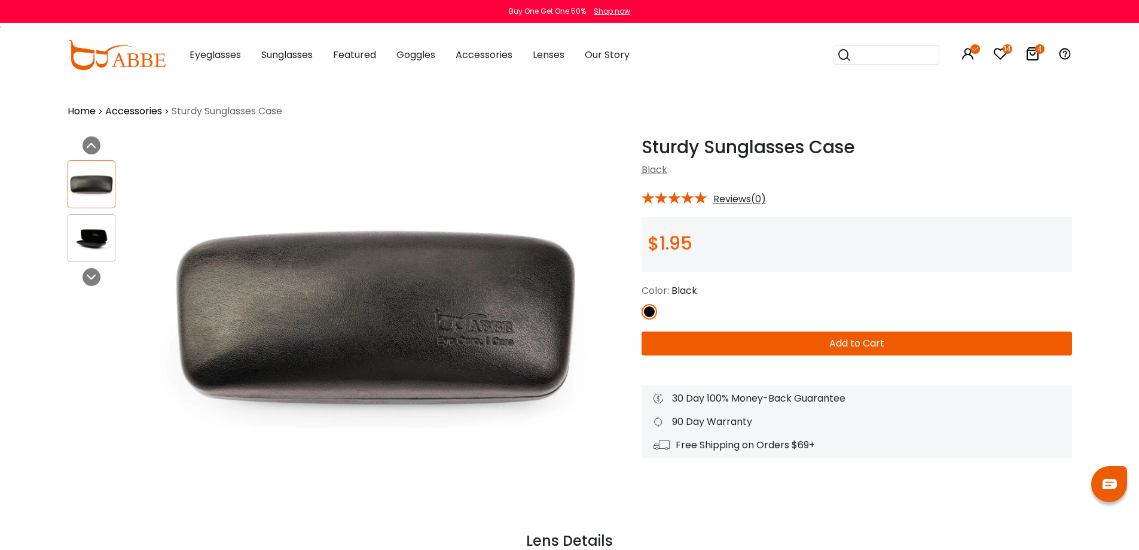
click at [78, 245] on img at bounding box center [91, 238] width 47 height 23
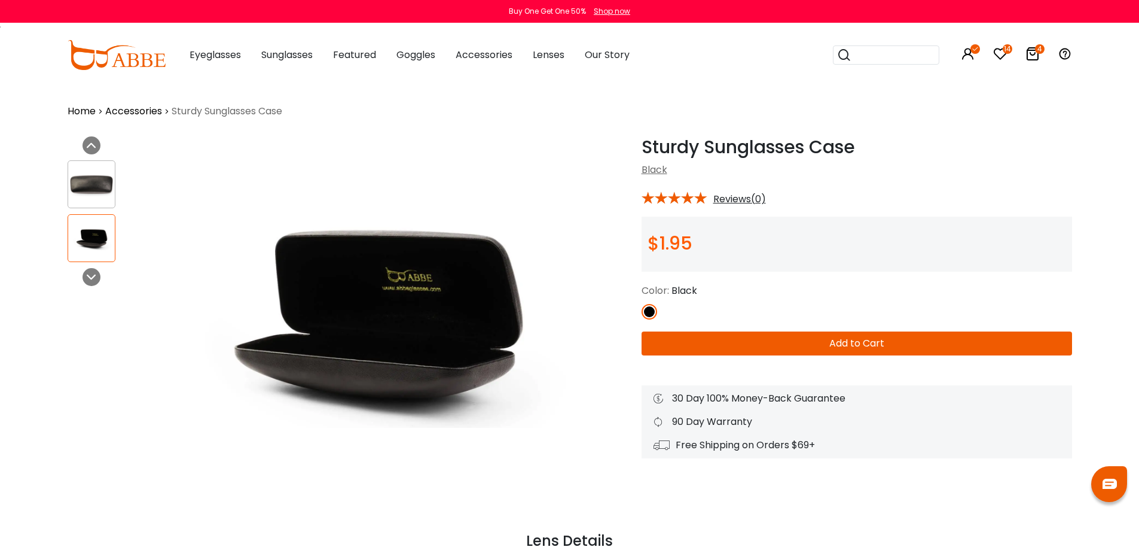
click at [860, 342] on button "Add to Cart" at bounding box center [857, 343] width 431 height 24
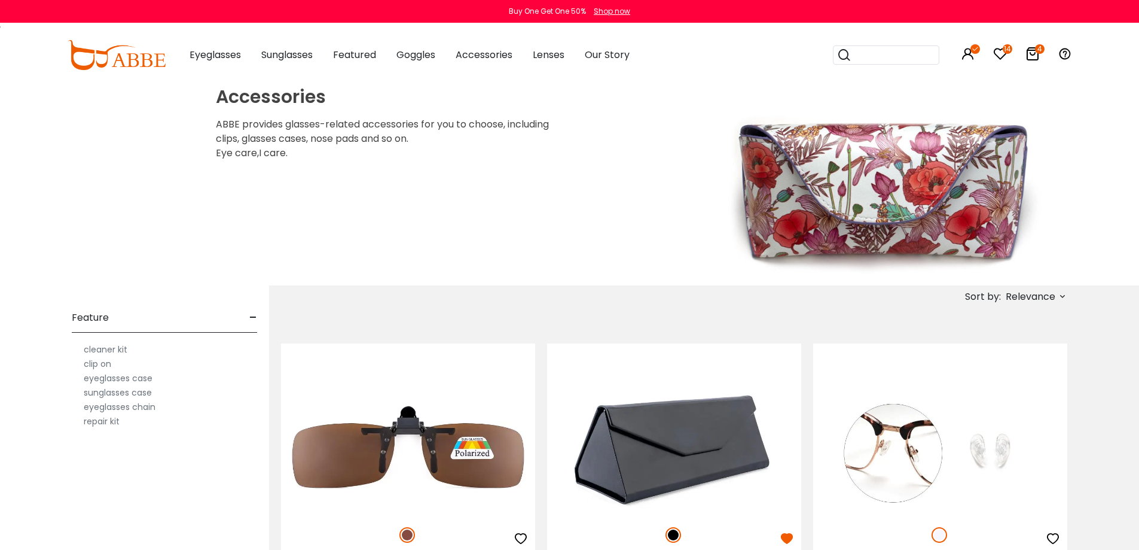
click at [106, 348] on label "cleaner kit" at bounding box center [106, 349] width 44 height 14
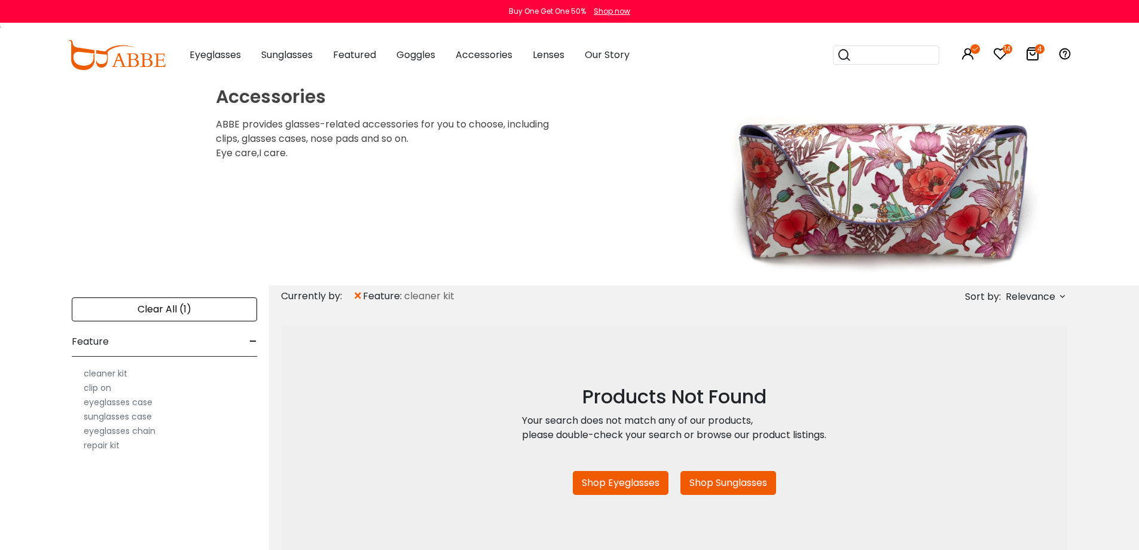
click at [167, 307] on div "Clear All (1)" at bounding box center [164, 309] width 185 height 24
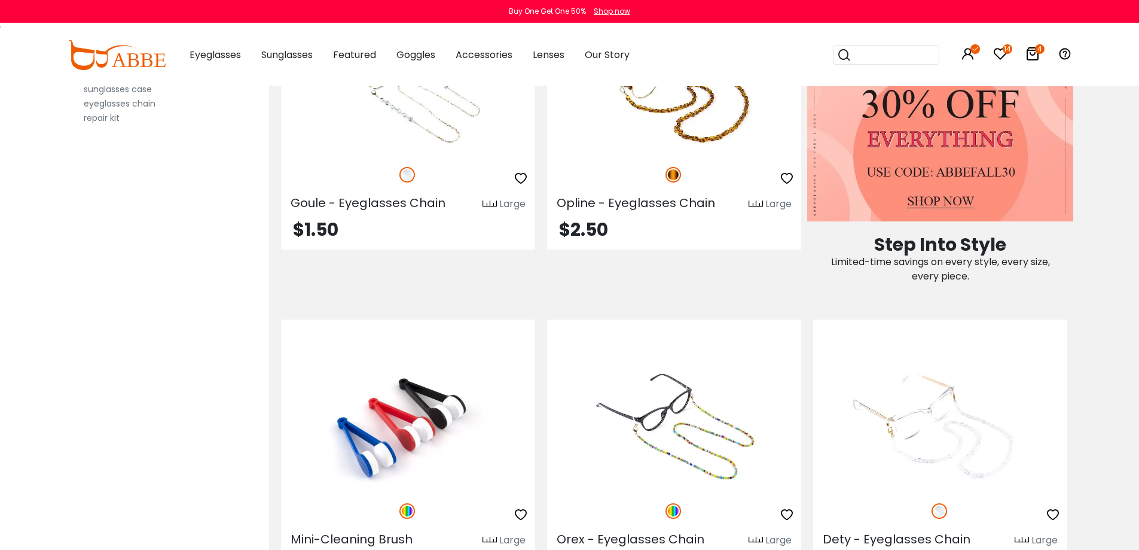
scroll to position [897, 0]
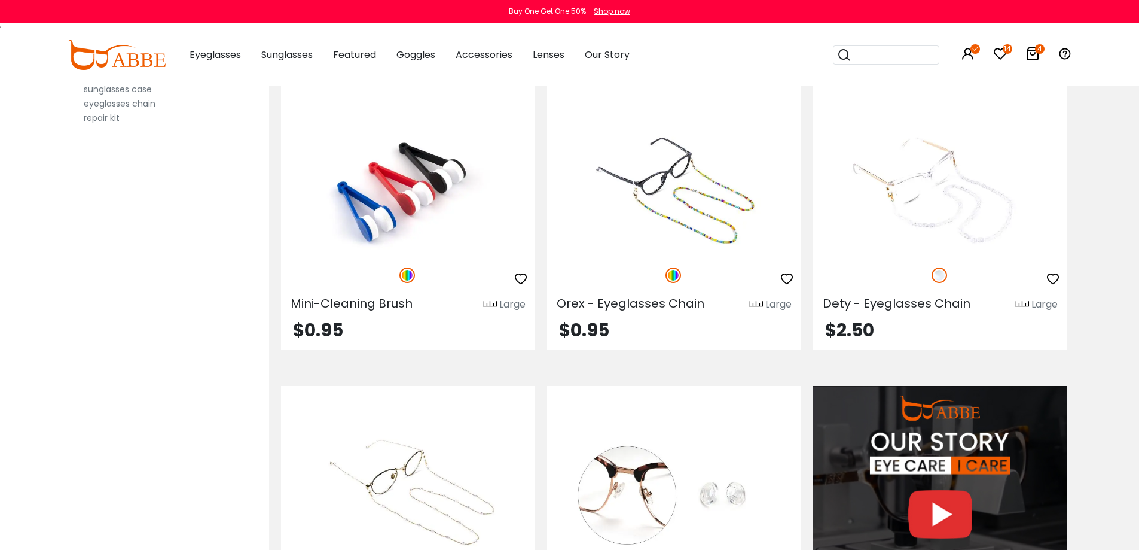
click at [404, 197] on img at bounding box center [408, 190] width 254 height 127
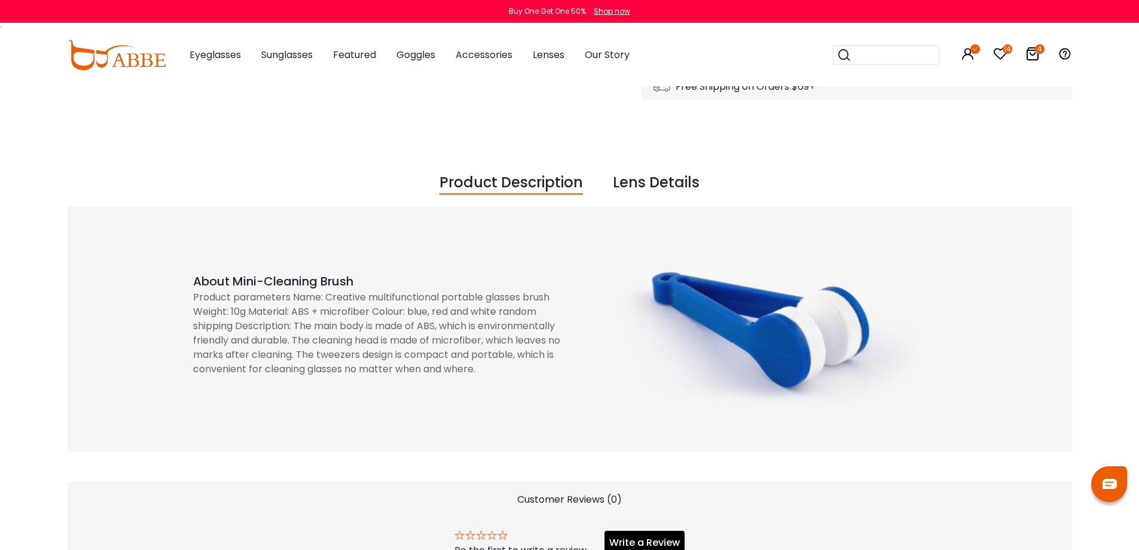
scroll to position [359, 0]
click at [667, 175] on div "Lens Details" at bounding box center [656, 182] width 87 height 23
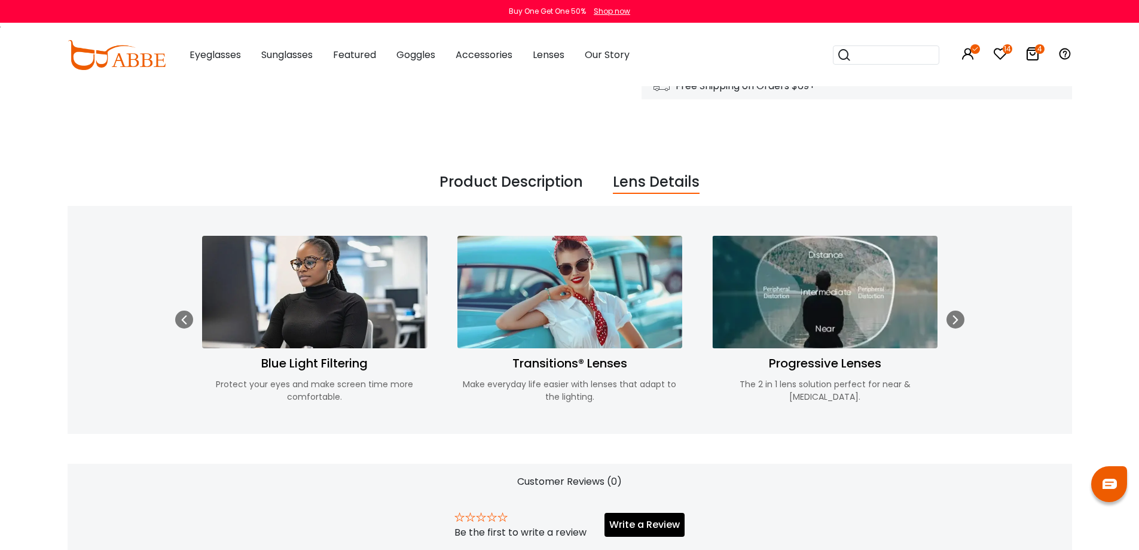
click at [1037, 53] on link "4" at bounding box center [1033, 56] width 14 height 14
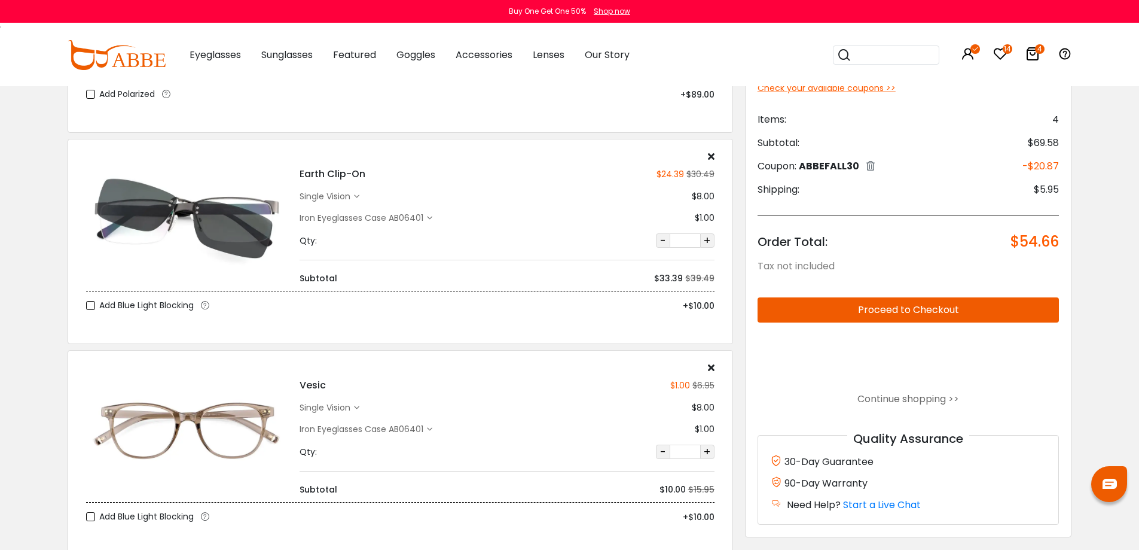
scroll to position [419, 0]
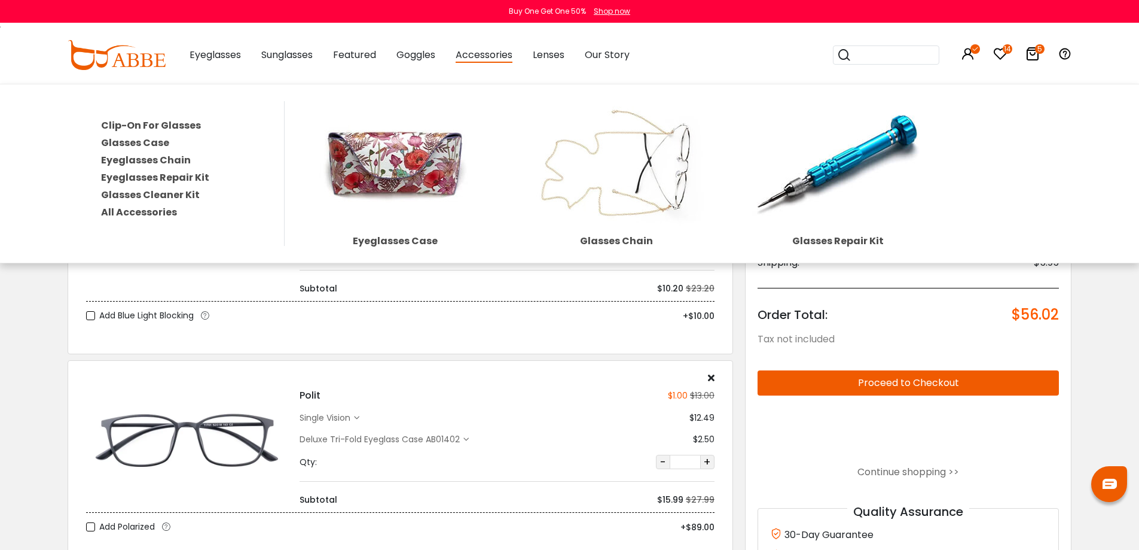
click at [162, 214] on link "All Accessories" at bounding box center [139, 212] width 76 height 14
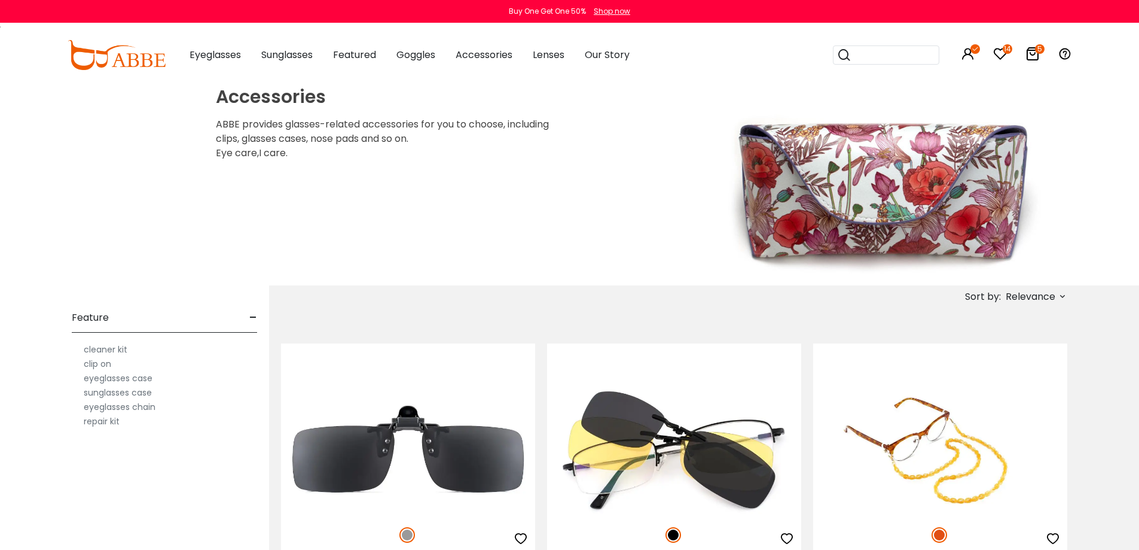
drag, startPoint x: 410, startPoint y: 105, endPoint x: 444, endPoint y: 141, distance: 49.1
click at [413, 108] on div "Accessories ABBE provides glasses-related accessories for you to choose, includ…" at bounding box center [388, 123] width 354 height 74
click at [552, 237] on div "Accessories ABBE provides glasses-related accessories for you to choose, includ…" at bounding box center [373, 185] width 383 height 199
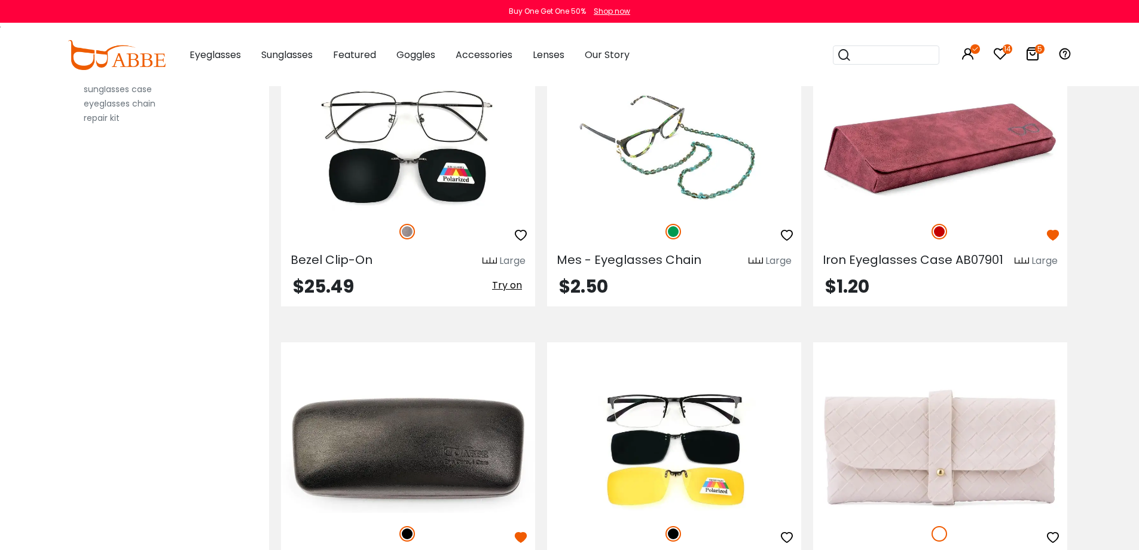
scroll to position [4067, 0]
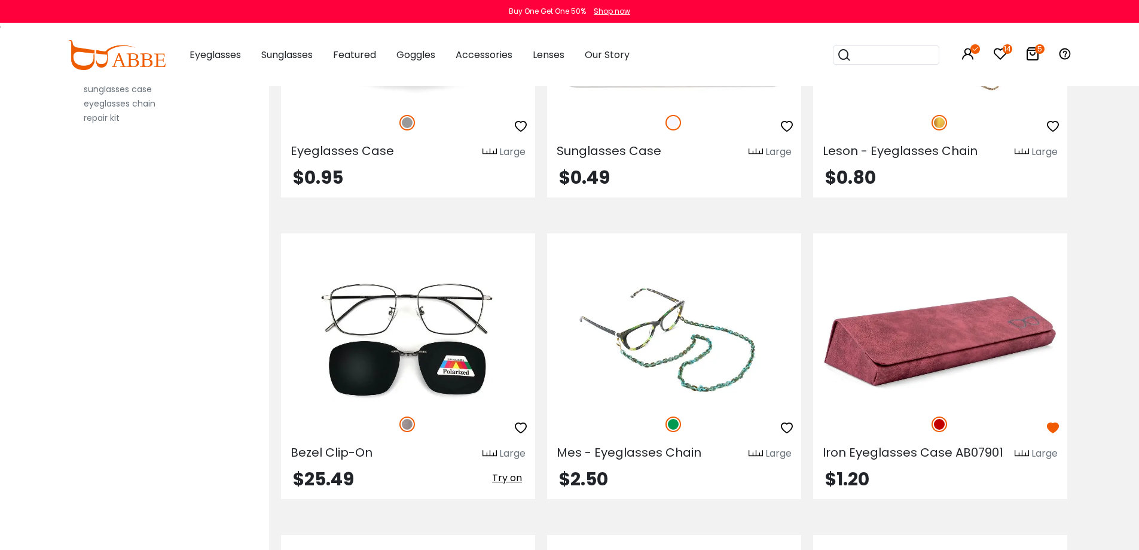
click at [970, 343] on img at bounding box center [940, 339] width 254 height 127
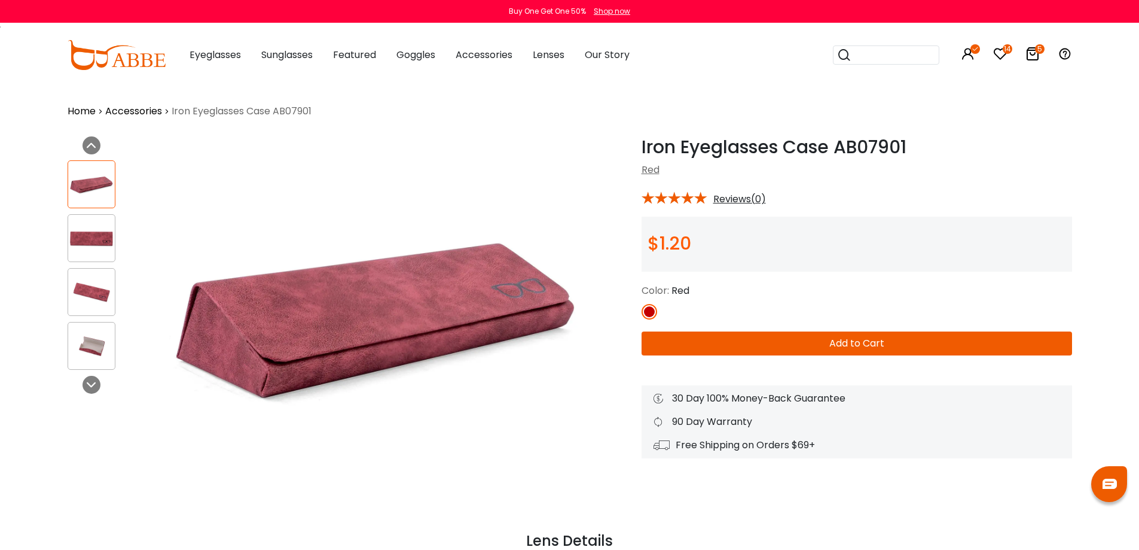
click at [848, 343] on button "Add to Cart" at bounding box center [857, 343] width 431 height 24
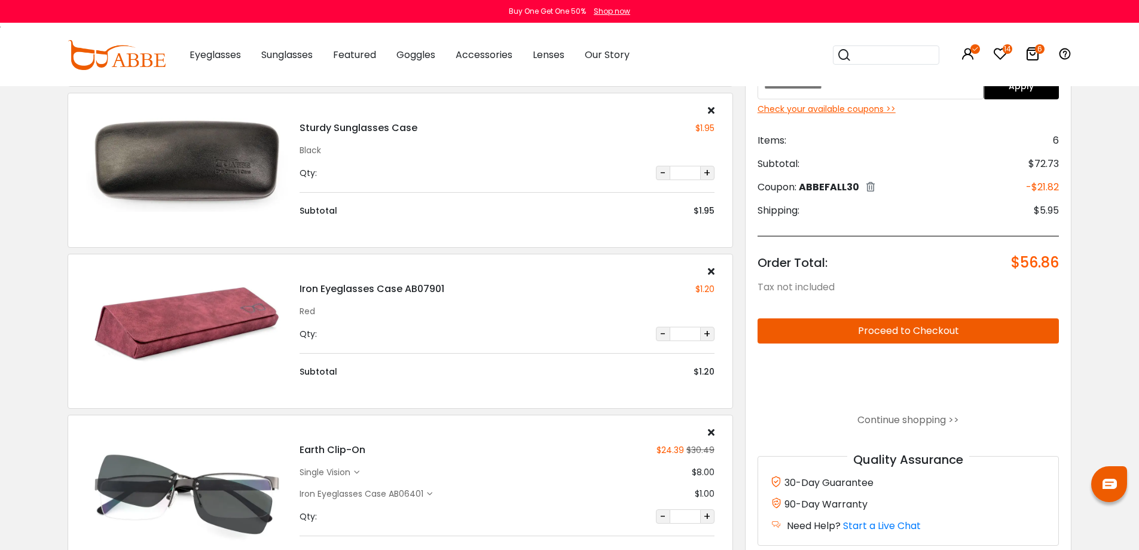
scroll to position [299, 0]
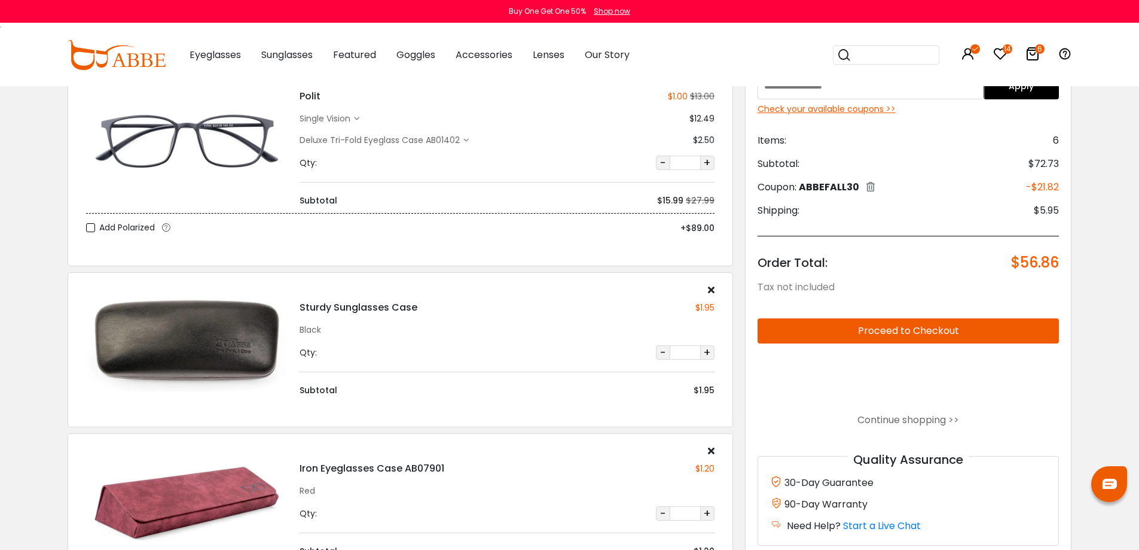
click at [710, 290] on icon at bounding box center [711, 290] width 7 height 10
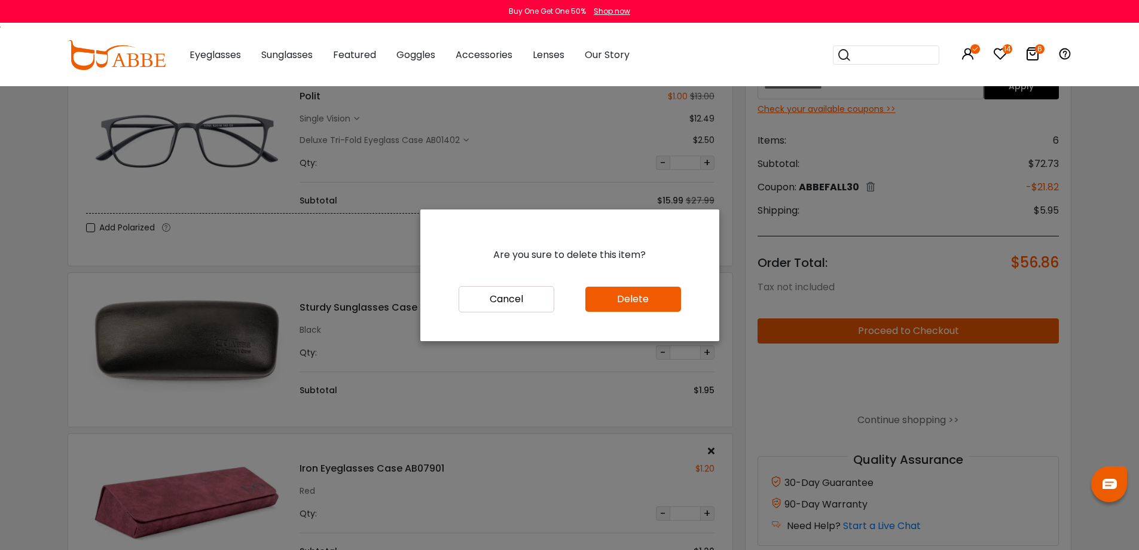
click at [643, 298] on button "Delete" at bounding box center [634, 299] width 96 height 25
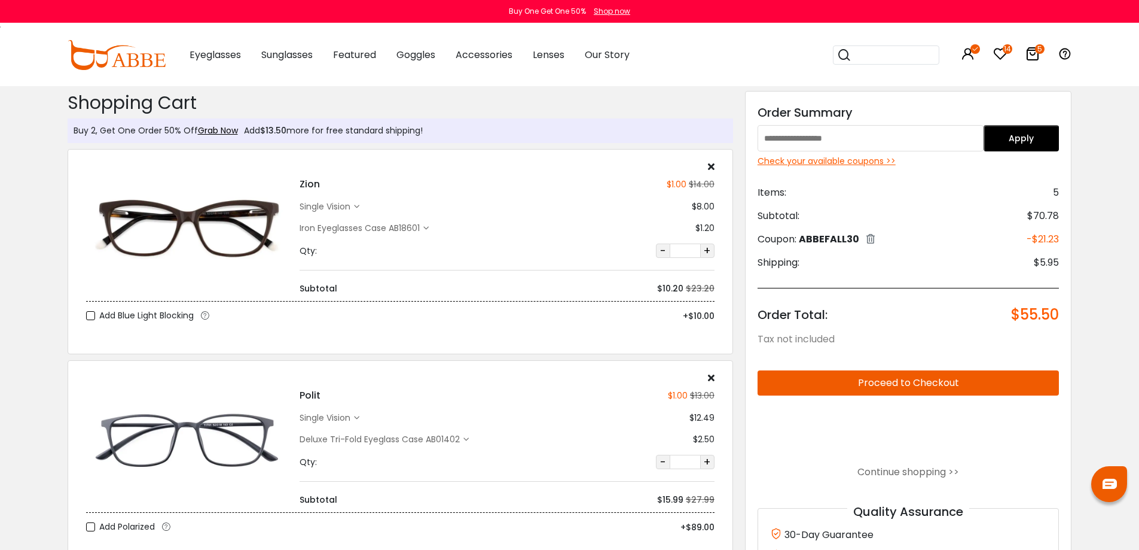
click at [291, 129] on div "Add $13.50 more for free standard shipping!" at bounding box center [330, 130] width 185 height 13
click at [883, 159] on div "Check your available coupons >>" at bounding box center [909, 161] width 302 height 13
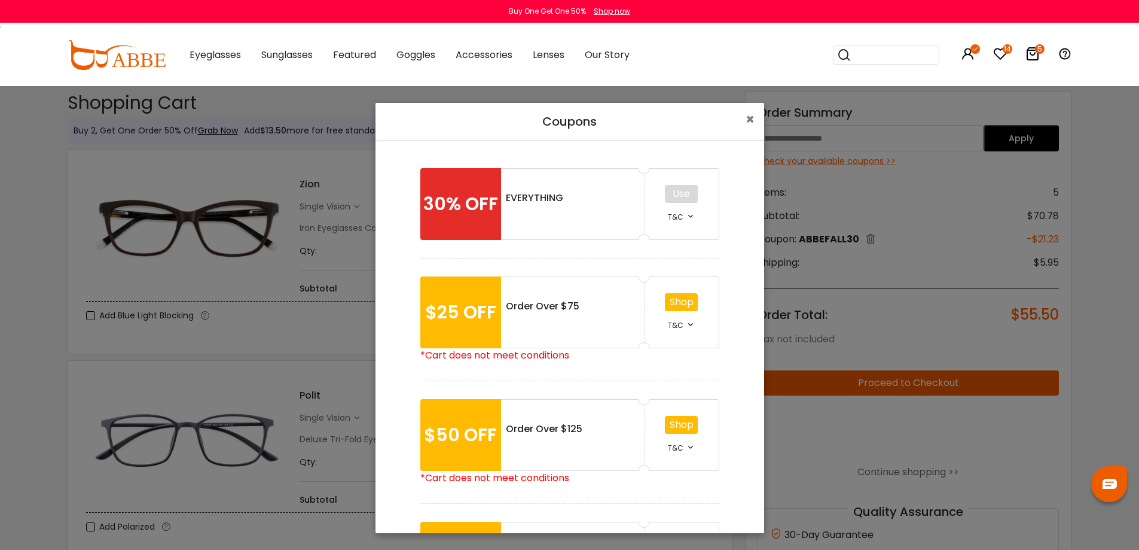
click at [687, 217] on icon at bounding box center [691, 216] width 10 height 10
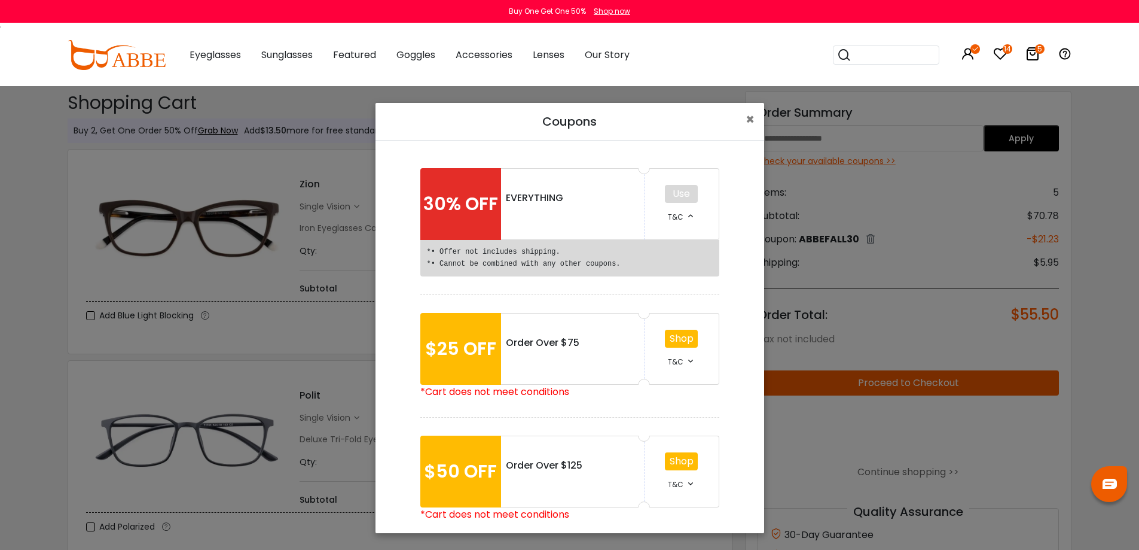
click at [669, 217] on span "T&C" at bounding box center [676, 217] width 16 height 10
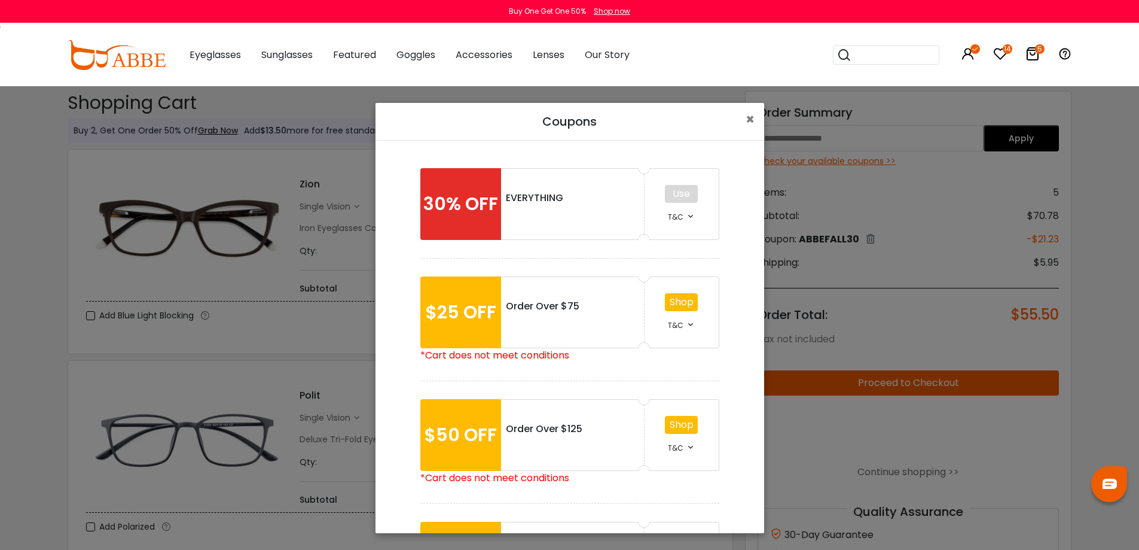
click at [693, 221] on div "Use T&C" at bounding box center [682, 204] width 75 height 72
click at [686, 217] on icon at bounding box center [691, 216] width 10 height 10
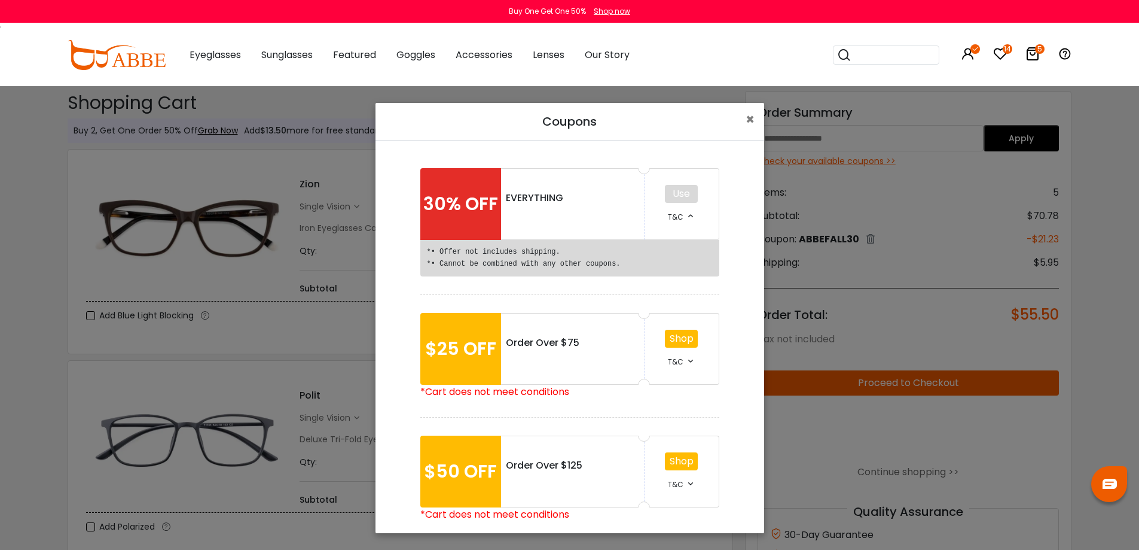
click at [686, 362] on icon at bounding box center [691, 361] width 10 height 10
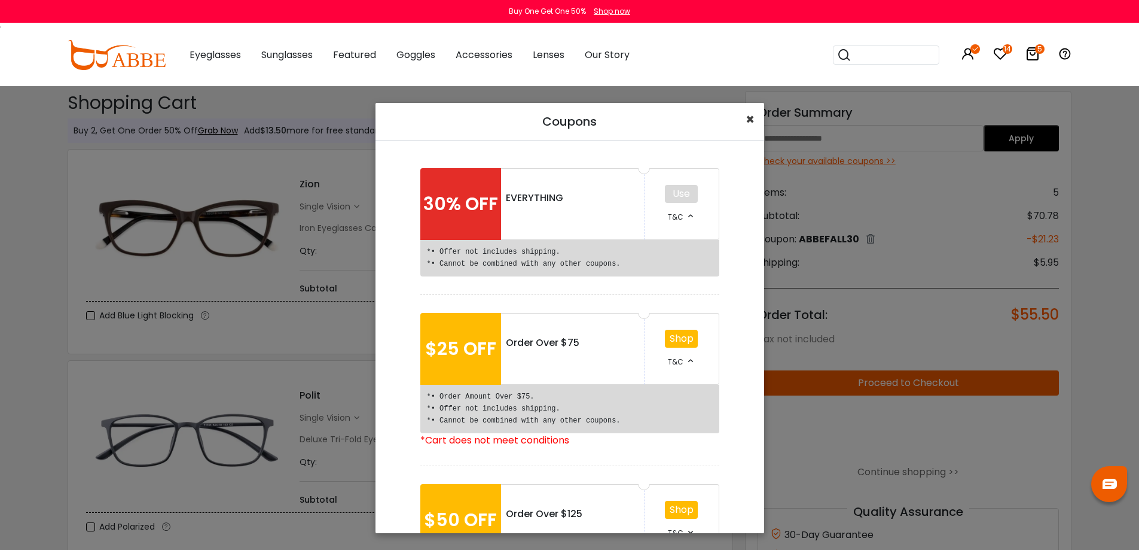
click at [746, 115] on span "×" at bounding box center [750, 119] width 9 height 20
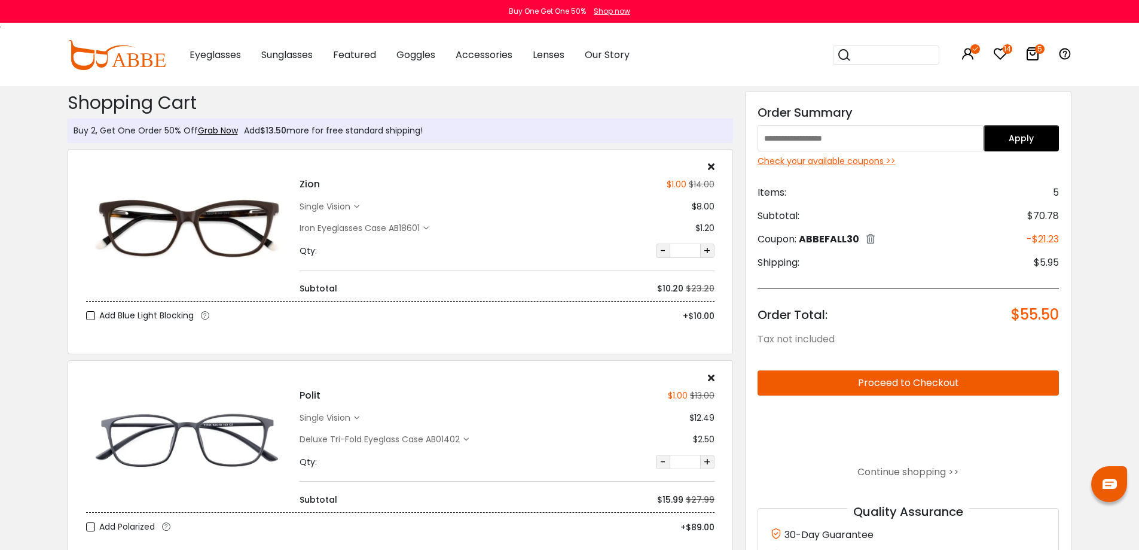
click at [348, 203] on div "single vision" at bounding box center [327, 206] width 54 height 13
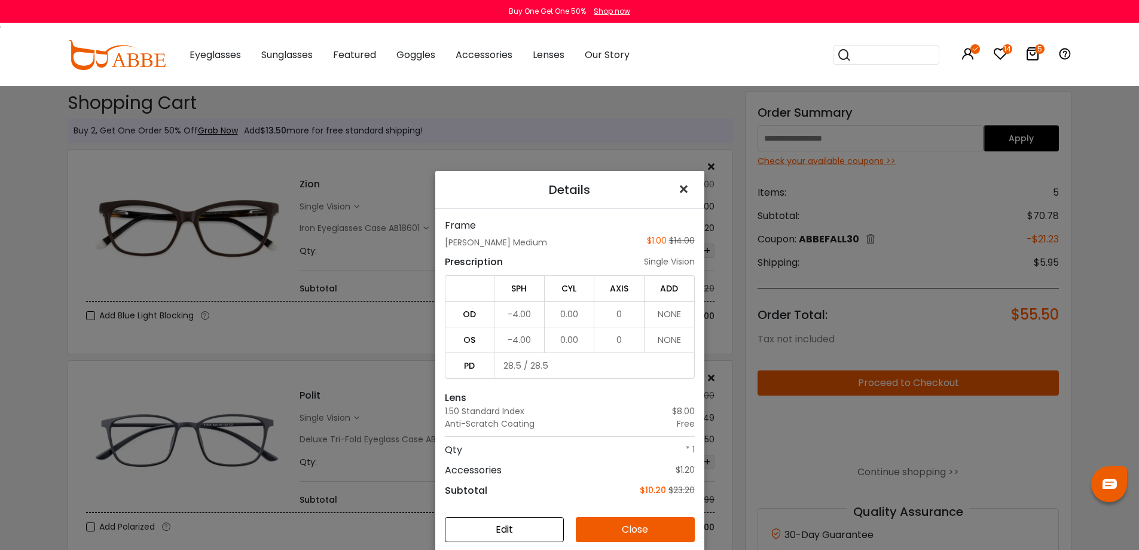
click at [682, 187] on span "×" at bounding box center [686, 189] width 17 height 26
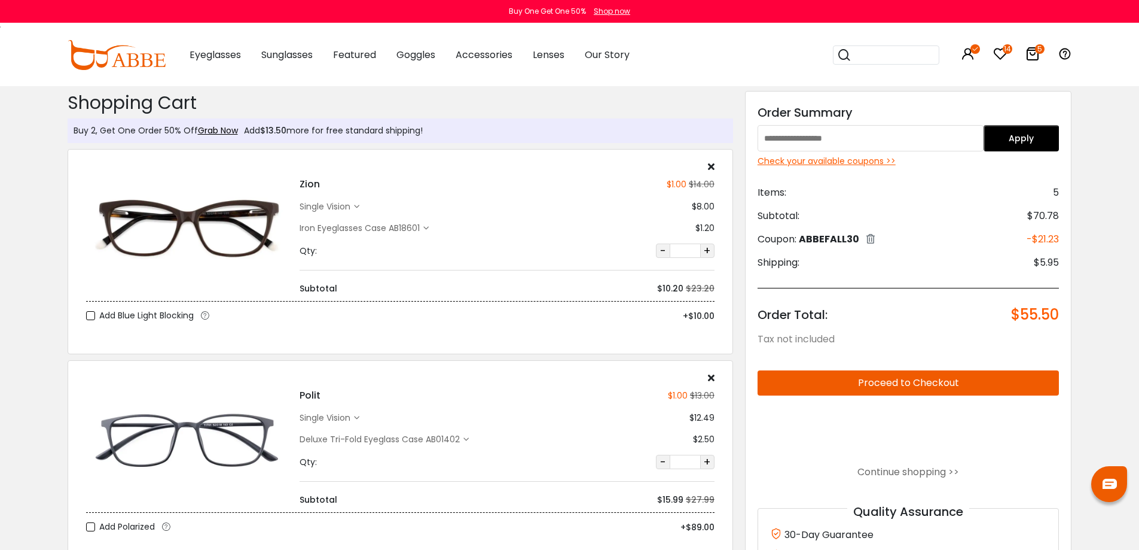
click at [414, 228] on div "Iron Eyeglasses Case AB18601" at bounding box center [362, 228] width 124 height 13
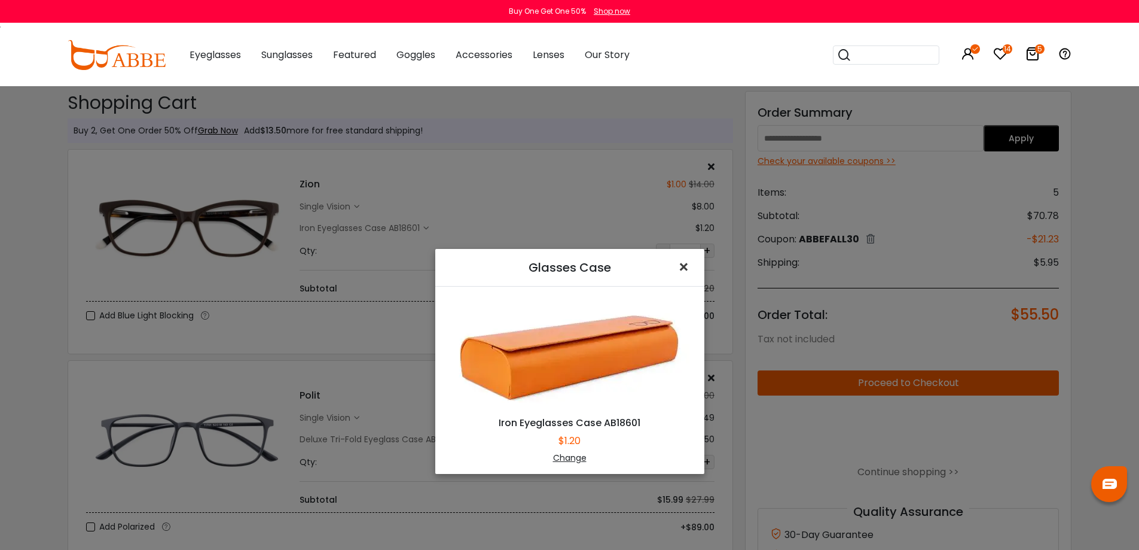
click at [679, 267] on span "×" at bounding box center [686, 267] width 17 height 26
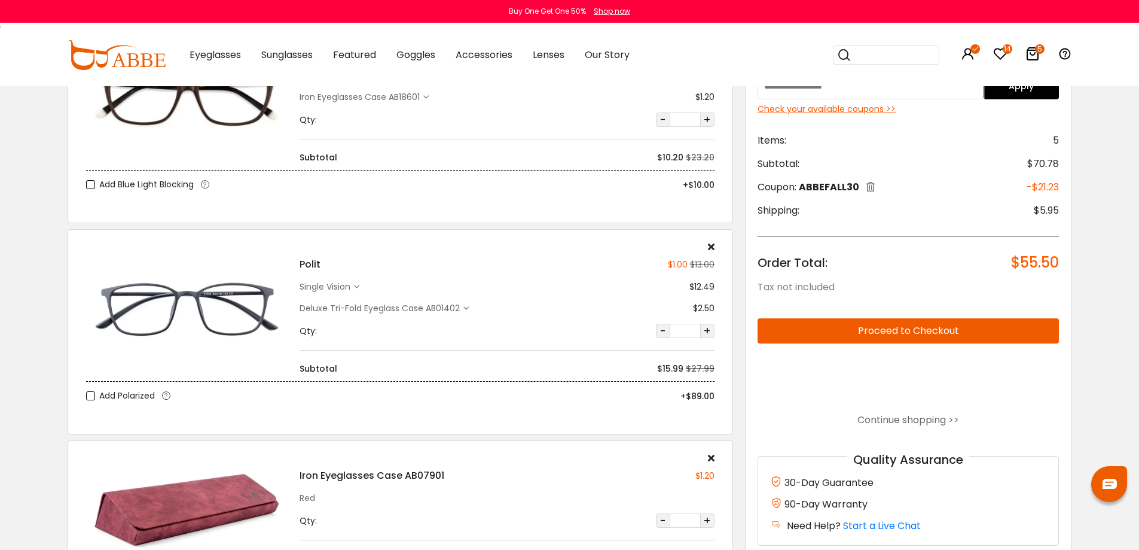
scroll to position [179, 0]
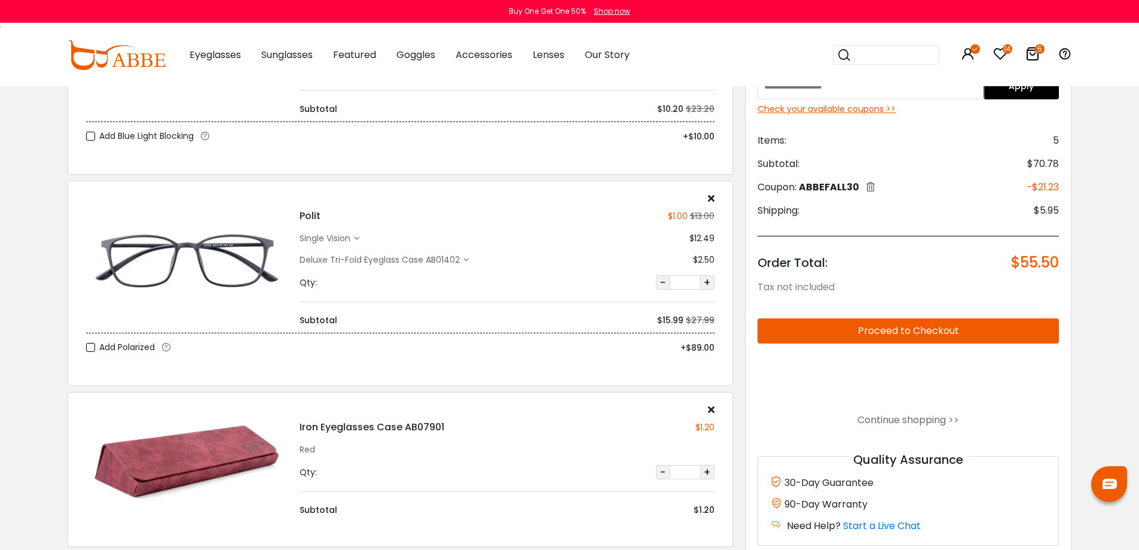
click at [455, 259] on div "Deluxe Tri-Fold Eyeglass Case AB01402" at bounding box center [382, 260] width 164 height 13
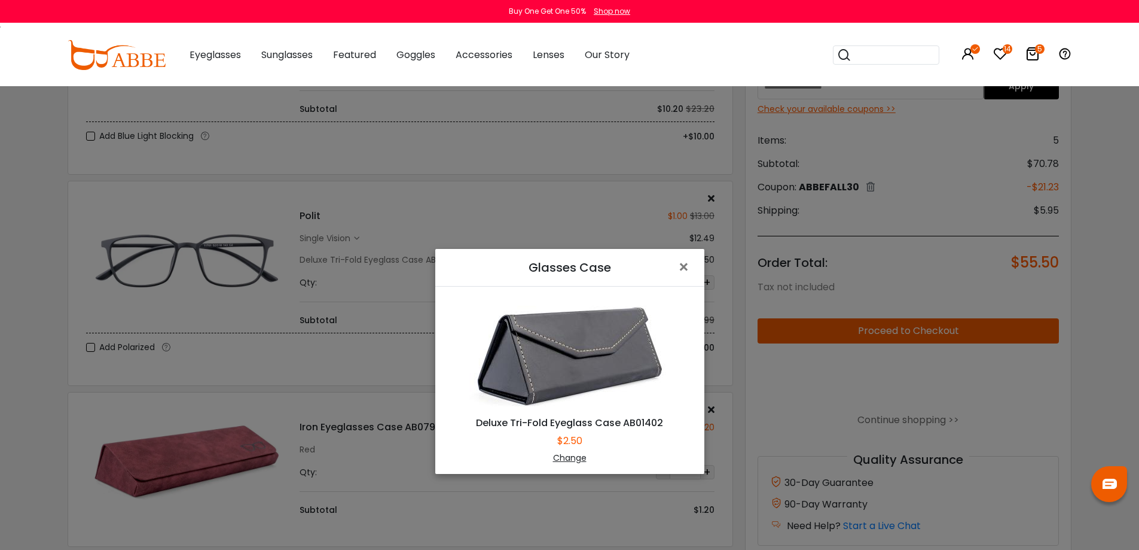
click at [572, 459] on div "Change" at bounding box center [569, 458] width 239 height 13
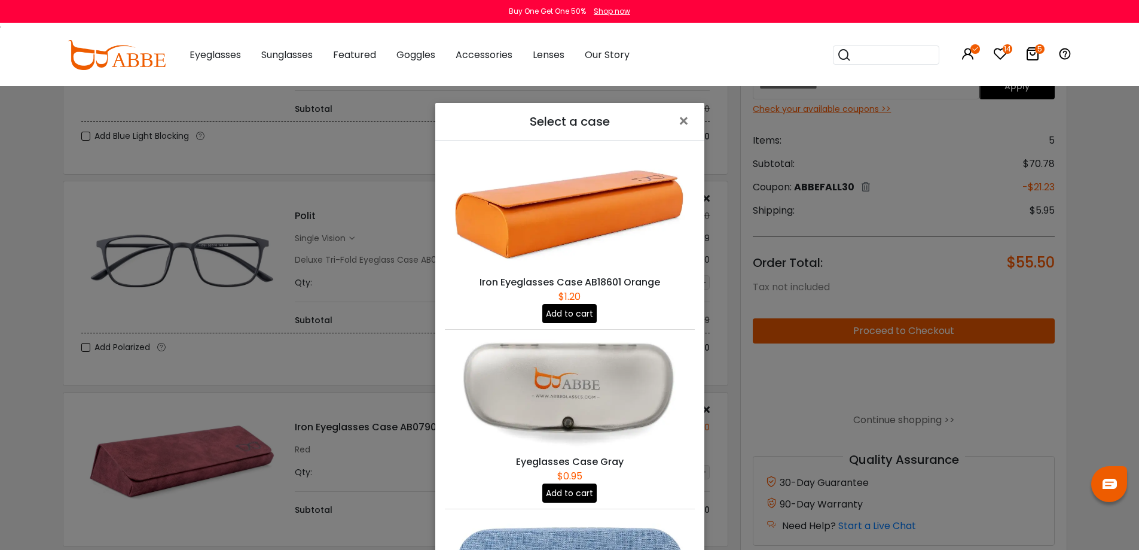
click at [573, 486] on button "Add to cart" at bounding box center [569, 492] width 54 height 19
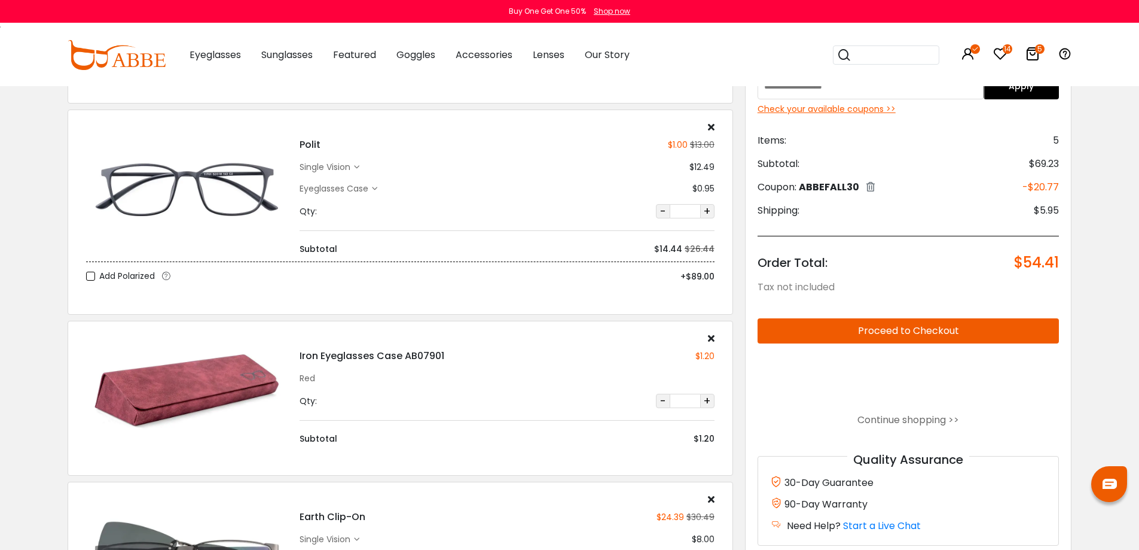
scroll to position [359, 0]
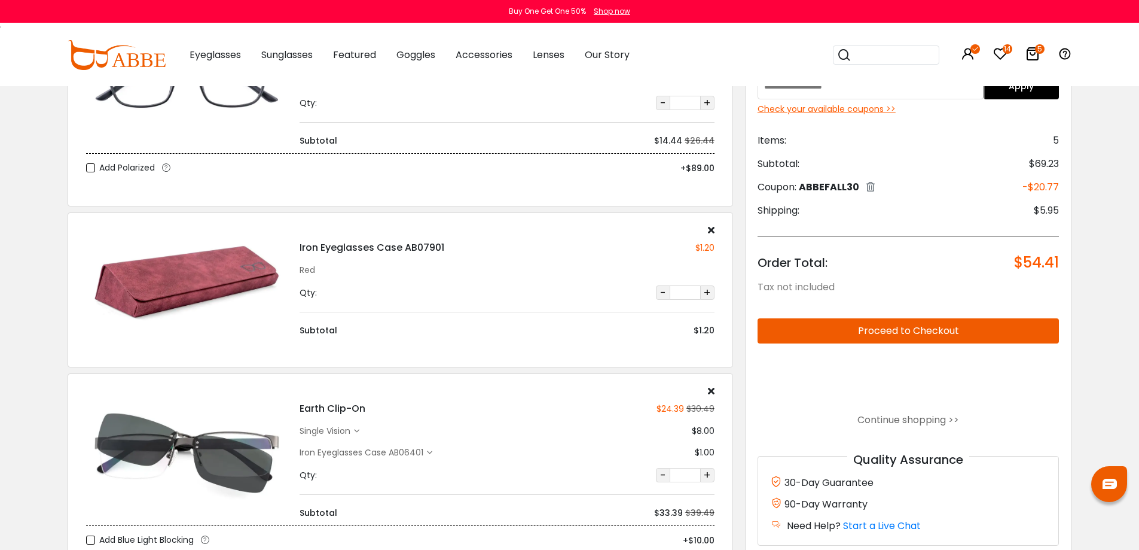
click at [423, 452] on div "Iron Eyeglasses Case AB06401" at bounding box center [363, 452] width 127 height 13
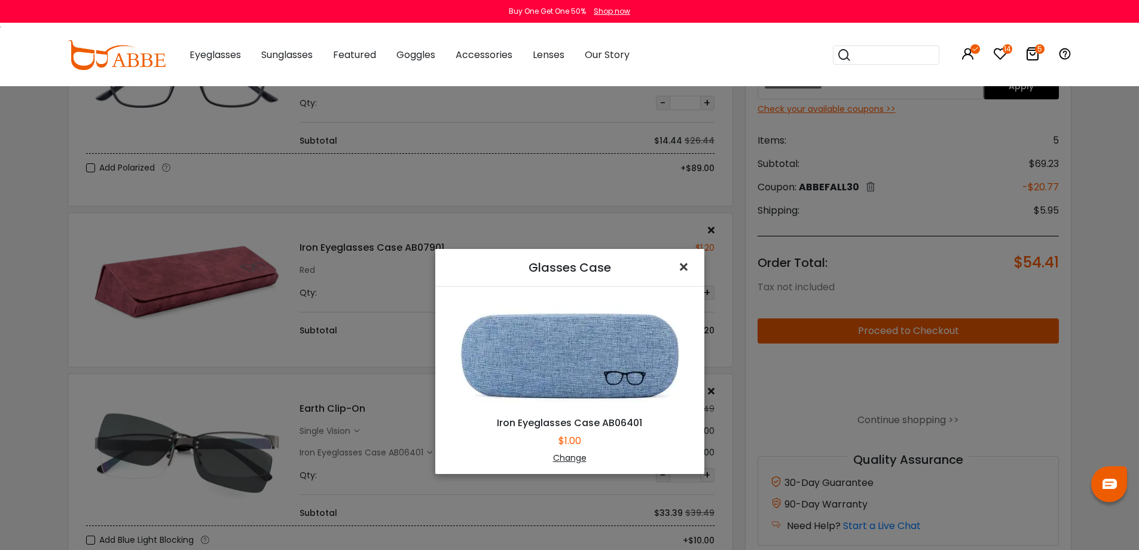
click at [681, 267] on span "×" at bounding box center [686, 267] width 17 height 26
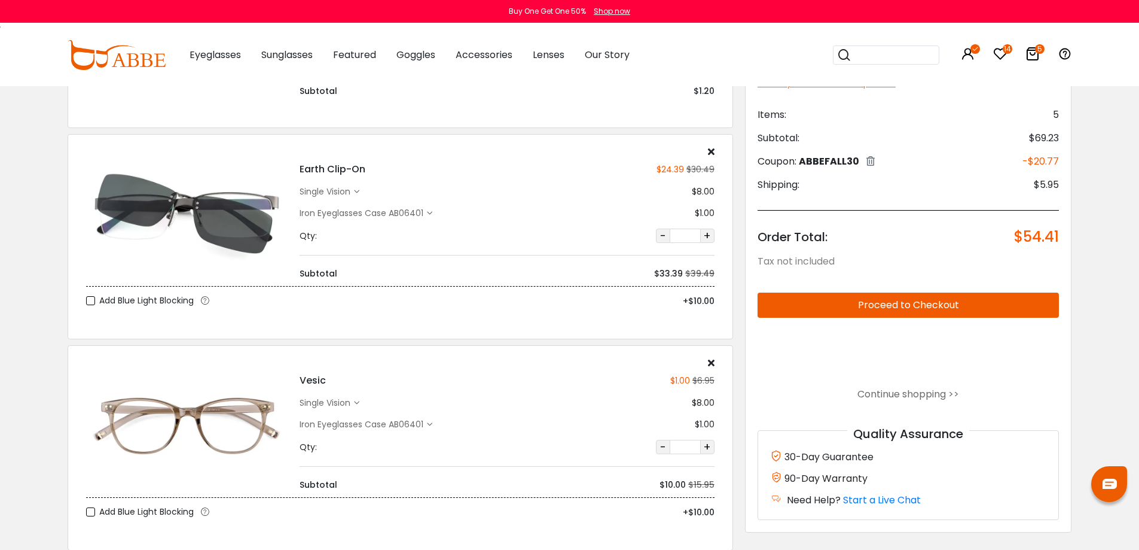
scroll to position [658, 0]
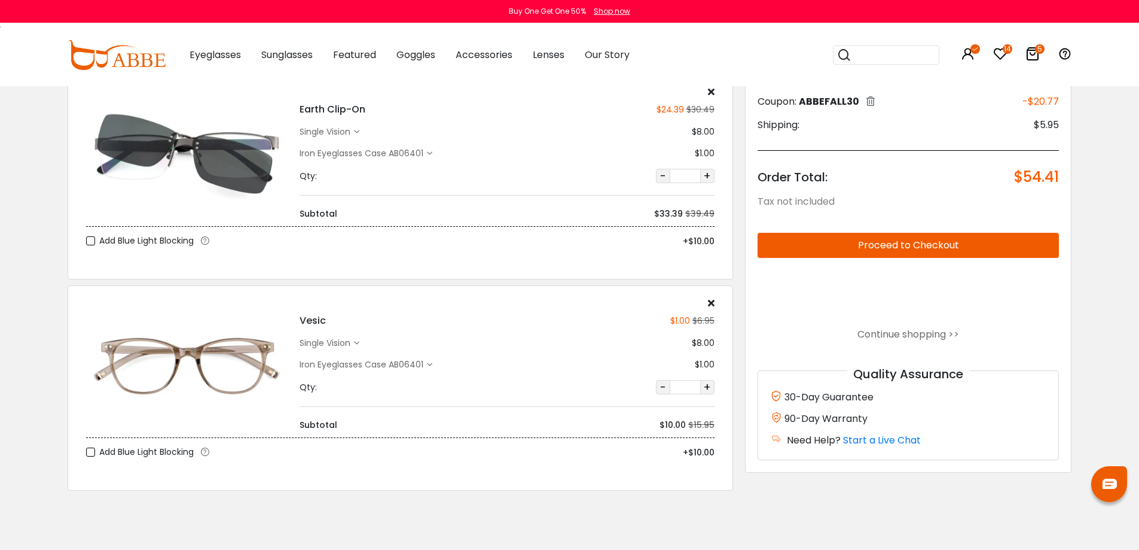
click at [422, 363] on div "Iron Eyeglasses Case AB06401" at bounding box center [363, 364] width 127 height 13
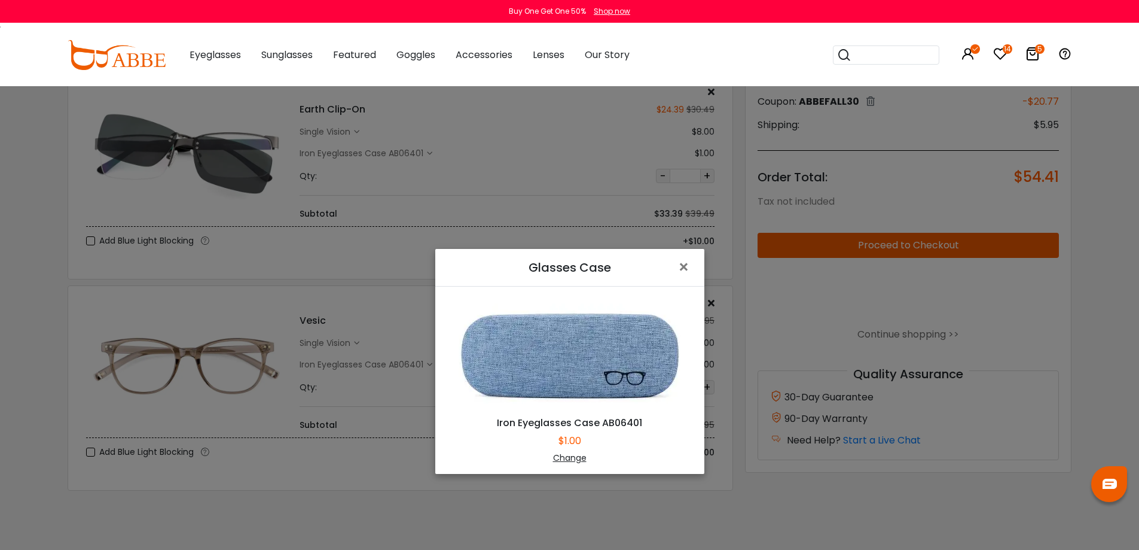
click at [565, 459] on div "Change" at bounding box center [569, 458] width 239 height 13
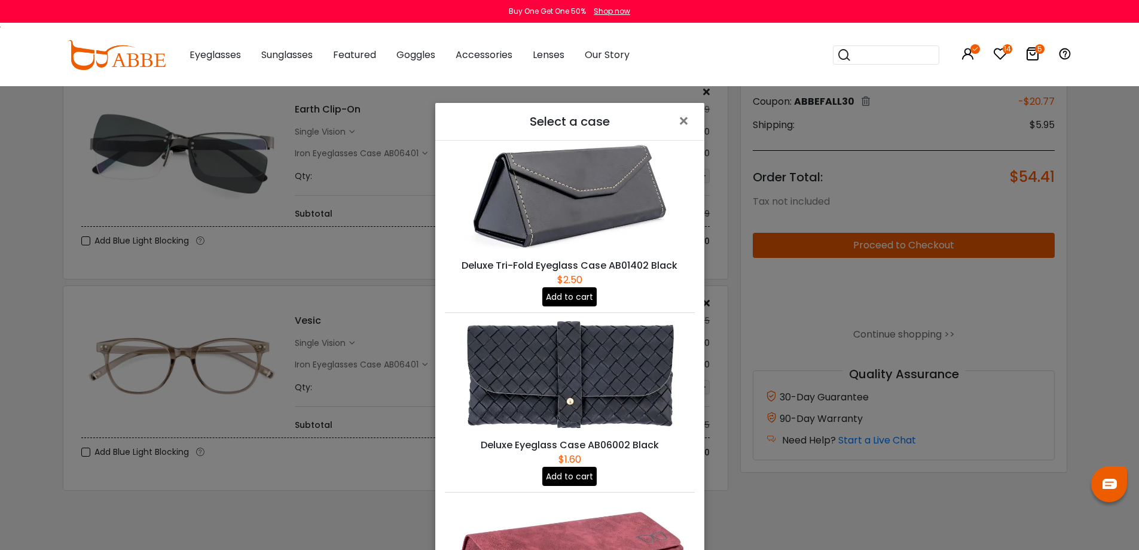
scroll to position [419, 0]
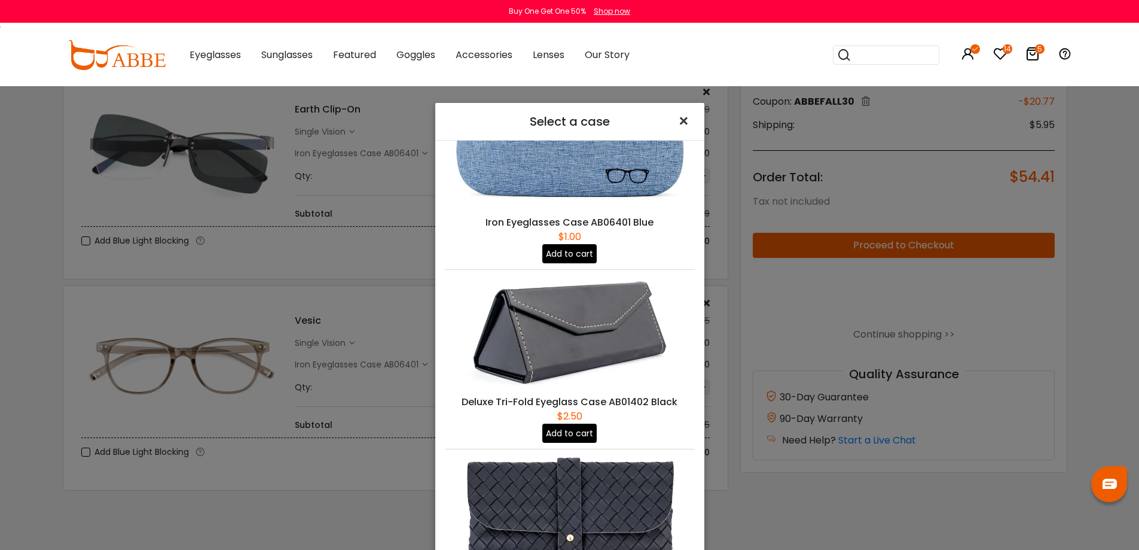
click at [684, 120] on span "×" at bounding box center [686, 121] width 17 height 26
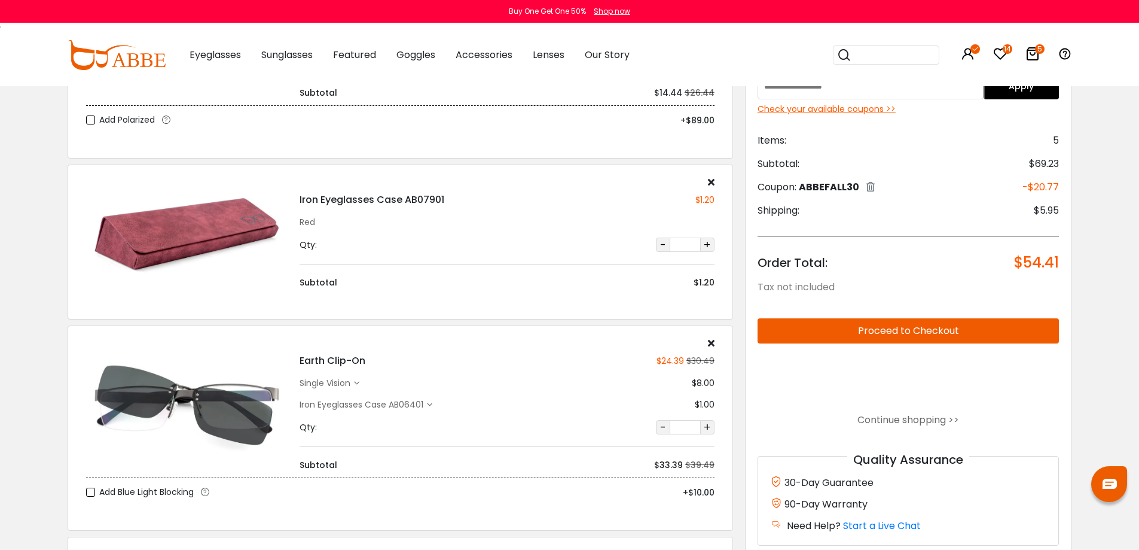
scroll to position [239, 0]
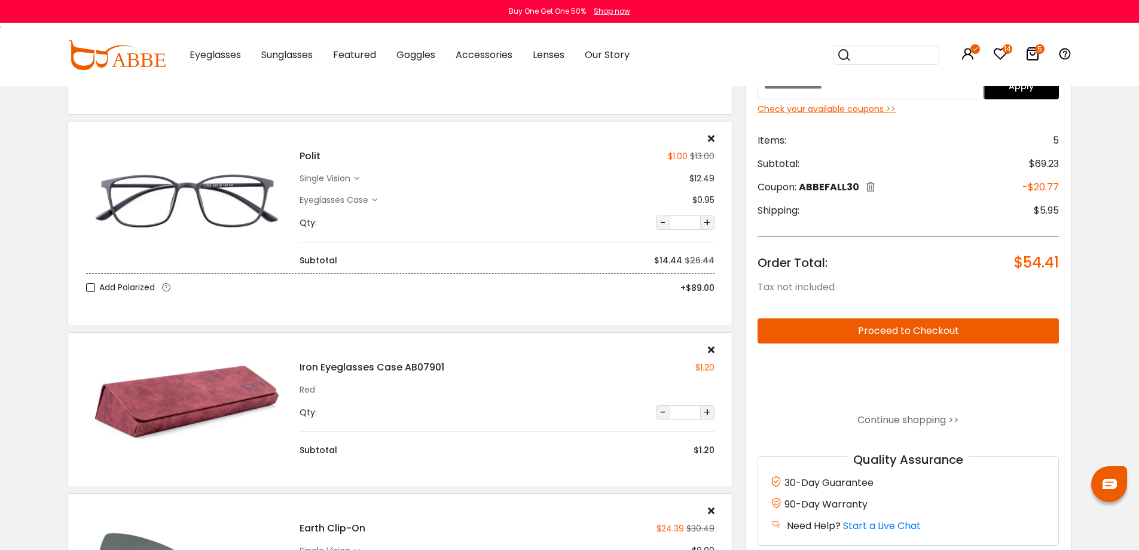
click at [713, 351] on icon at bounding box center [711, 350] width 7 height 10
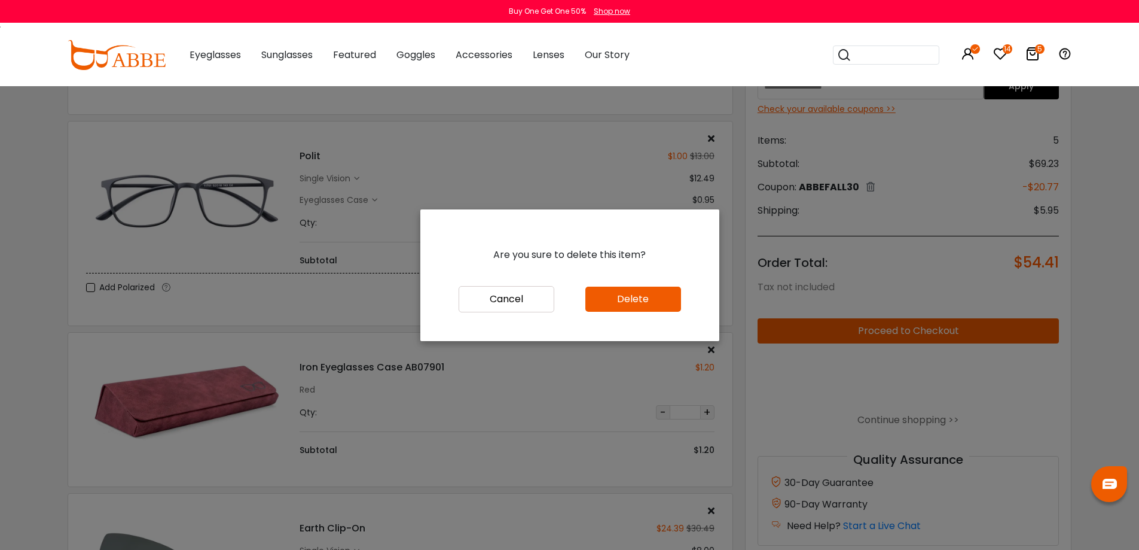
click at [647, 298] on button "Delete" at bounding box center [634, 299] width 96 height 25
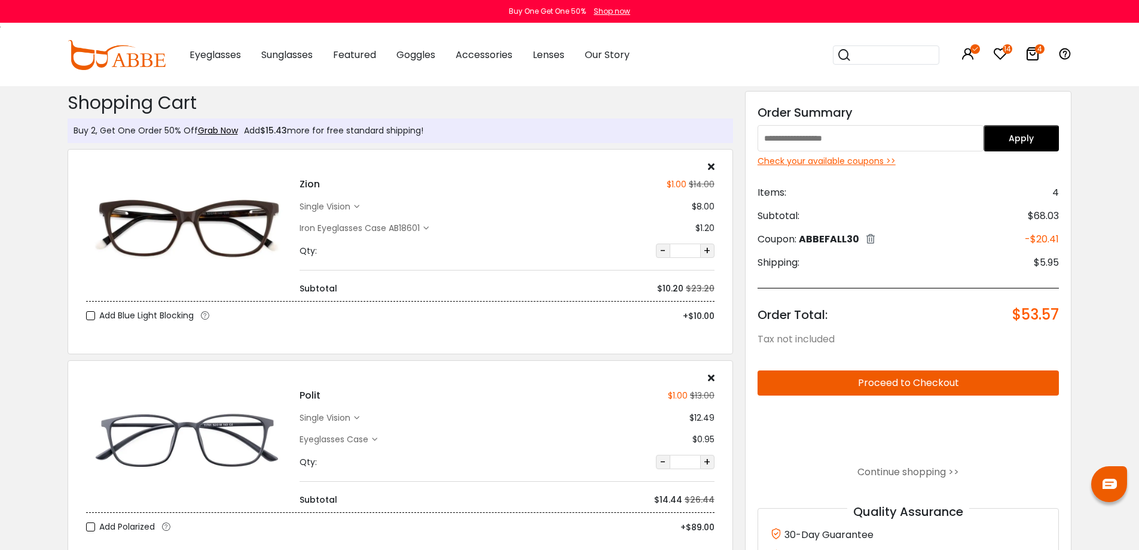
click at [860, 163] on div "Check your available coupons >>" at bounding box center [909, 161] width 302 height 13
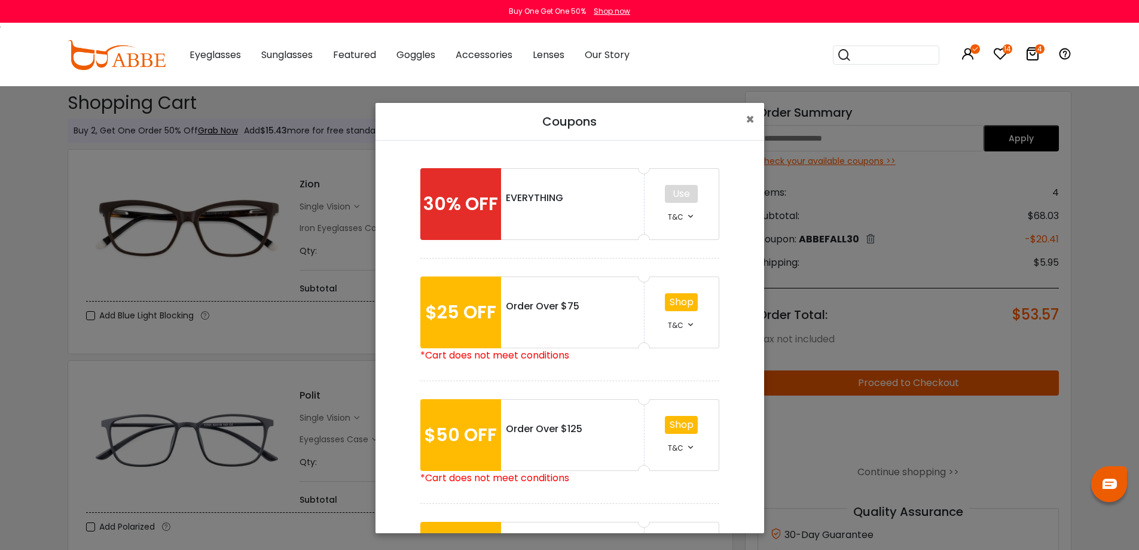
drag, startPoint x: 674, startPoint y: 197, endPoint x: 680, endPoint y: 185, distance: 13.4
click at [673, 197] on div "Use T&C" at bounding box center [682, 204] width 75 height 72
click at [750, 119] on span "×" at bounding box center [750, 119] width 9 height 20
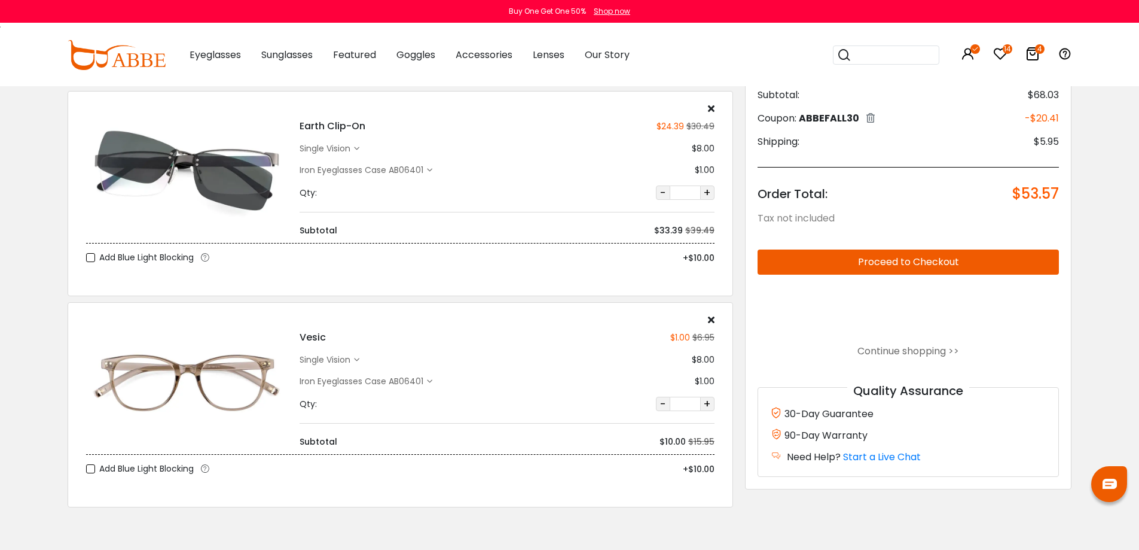
scroll to position [478, 0]
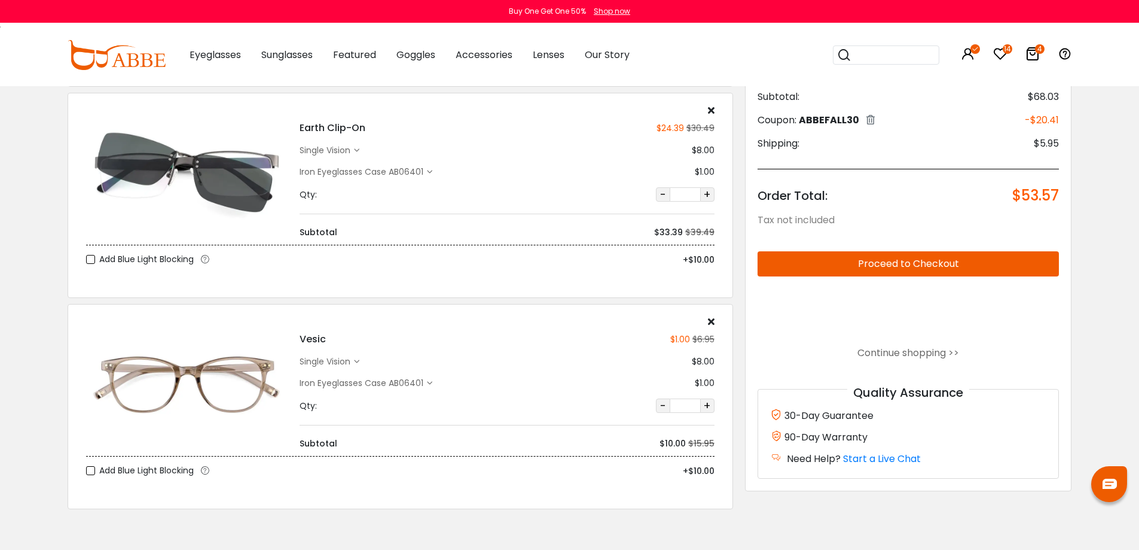
click at [349, 360] on div "single vision" at bounding box center [327, 361] width 54 height 13
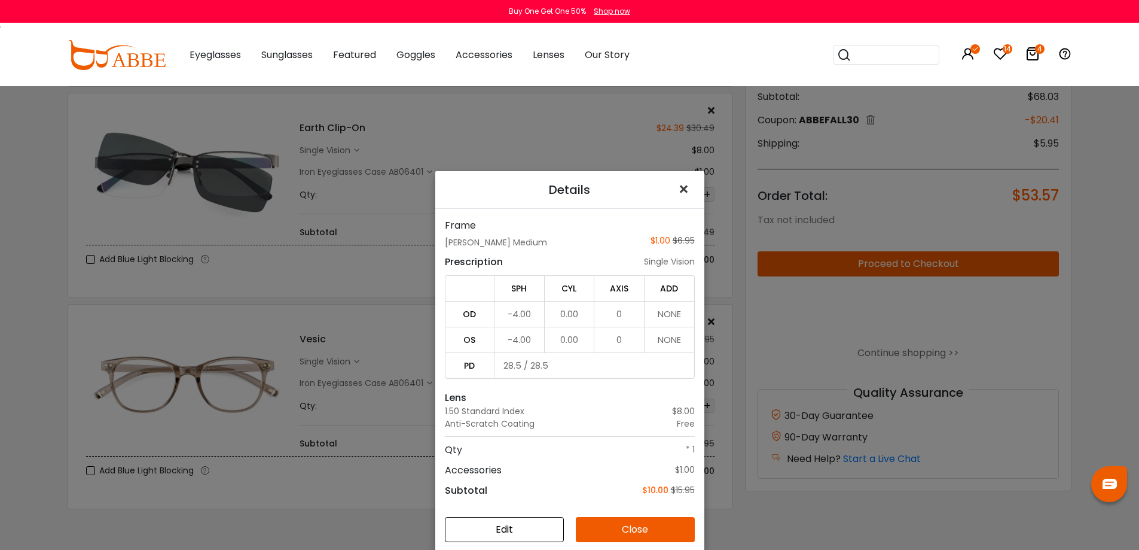
click at [678, 188] on span "×" at bounding box center [686, 189] width 17 height 26
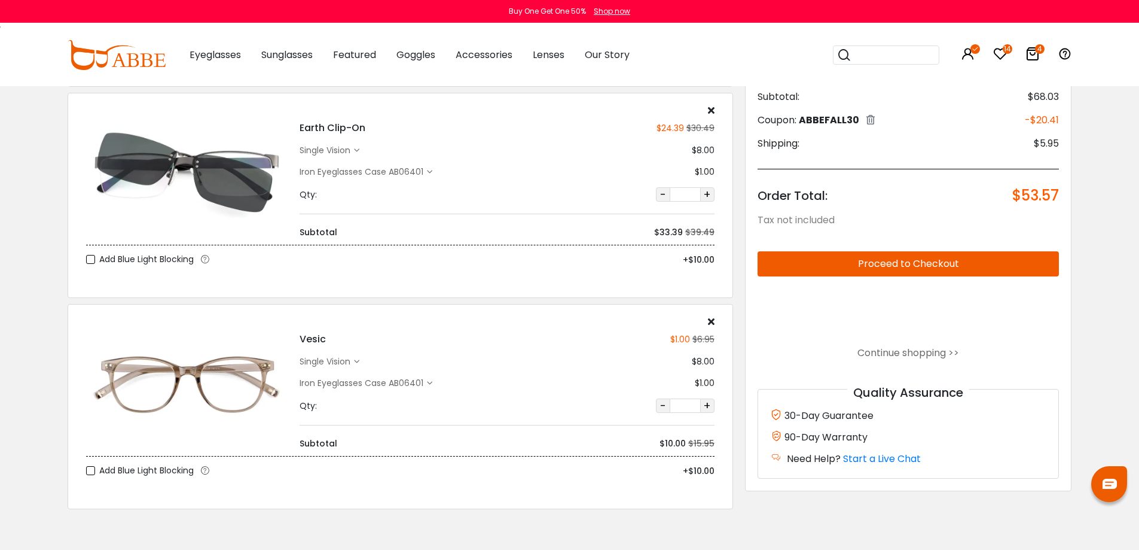
click at [351, 148] on div "single vision" at bounding box center [327, 150] width 54 height 13
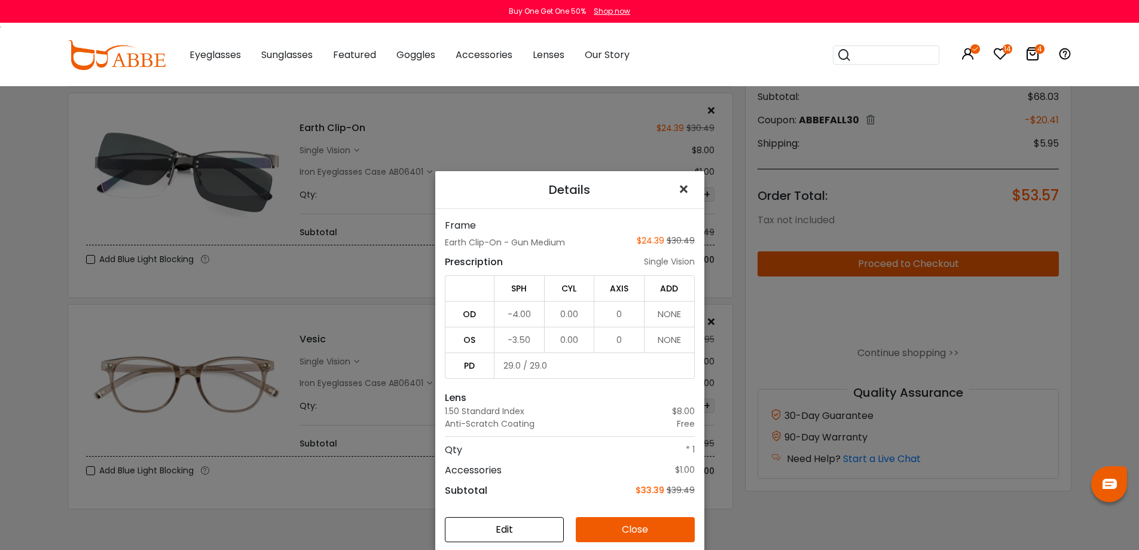
click at [678, 193] on span "×" at bounding box center [686, 189] width 17 height 26
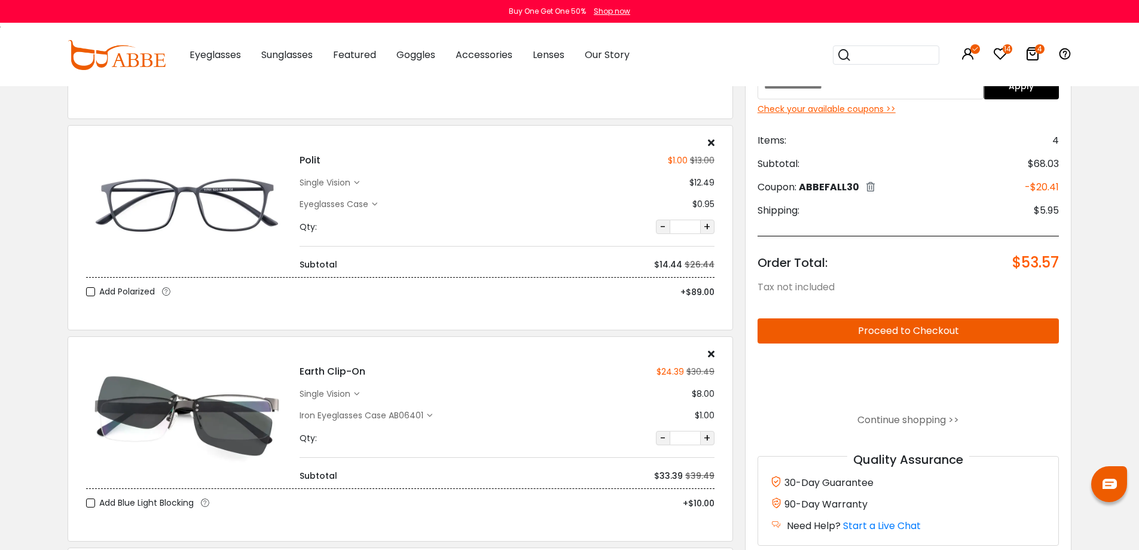
scroll to position [179, 0]
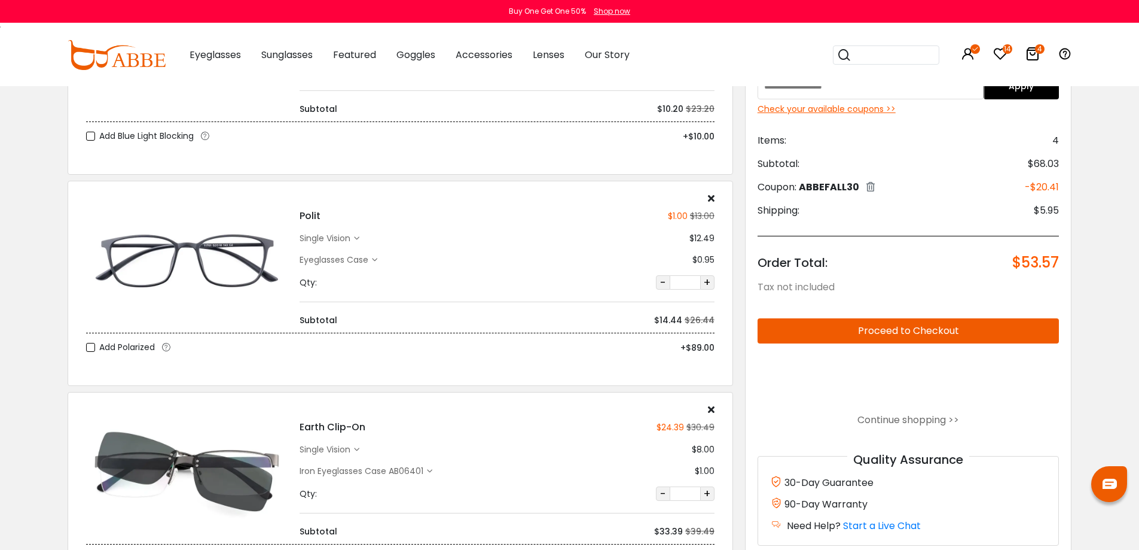
click at [349, 240] on div "single vision" at bounding box center [327, 238] width 54 height 13
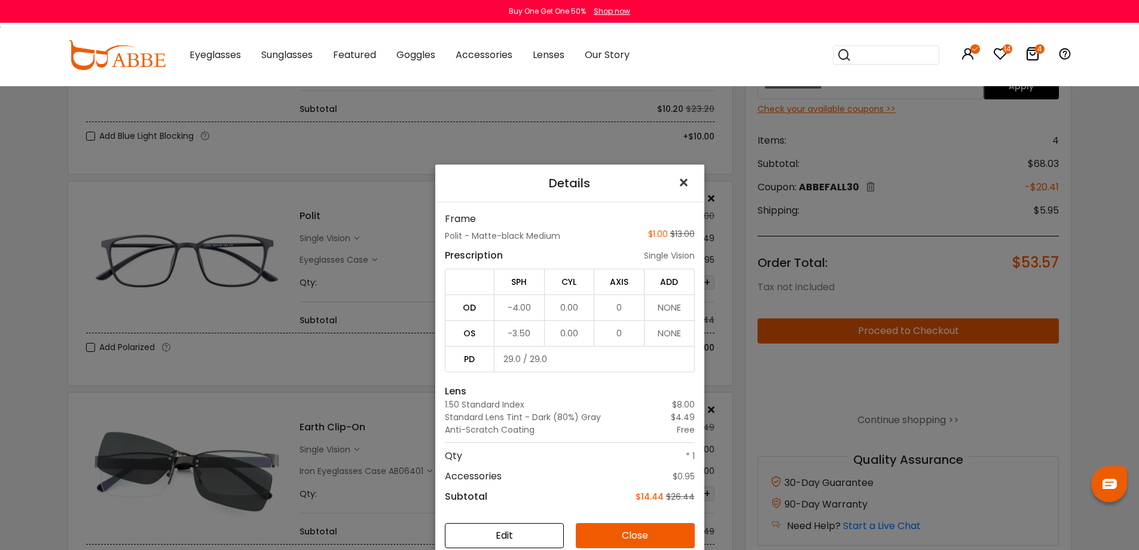
click at [678, 180] on span "×" at bounding box center [686, 183] width 17 height 26
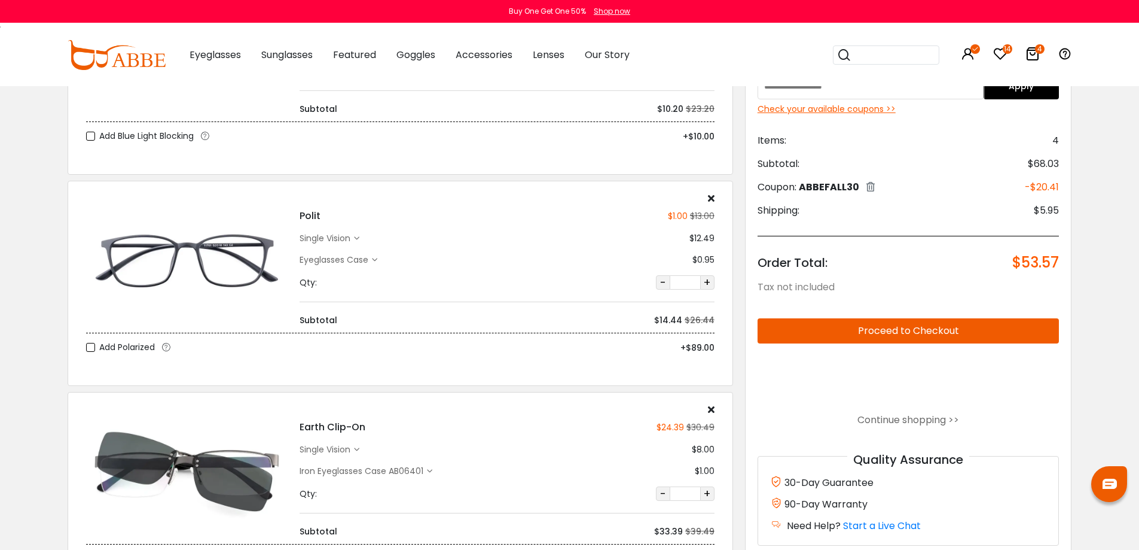
click at [349, 446] on div "single vision" at bounding box center [327, 449] width 54 height 13
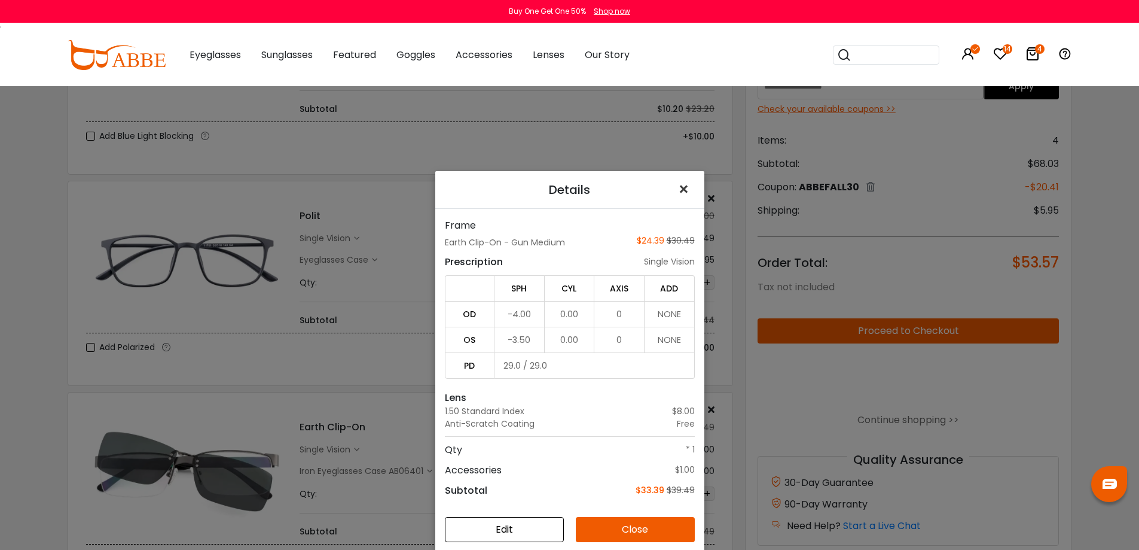
click at [678, 188] on span "×" at bounding box center [686, 189] width 17 height 26
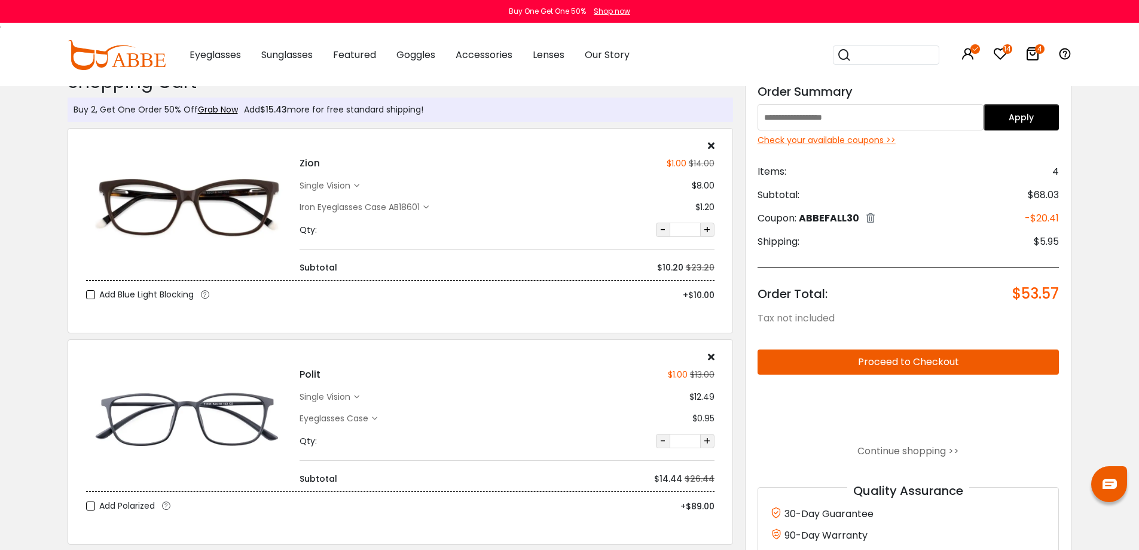
scroll to position [0, 0]
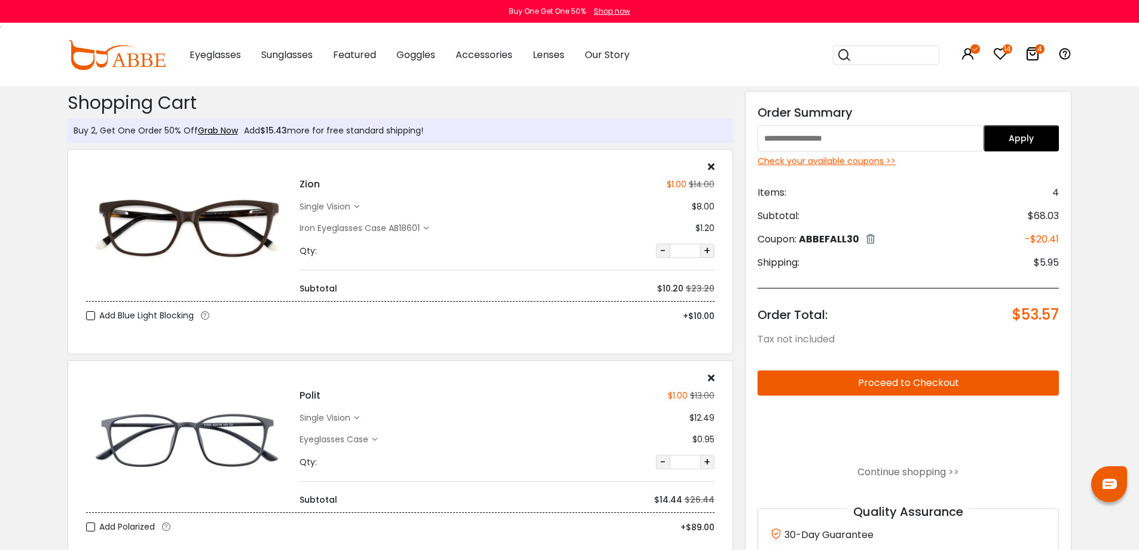
click at [356, 206] on icon at bounding box center [356, 206] width 5 height 5
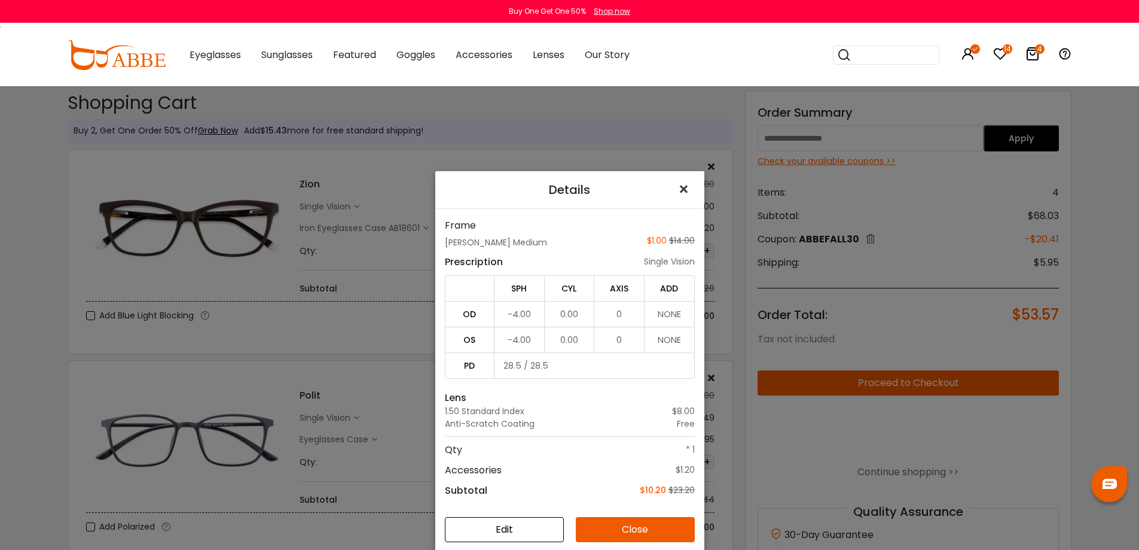
click at [668, 195] on button "×" at bounding box center [686, 189] width 36 height 37
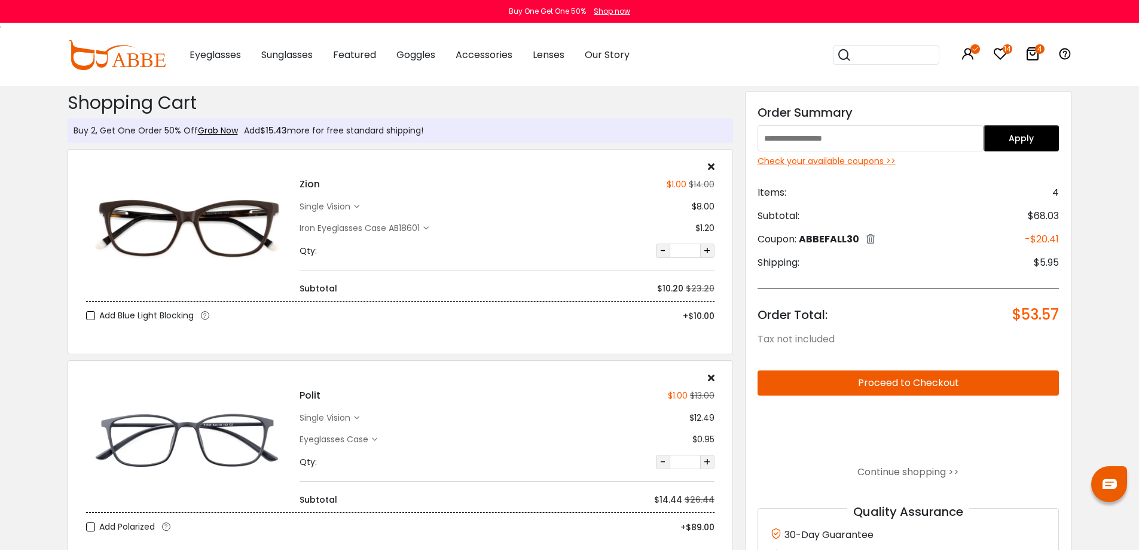
click at [871, 160] on div "Check your available coupons >>" at bounding box center [909, 161] width 302 height 13
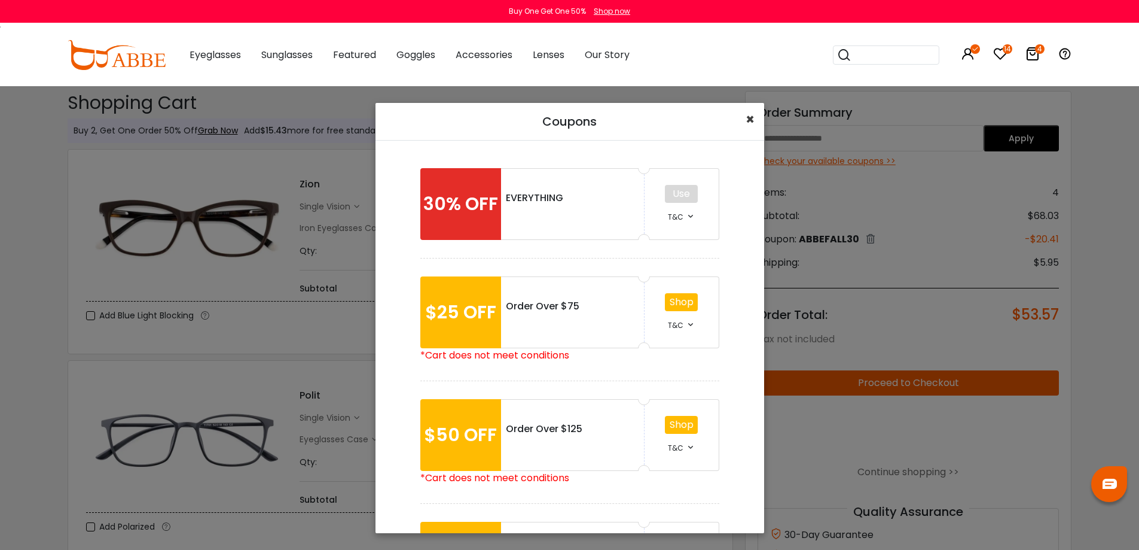
click at [751, 114] on span "×" at bounding box center [750, 119] width 9 height 20
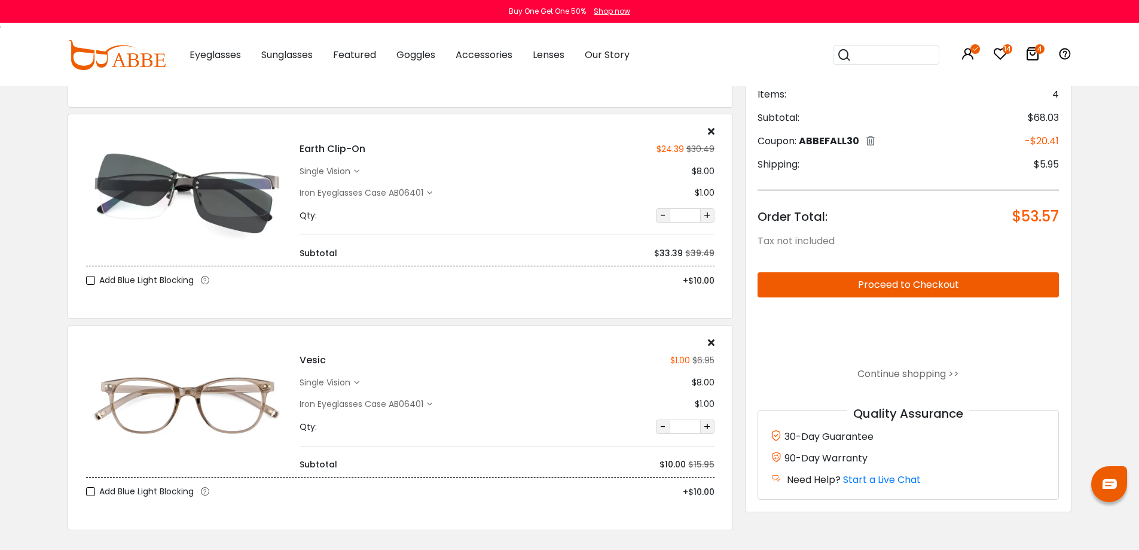
scroll to position [478, 0]
